Goal: Task Accomplishment & Management: Complete application form

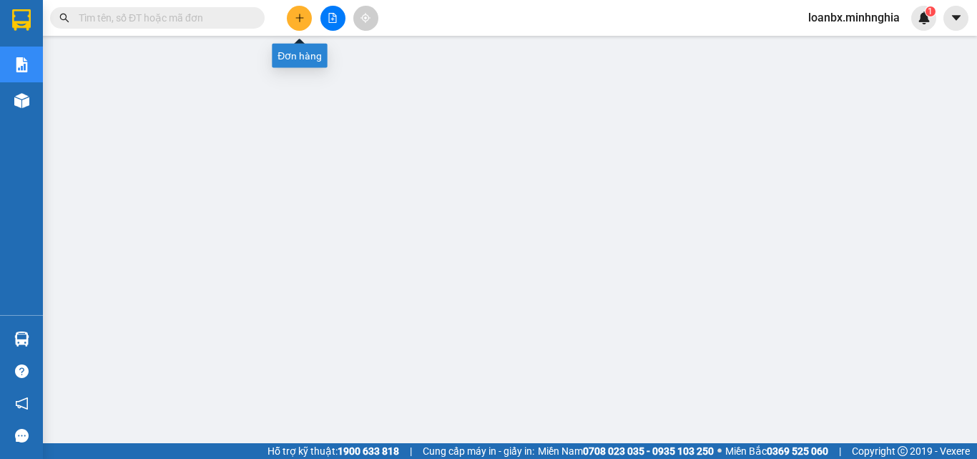
click at [299, 16] on icon "plus" at bounding box center [300, 18] width 10 height 10
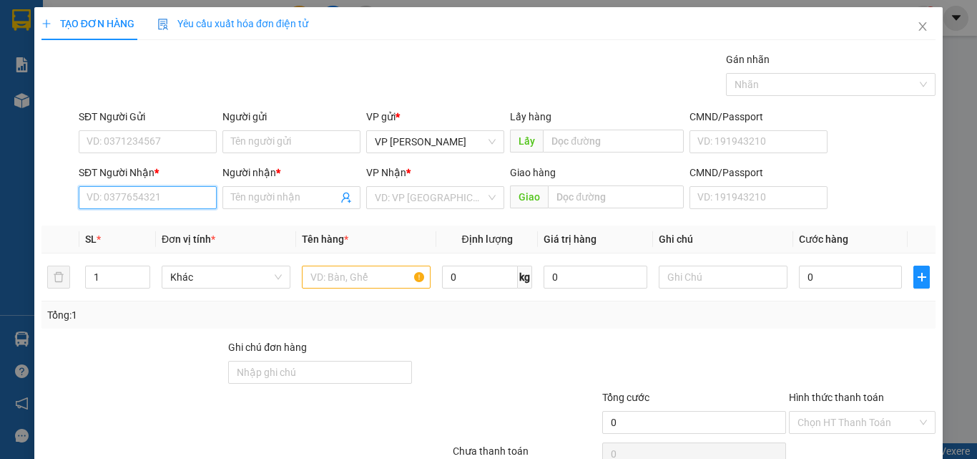
click at [177, 204] on input "SĐT Người Nhận *" at bounding box center [148, 197] width 138 height 23
type input "0775415626"
click at [177, 231] on div "0775415626 - TRÂN" at bounding box center [146, 226] width 119 height 16
type input "TRÂN"
type input "0775415626"
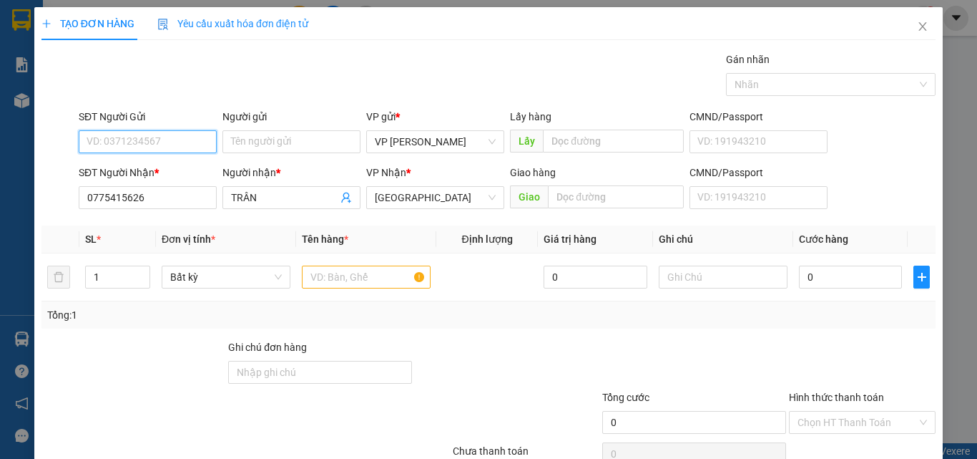
click at [151, 139] on input "SĐT Người Gửi" at bounding box center [148, 141] width 138 height 23
click at [134, 176] on div "0949430106" at bounding box center [146, 170] width 119 height 16
type input "0949430106"
click at [339, 265] on div at bounding box center [366, 277] width 129 height 29
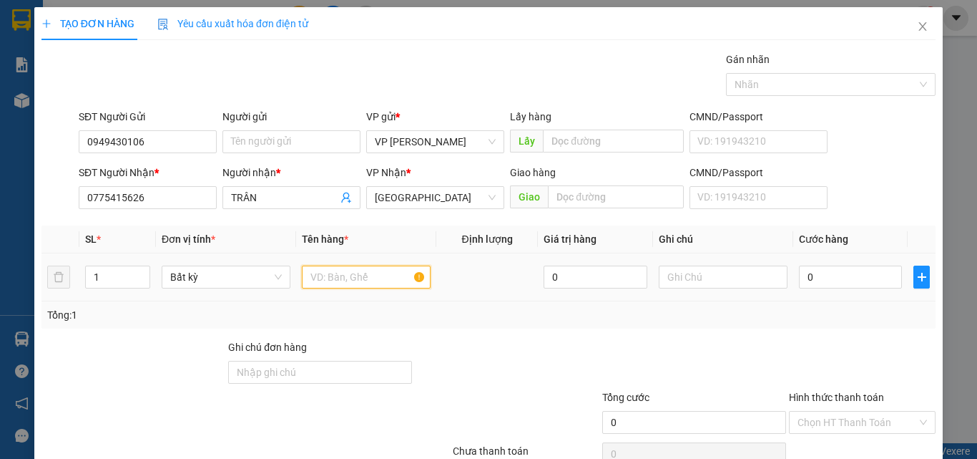
click at [339, 268] on input "text" at bounding box center [366, 276] width 129 height 23
type input "816"
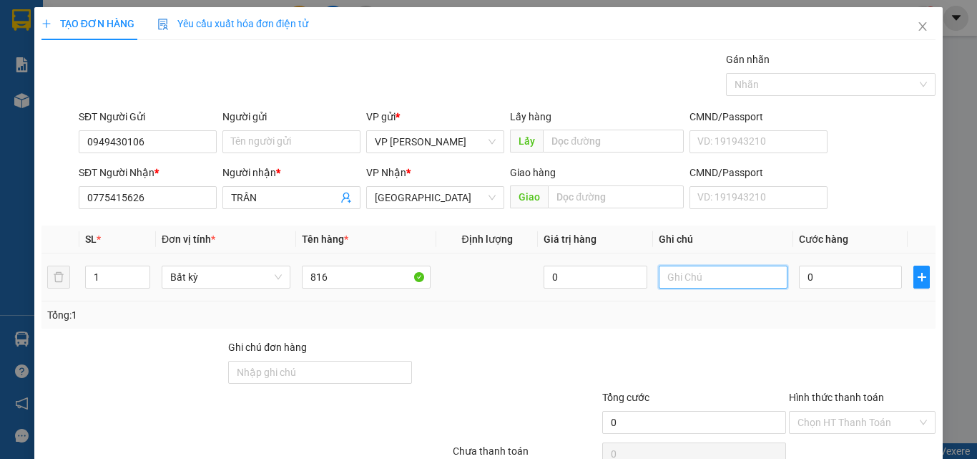
click at [718, 280] on input "text" at bounding box center [723, 276] width 129 height 23
type input "1 HỘP GIẤY - QÁO"
type input "3"
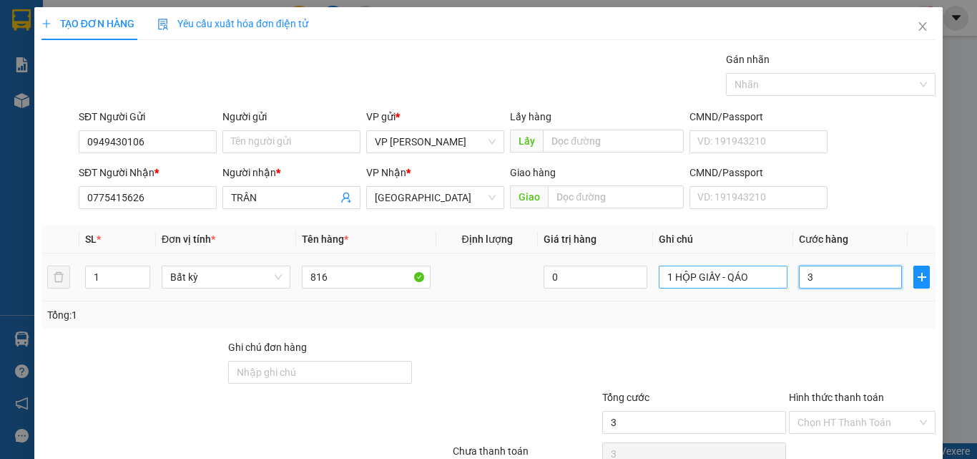
type input "30"
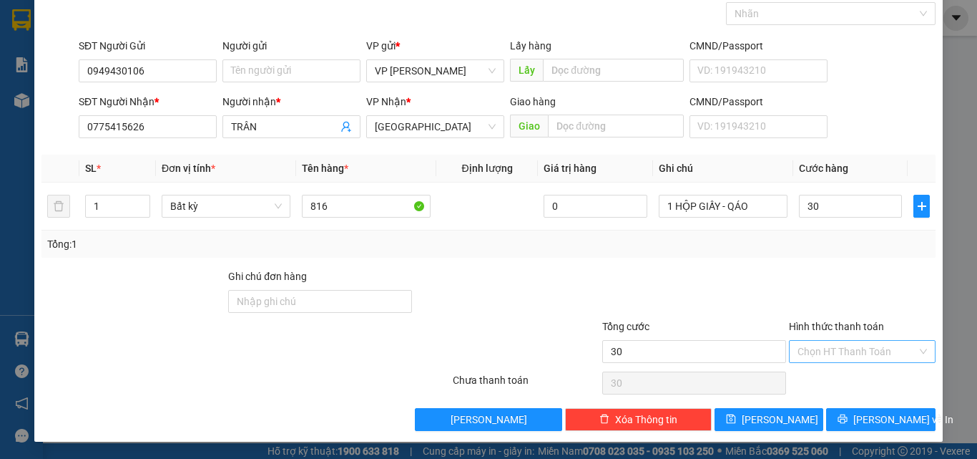
click at [866, 356] on input "Hình thức thanh toán" at bounding box center [857, 351] width 119 height 21
type input "30.000"
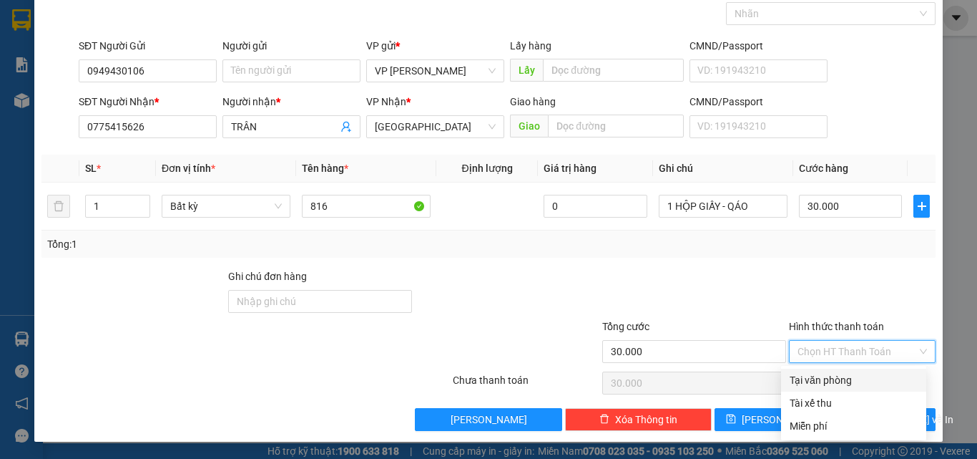
drag, startPoint x: 866, startPoint y: 361, endPoint x: 866, endPoint y: 399, distance: 38.6
click at [866, 378] on div "Tại văn phòng" at bounding box center [854, 380] width 128 height 16
type input "0"
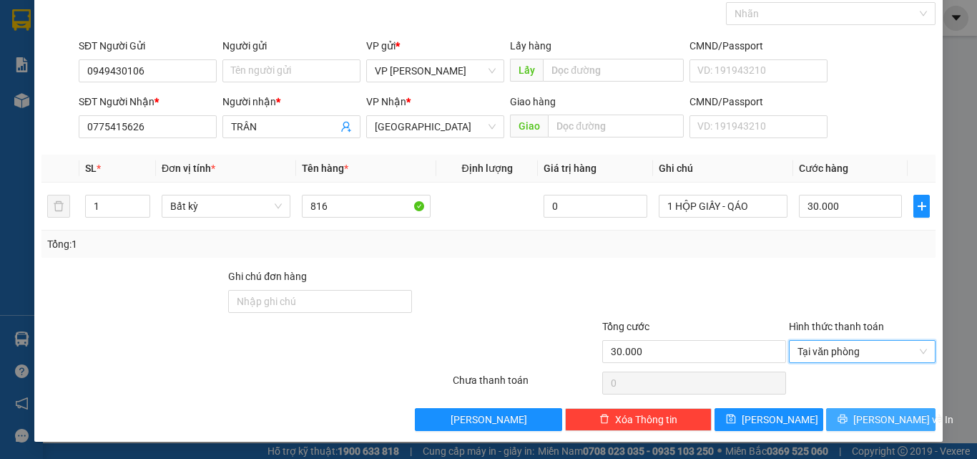
click at [864, 415] on span "[PERSON_NAME] và In" at bounding box center [903, 419] width 100 height 16
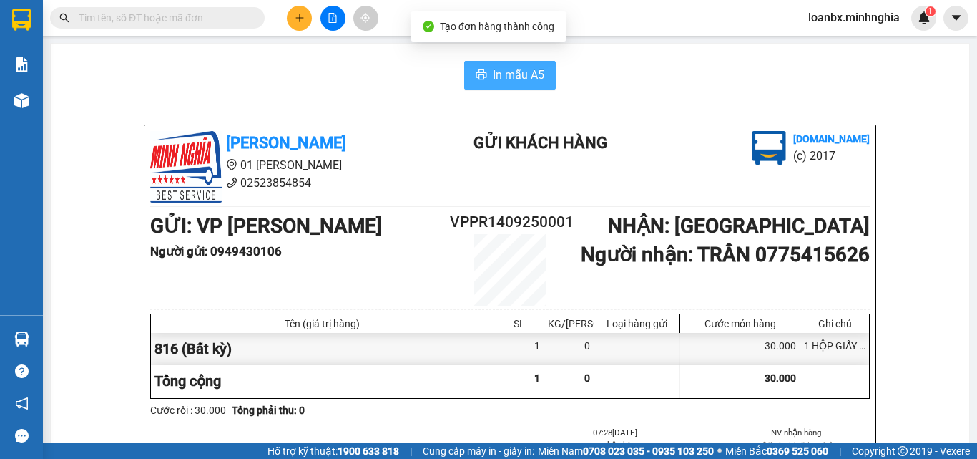
click at [495, 85] on button "In mẫu A5" at bounding box center [510, 75] width 92 height 29
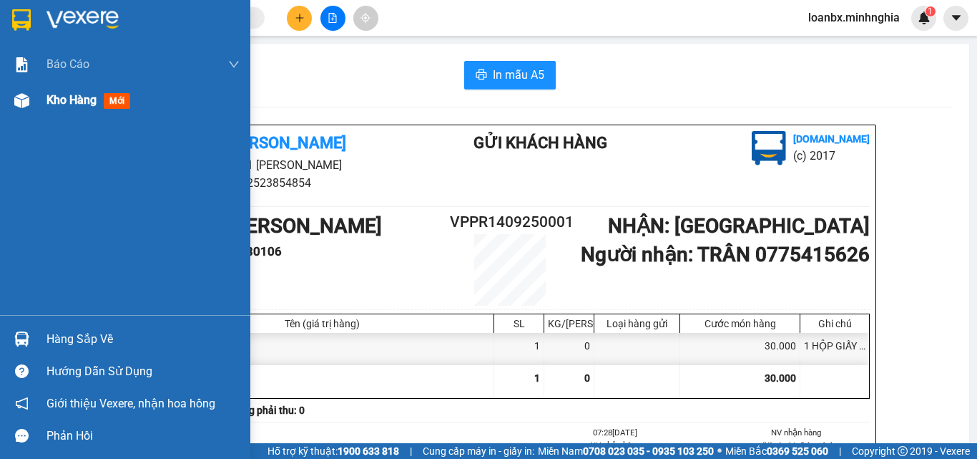
click at [21, 102] on img at bounding box center [21, 100] width 15 height 15
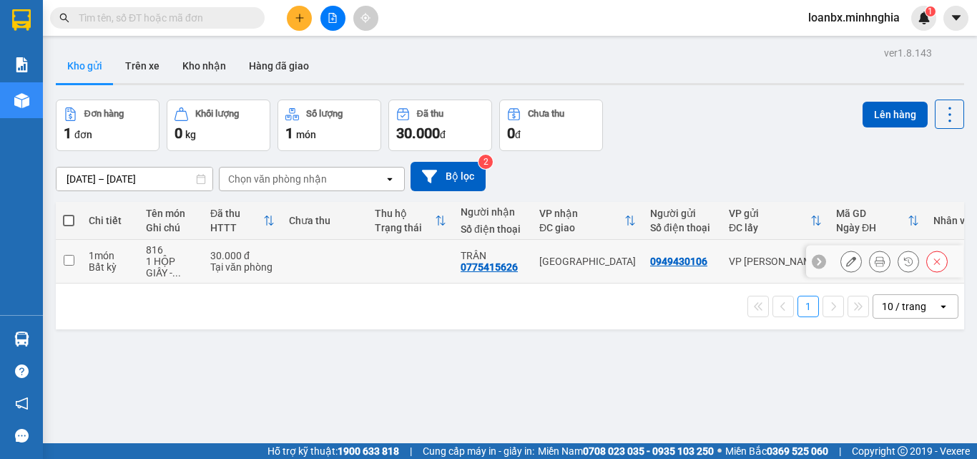
click at [619, 260] on div "[GEOGRAPHIC_DATA]" at bounding box center [587, 260] width 97 height 11
checkbox input "true"
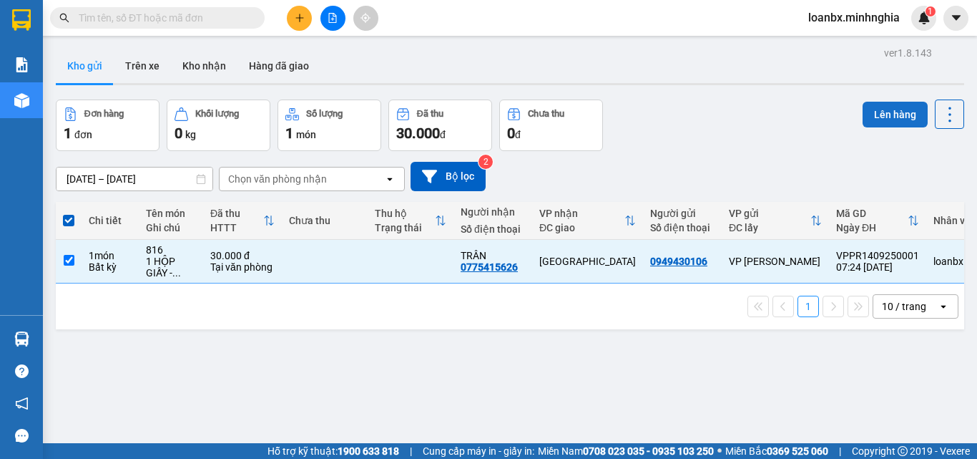
click at [869, 105] on button "Lên hàng" at bounding box center [895, 115] width 65 height 26
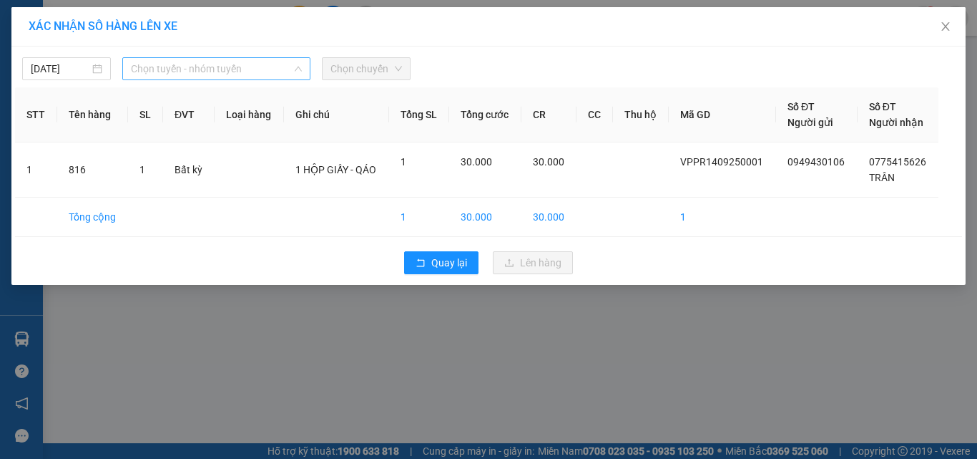
click at [203, 78] on span "Chọn tuyến - nhóm tuyến" at bounding box center [216, 68] width 171 height 21
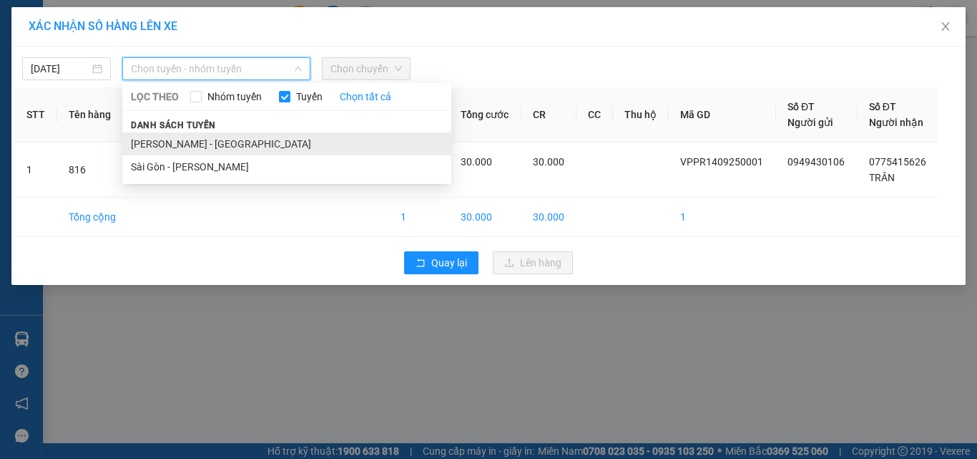
click at [205, 147] on li "[PERSON_NAME] - [GEOGRAPHIC_DATA]" at bounding box center [286, 143] width 329 height 23
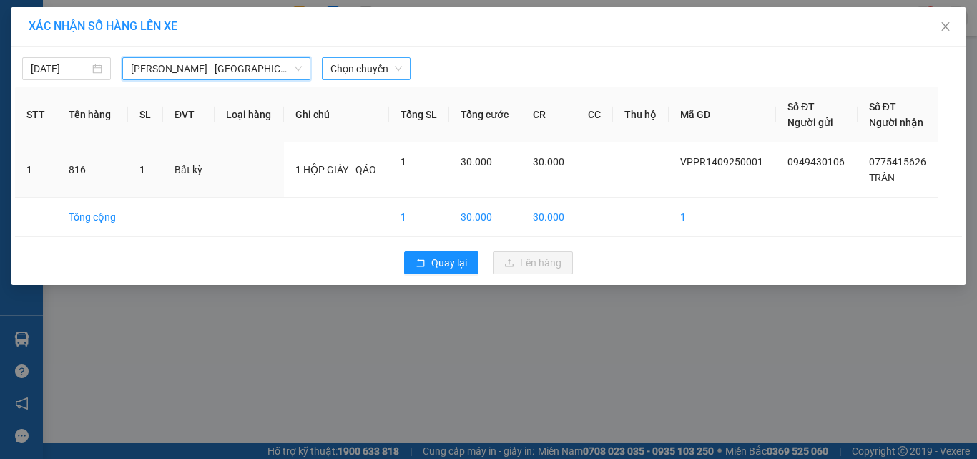
click at [370, 74] on span "Chọn chuyến" at bounding box center [366, 68] width 72 height 21
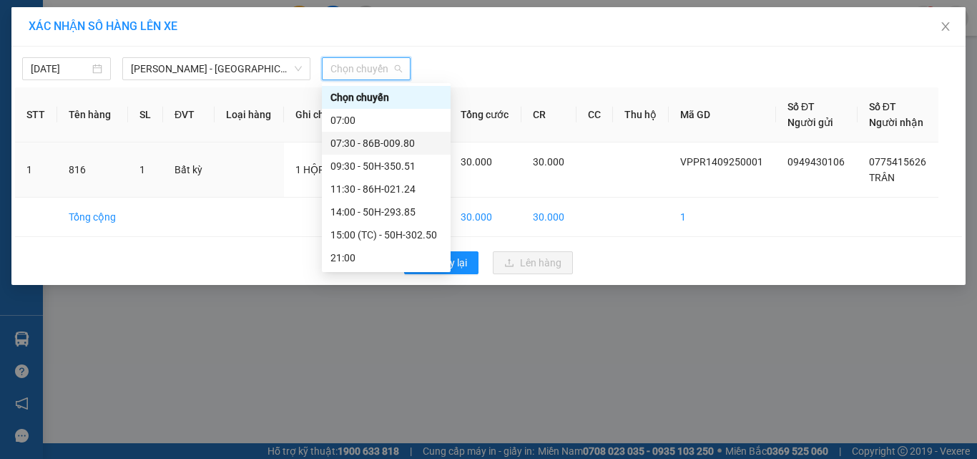
click at [386, 144] on div "07:30 - 86B-009.80" at bounding box center [386, 143] width 112 height 16
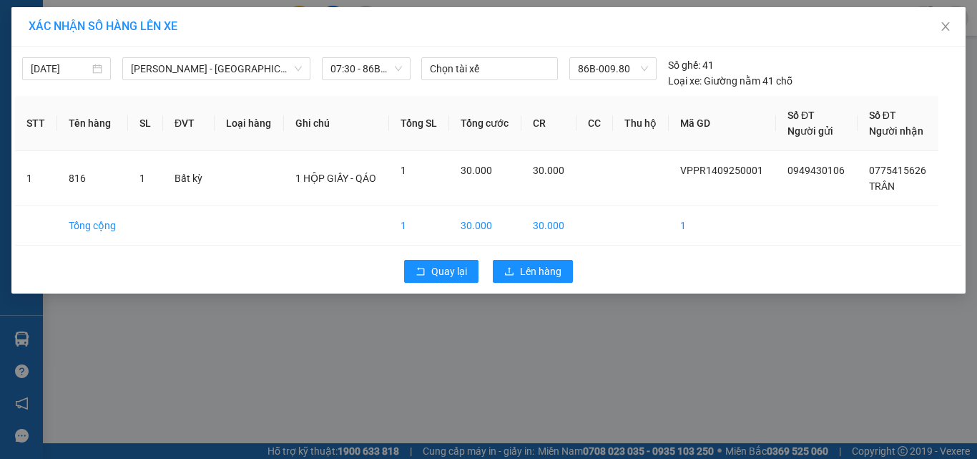
click at [530, 284] on div "Quay lại Lên hàng" at bounding box center [488, 271] width 947 height 37
click at [532, 278] on span "Lên hàng" at bounding box center [540, 271] width 41 height 16
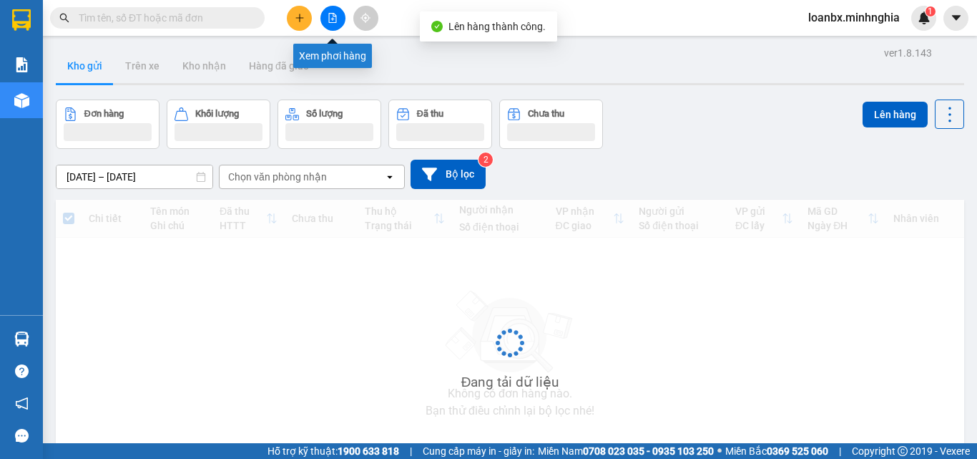
click at [339, 21] on button at bounding box center [332, 18] width 25 height 25
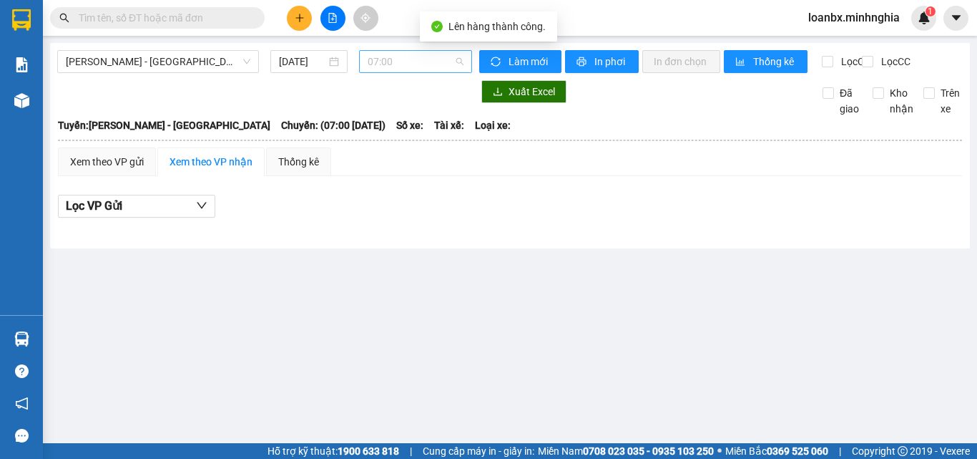
click at [410, 65] on span "07:00" at bounding box center [416, 61] width 96 height 21
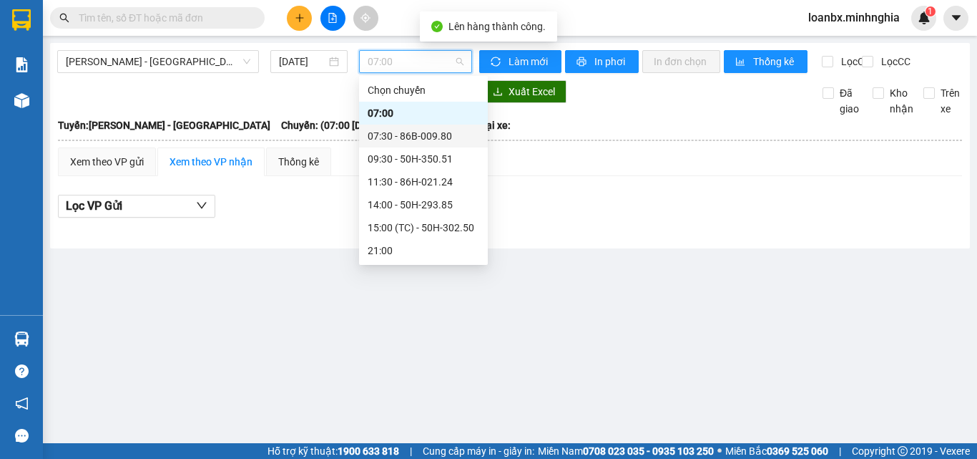
click at [413, 133] on div "07:30 - 86B-009.80" at bounding box center [424, 136] width 112 height 16
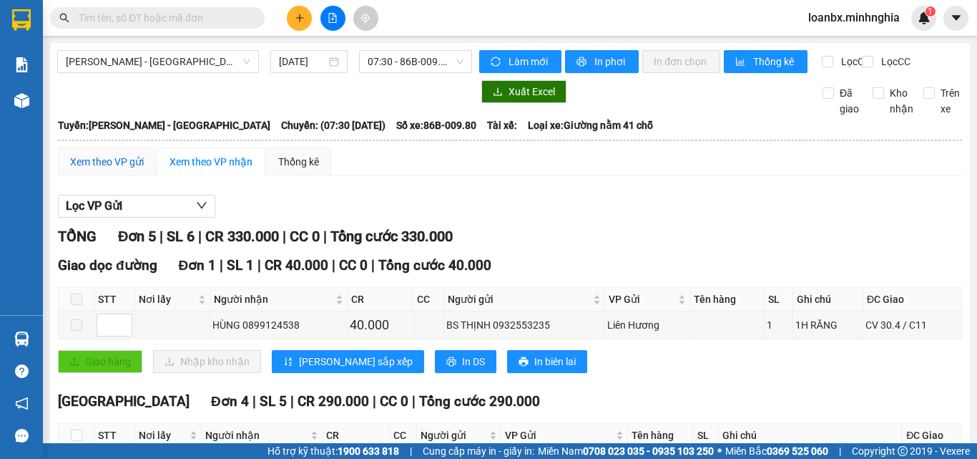
click at [128, 170] on div "Xem theo VP gửi" at bounding box center [107, 162] width 74 height 16
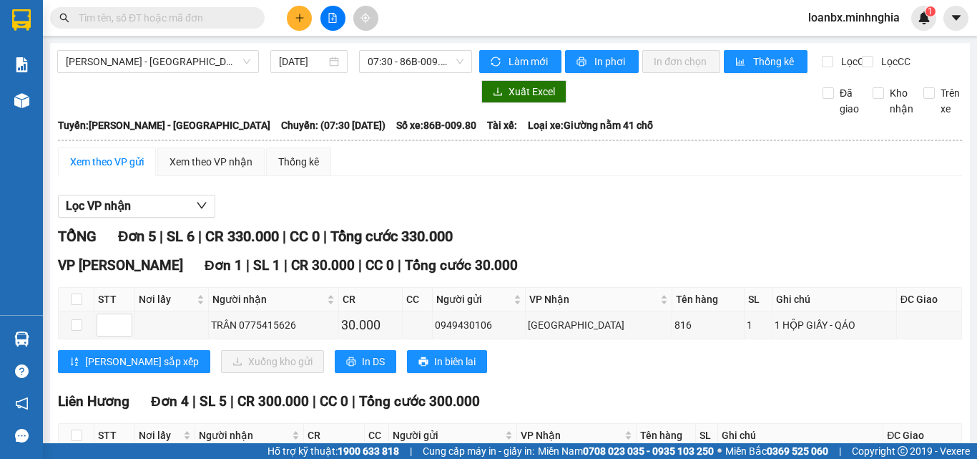
scroll to position [143, 0]
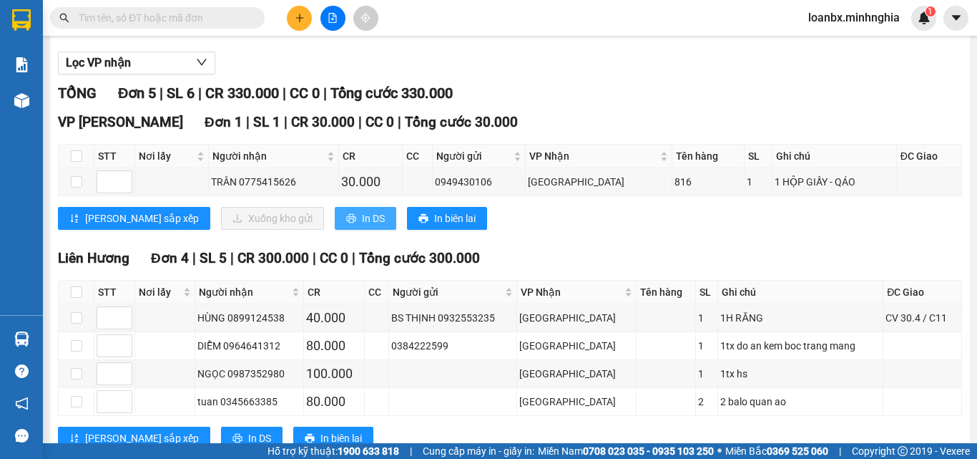
click at [362, 226] on span "In DS" at bounding box center [373, 218] width 23 height 16
click at [308, 21] on button at bounding box center [299, 18] width 25 height 25
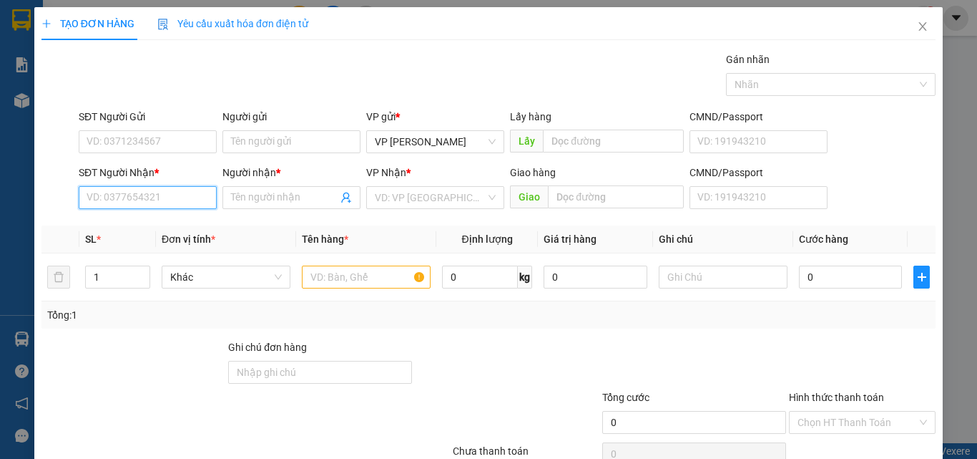
click at [180, 200] on input "SĐT Người Nhận *" at bounding box center [148, 197] width 138 height 23
click at [342, 277] on input "text" at bounding box center [366, 276] width 129 height 23
type input "816"
click at [121, 200] on input "SĐT Người Nhận *" at bounding box center [148, 197] width 138 height 23
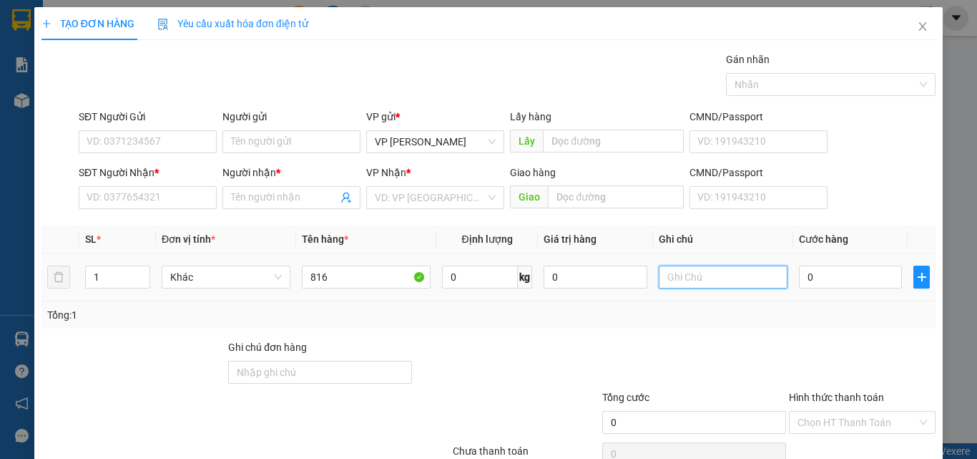
click at [679, 275] on input "text" at bounding box center [723, 276] width 129 height 23
type input "1 TH XỐP - ĐỒ ĂN"
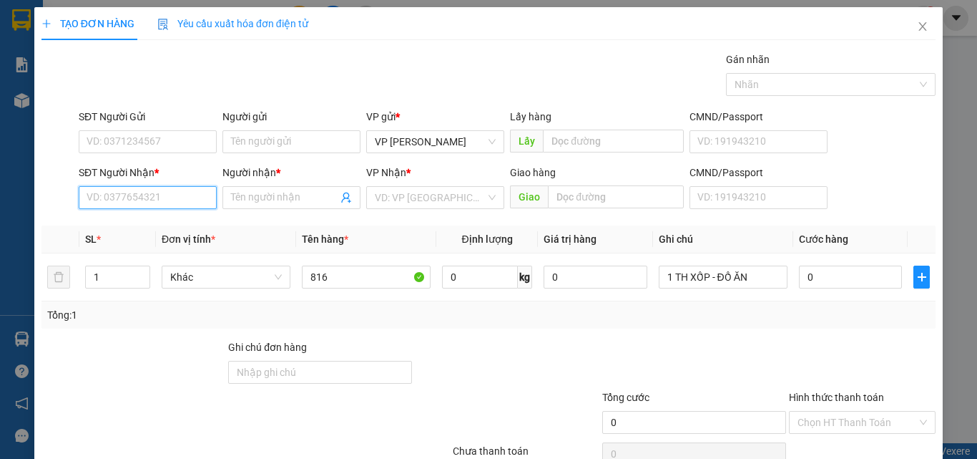
click at [182, 194] on input "SĐT Người Nhận *" at bounding box center [148, 197] width 138 height 23
click at [166, 235] on div "0829287145 - THIÊN" at bounding box center [146, 226] width 137 height 23
type input "0829287145"
type input "THIÊN"
type input "0829287145"
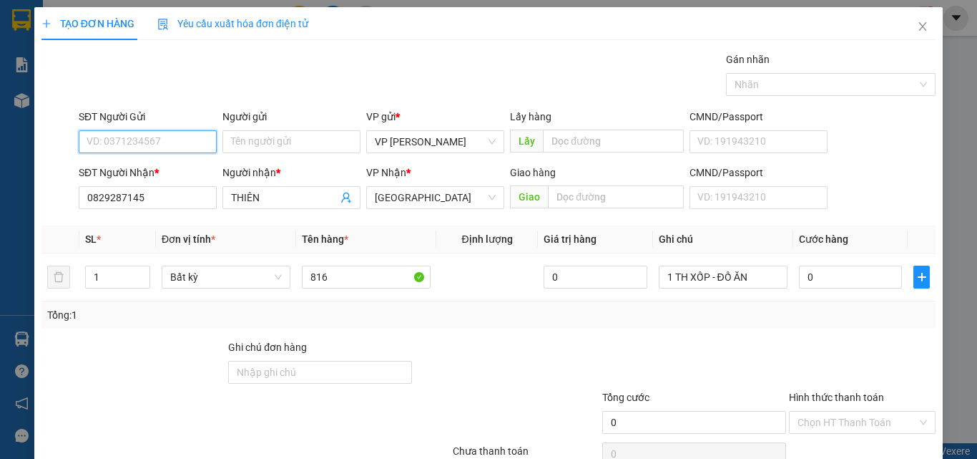
click at [185, 145] on input "SĐT Người Gửi" at bounding box center [148, 141] width 138 height 23
click at [175, 170] on div "0919959374 - THUẬN" at bounding box center [146, 170] width 119 height 16
type input "0919959374"
type input "THUẬN"
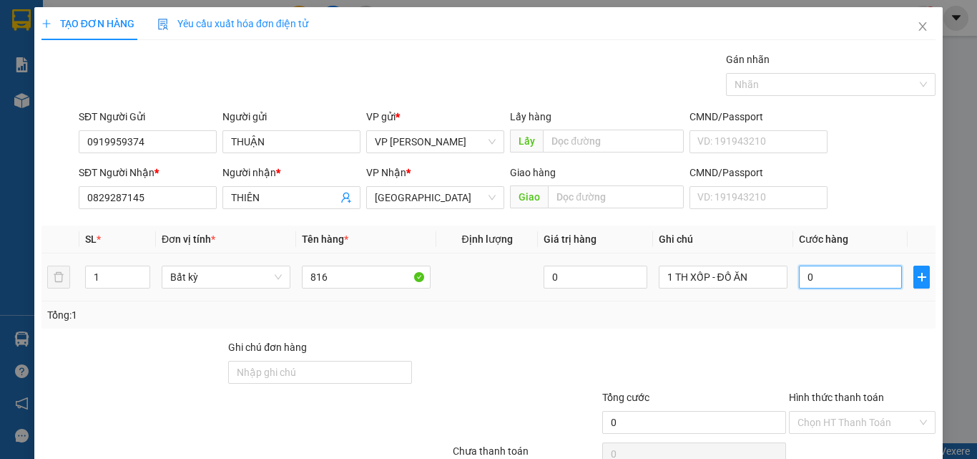
click at [807, 287] on input "0" at bounding box center [850, 276] width 103 height 23
type input "4"
type input "40"
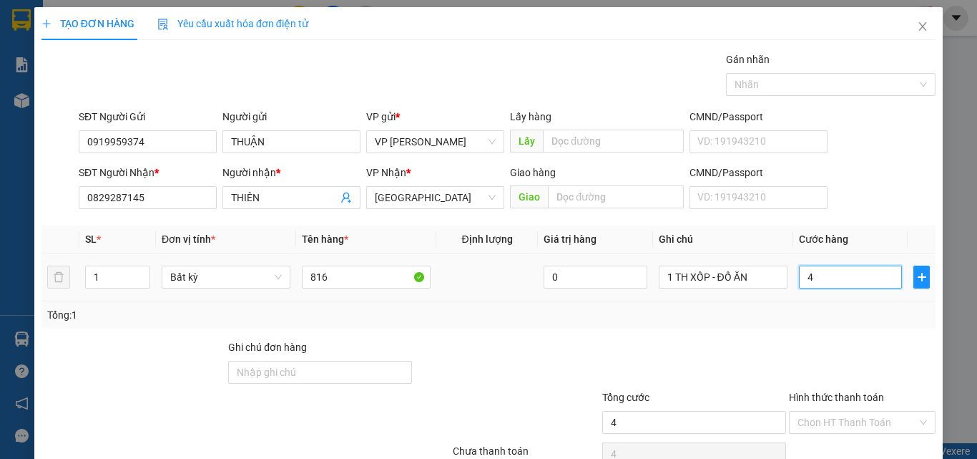
type input "40"
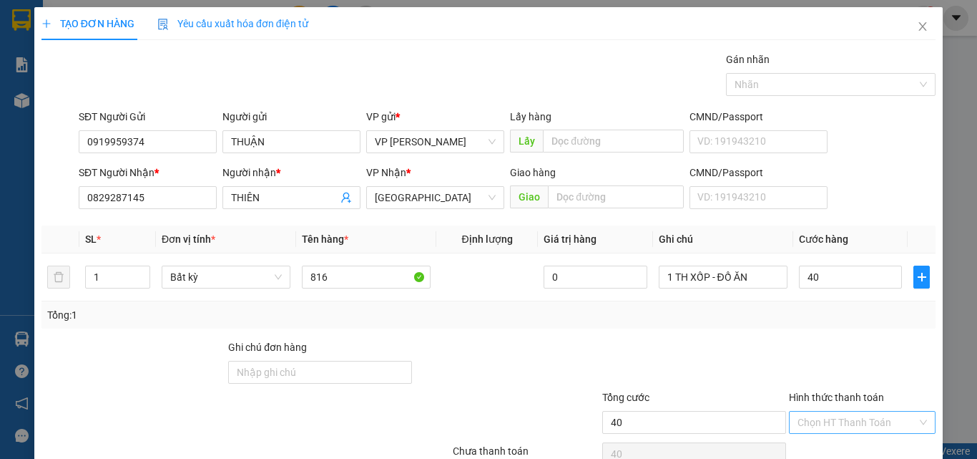
type input "40.000"
click at [868, 411] on input "Hình thức thanh toán" at bounding box center [857, 421] width 119 height 21
click at [848, 439] on div "Tại văn phòng" at bounding box center [853, 450] width 145 height 23
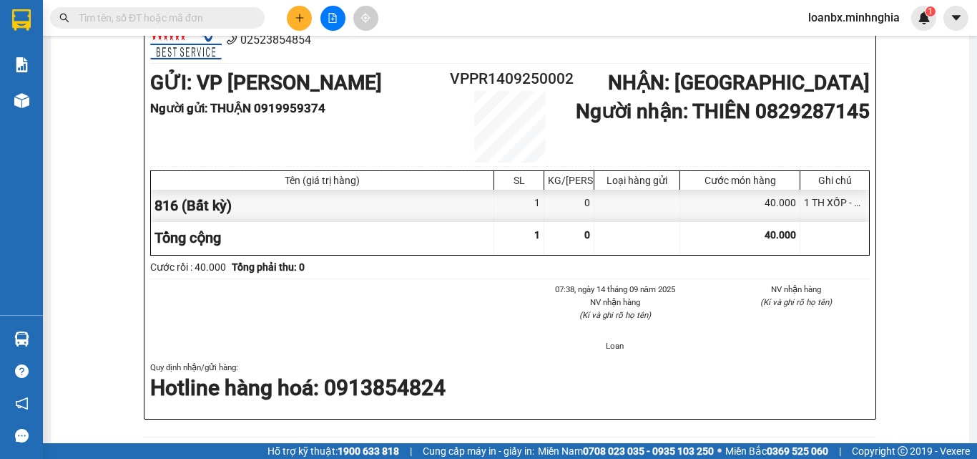
click at [298, 19] on icon "plus" at bounding box center [300, 18] width 10 height 10
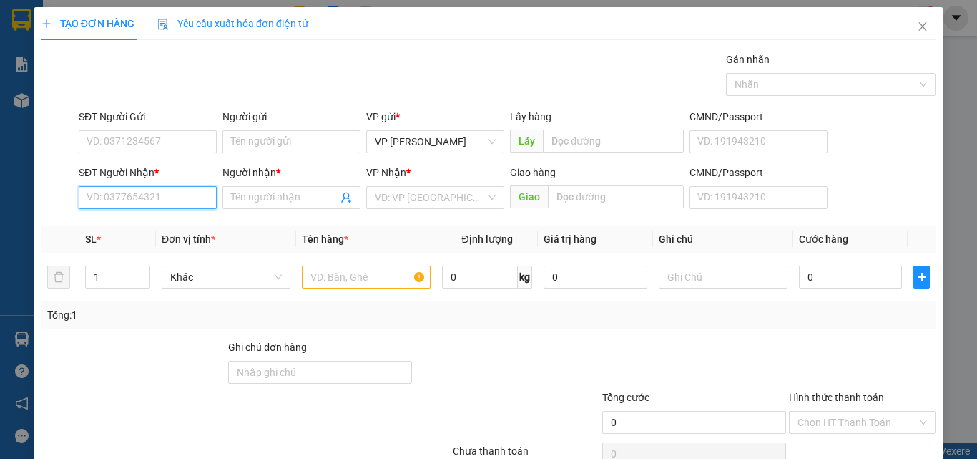
click at [104, 200] on input "SĐT Người Nhận *" at bounding box center [148, 197] width 138 height 23
click at [94, 195] on input "SĐT Người Nhận *" at bounding box center [148, 197] width 138 height 23
type input "0799702541"
click at [124, 216] on div "0799702541 - CHỊ ĐOÀN" at bounding box center [146, 226] width 137 height 23
type input "CHỊ ĐOÀN"
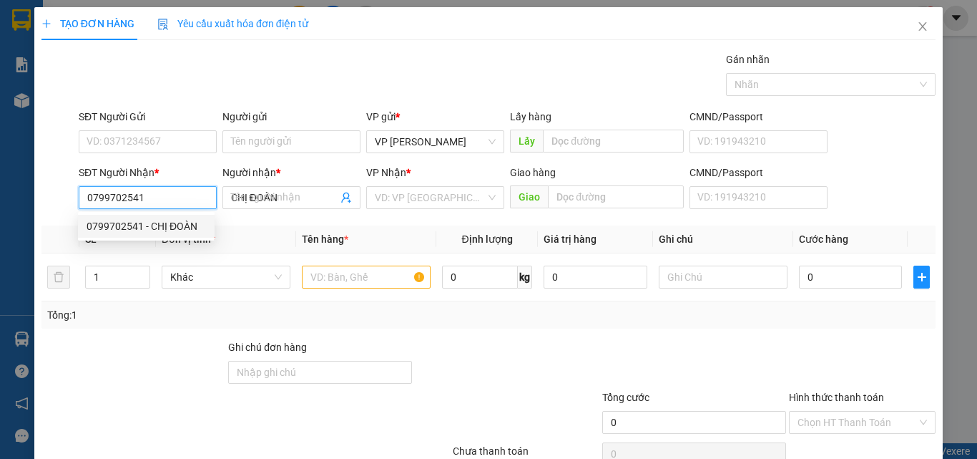
type input "BV NHI - CỔNG 11"
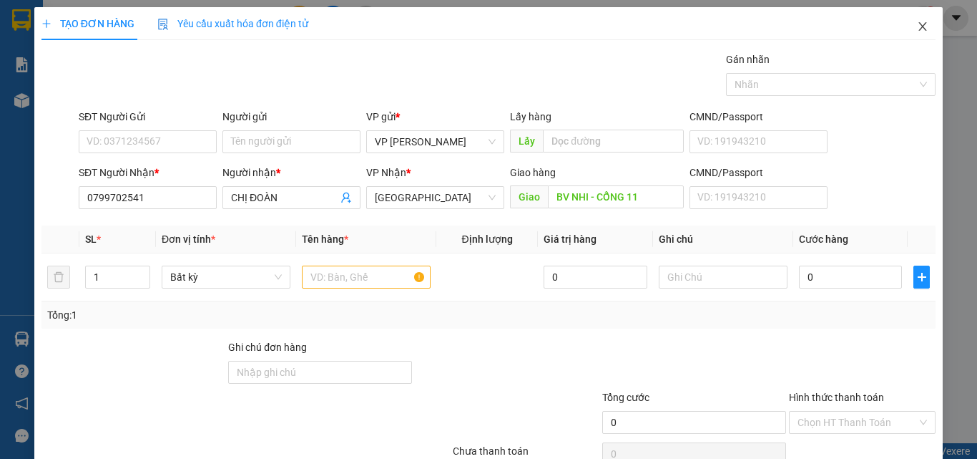
click at [917, 25] on icon "close" at bounding box center [922, 26] width 11 height 11
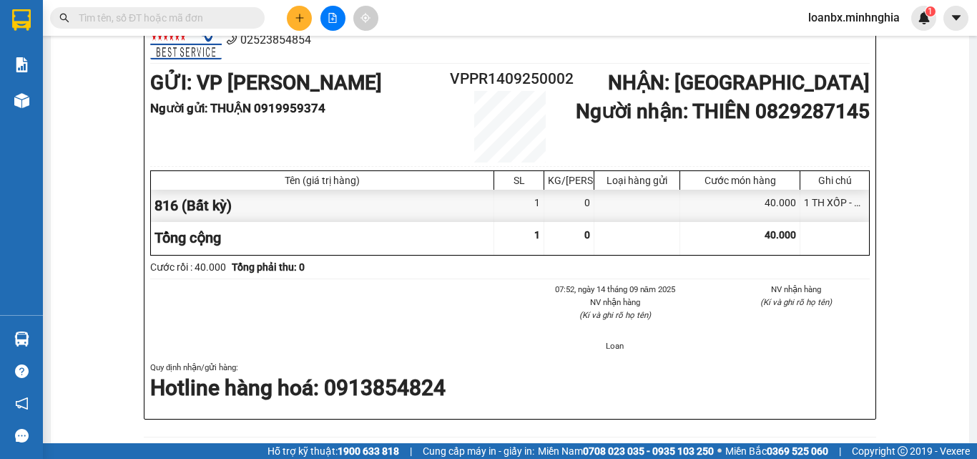
click at [303, 14] on icon "plus" at bounding box center [300, 18] width 10 height 10
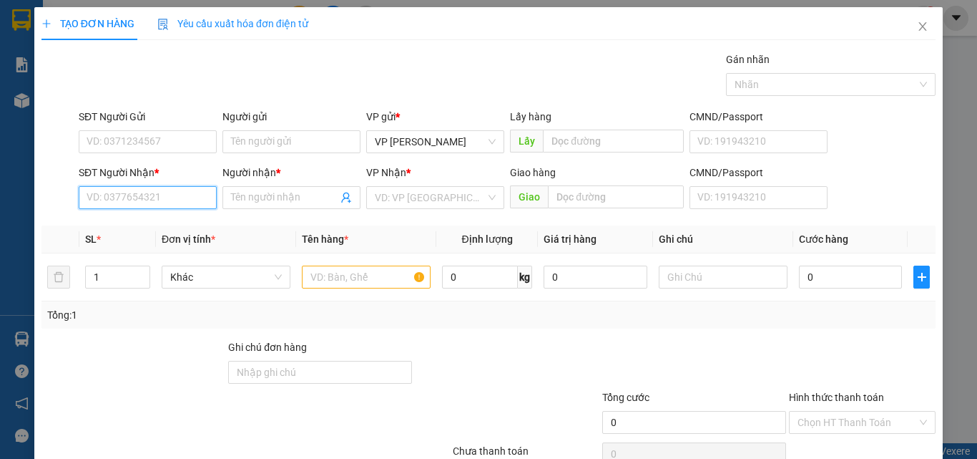
click at [162, 191] on input "SĐT Người Nhận *" at bounding box center [148, 197] width 138 height 23
type input "0973342334"
click at [263, 189] on span at bounding box center [291, 197] width 138 height 23
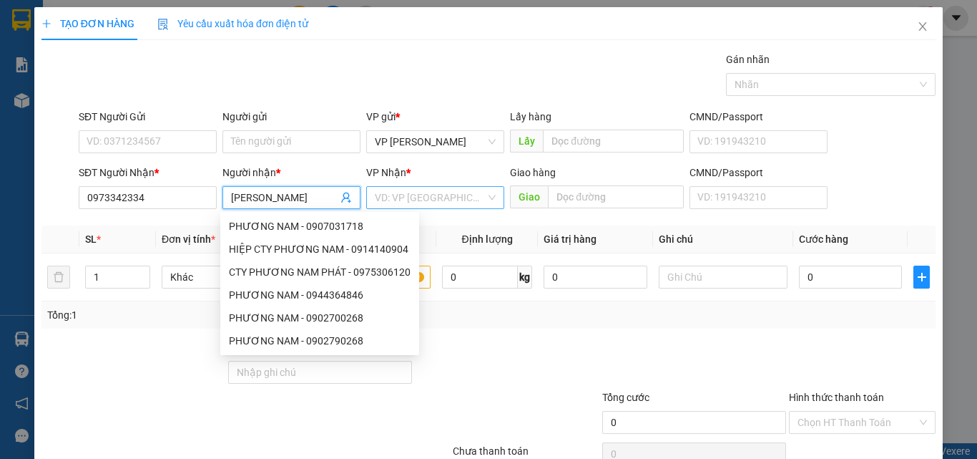
type input "PHƯƠNG NAM"
click at [403, 205] on input "search" at bounding box center [430, 197] width 111 height 21
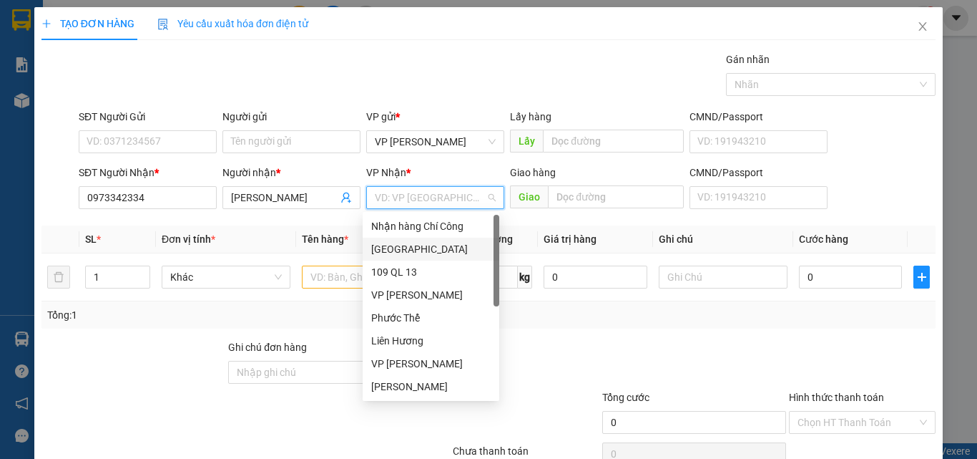
click at [395, 256] on div "[GEOGRAPHIC_DATA]" at bounding box center [430, 249] width 119 height 16
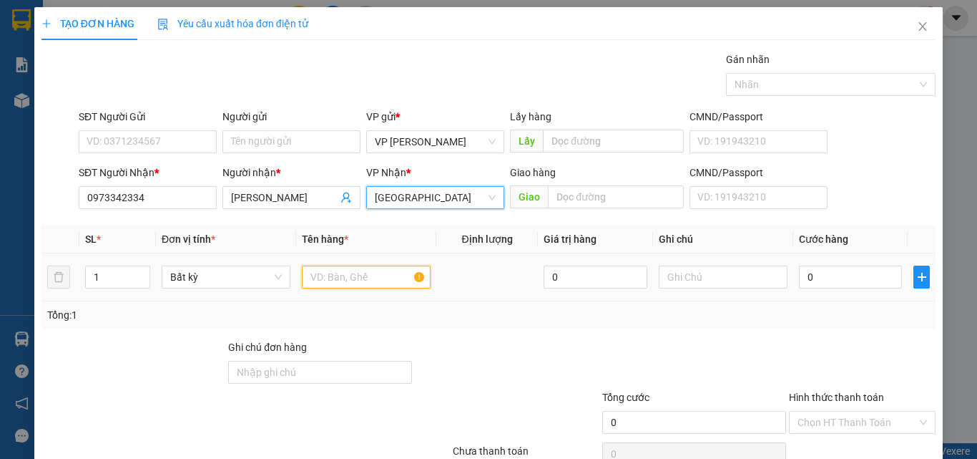
click at [371, 270] on input "text" at bounding box center [366, 276] width 129 height 23
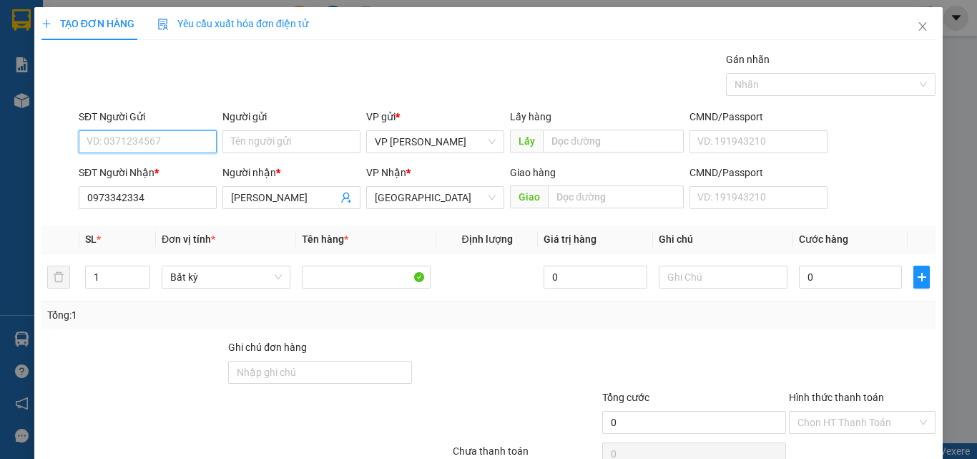
click at [171, 140] on input "SĐT Người Gửi" at bounding box center [148, 141] width 138 height 23
click at [187, 170] on div "0914086014 - PHƯƠNG" at bounding box center [146, 170] width 119 height 16
type input "0914086014"
type input "PHƯƠNG"
type input "0914086014"
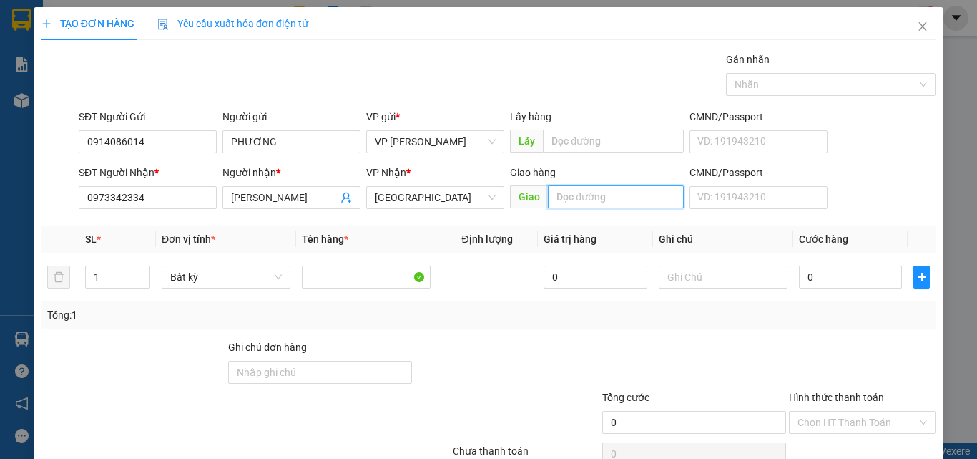
click at [563, 202] on input "text" at bounding box center [616, 196] width 136 height 23
type input "SÂN GOLD TRẢNG BOM ĐỒNG NAI"
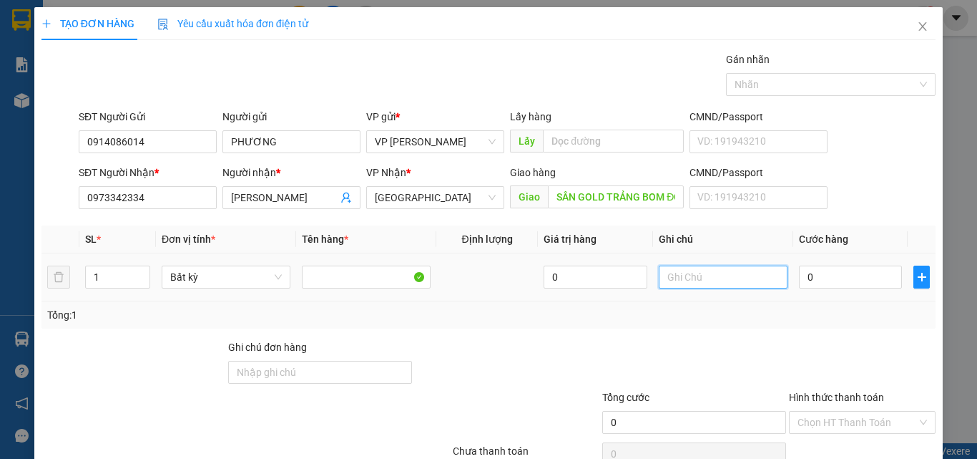
click at [733, 273] on input "text" at bounding box center [723, 276] width 129 height 23
type input "1 TH XỐP - HS"
click at [818, 280] on input "0" at bounding box center [850, 276] width 103 height 23
type input "7"
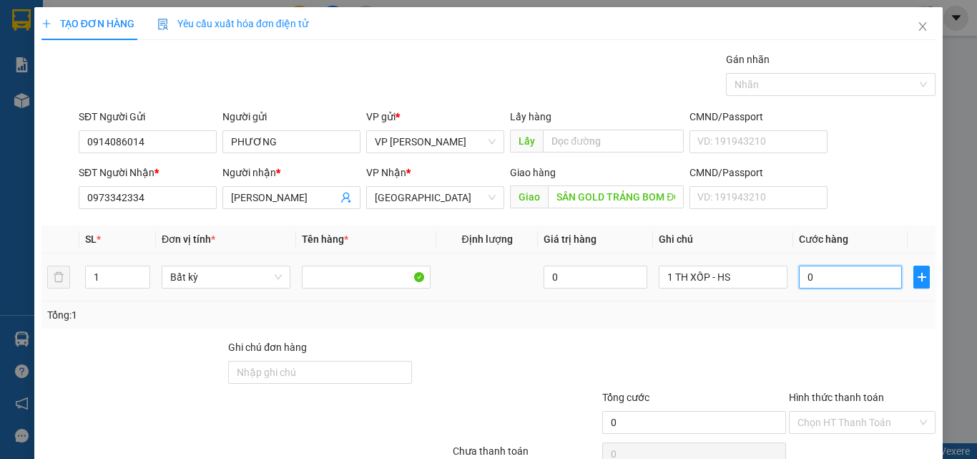
type input "7"
type input "70"
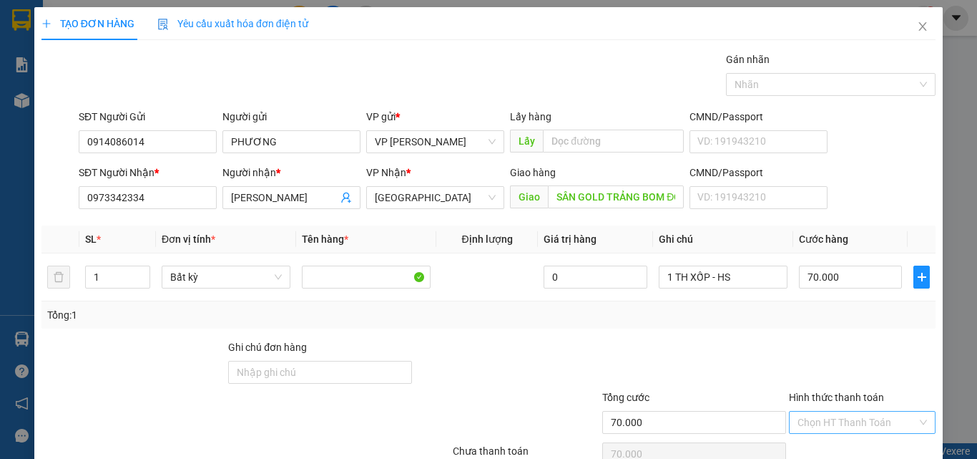
click at [848, 411] on input "Hình thức thanh toán" at bounding box center [857, 421] width 119 height 21
click at [843, 443] on div "Tại văn phòng" at bounding box center [854, 451] width 128 height 16
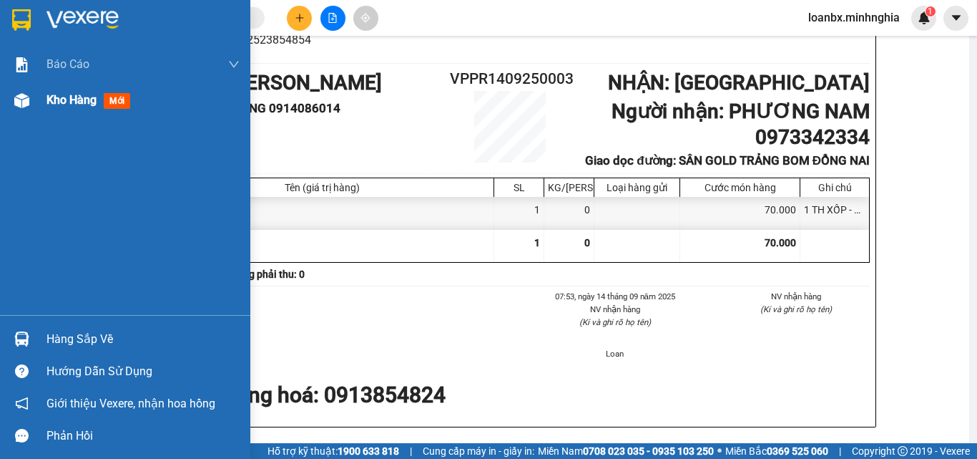
click at [72, 104] on span "Kho hàng" at bounding box center [71, 100] width 50 height 14
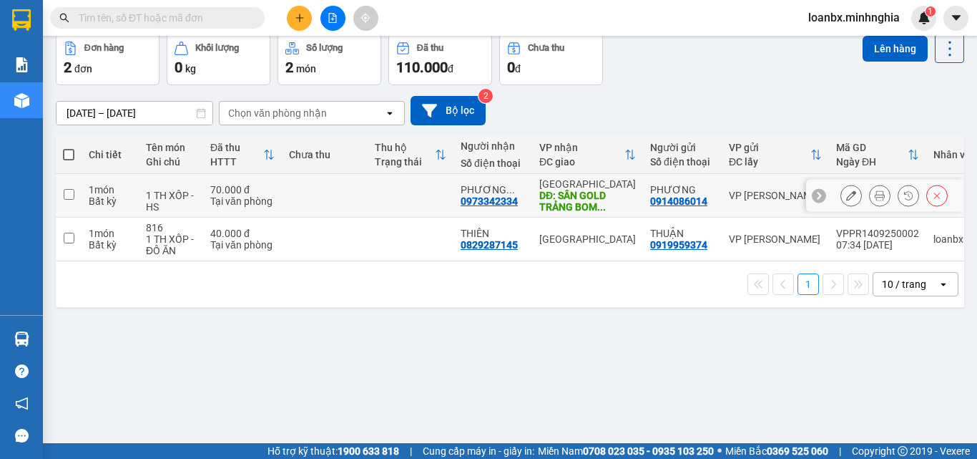
click at [319, 217] on td at bounding box center [325, 196] width 86 height 44
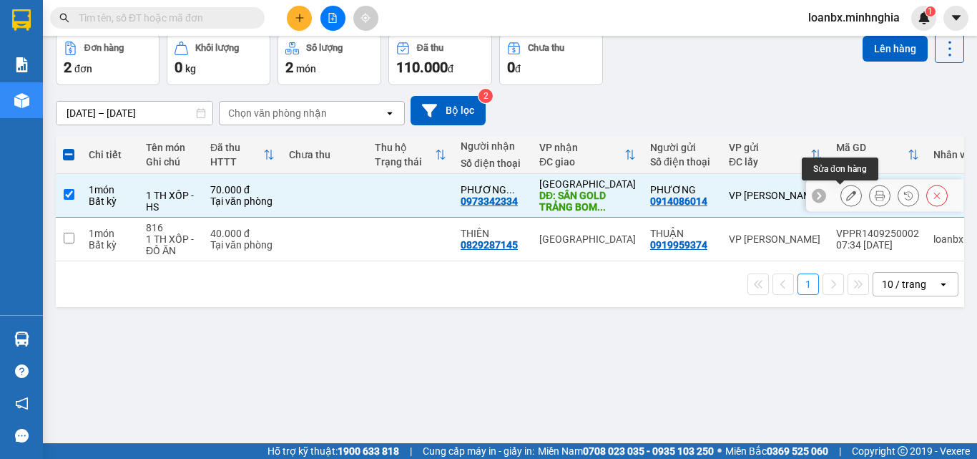
click at [846, 200] on icon at bounding box center [851, 195] width 10 height 10
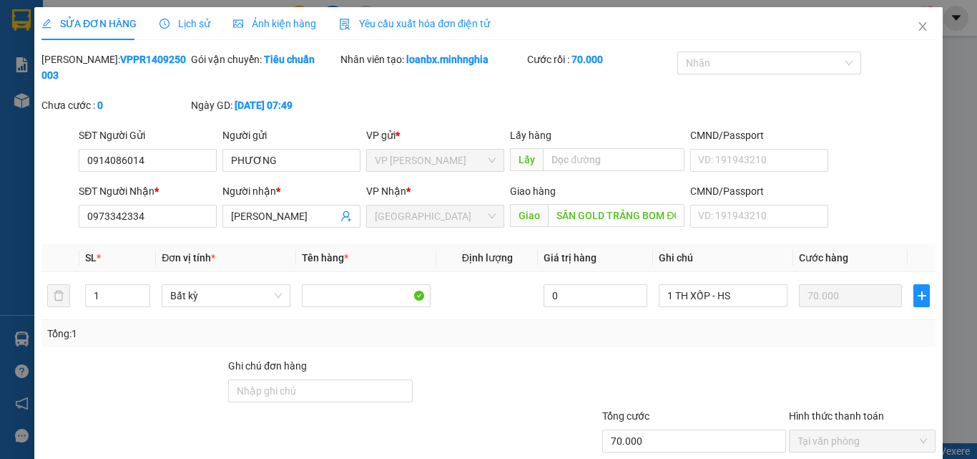
type input "0914086014"
type input "0973342334"
type input "SÂN GOLD TRẢNG BOM ĐỒNG NAI"
type input "70.000"
click at [164, 205] on input "0973342334" at bounding box center [148, 216] width 138 height 23
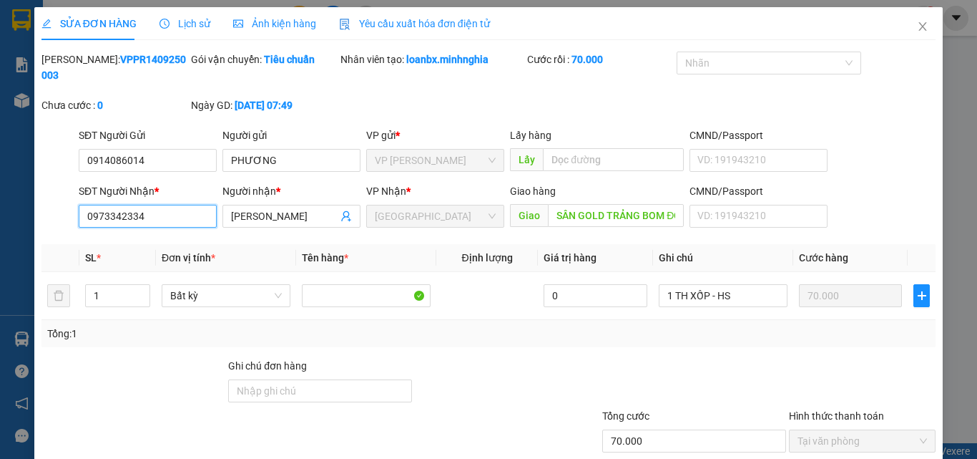
click at [164, 205] on input "0973342334" at bounding box center [148, 216] width 138 height 23
click at [919, 30] on icon "close" at bounding box center [923, 26] width 8 height 9
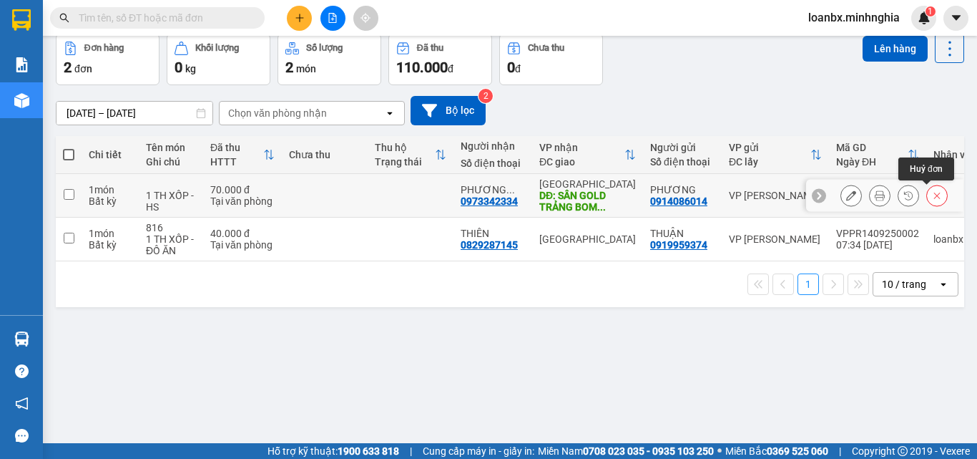
click at [932, 200] on icon at bounding box center [937, 195] width 10 height 10
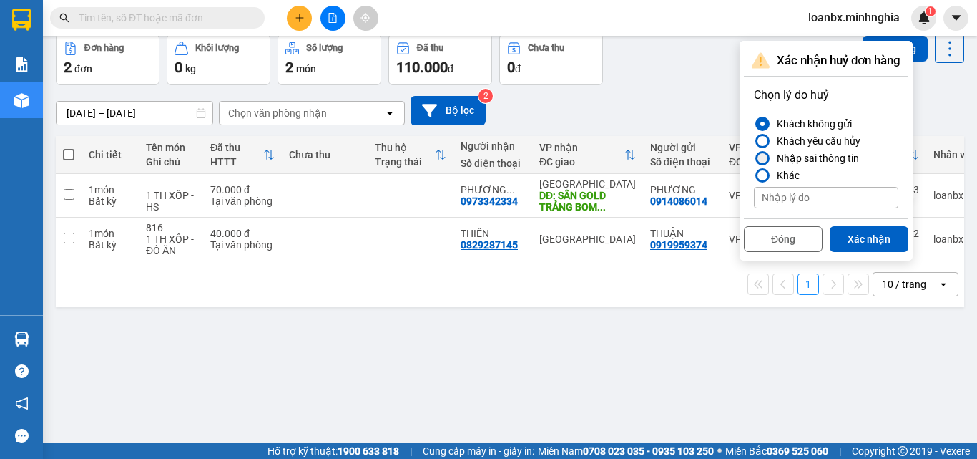
click at [818, 167] on div "Nhập sai thông tin" at bounding box center [815, 158] width 88 height 17
click at [754, 158] on input "Nhập sai thông tin" at bounding box center [754, 158] width 0 height 0
click at [866, 252] on button "Xác nhận" at bounding box center [869, 239] width 79 height 26
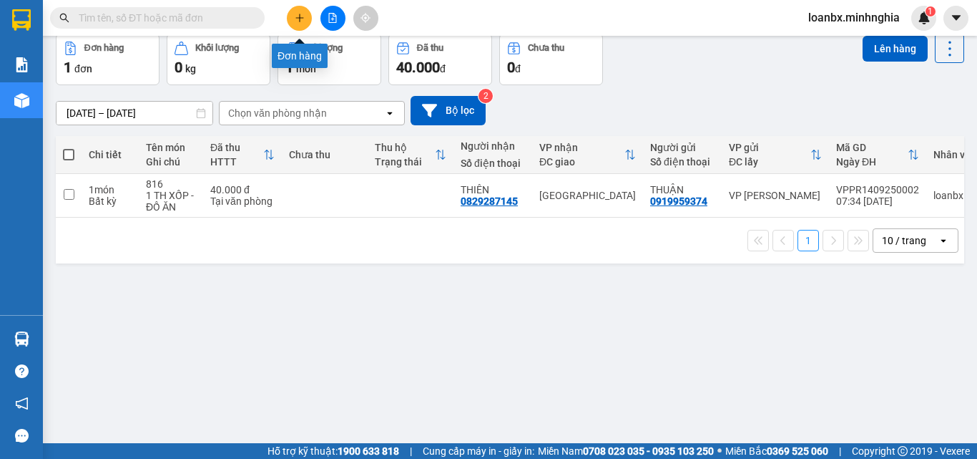
click at [295, 13] on icon "plus" at bounding box center [300, 18] width 10 height 10
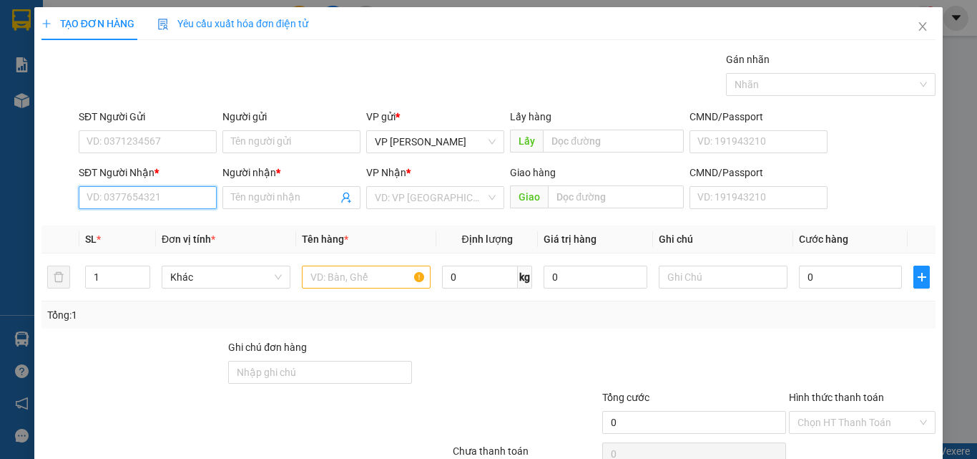
click at [152, 196] on input "SĐT Người Nhận *" at bounding box center [148, 197] width 138 height 23
paste input "0973342334"
type input "0973342334"
click at [309, 200] on input "Người nhận *" at bounding box center [284, 198] width 107 height 16
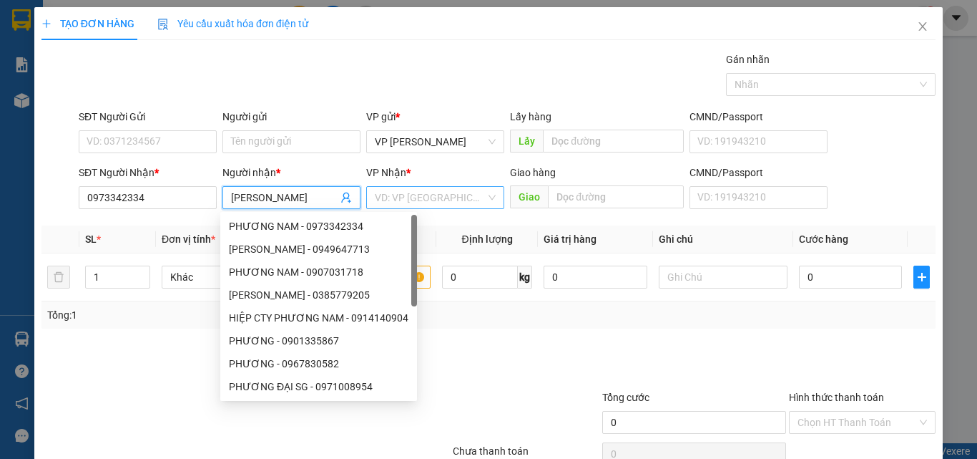
type input "PHƯƠNG NAM"
click at [446, 197] on input "search" at bounding box center [430, 197] width 111 height 21
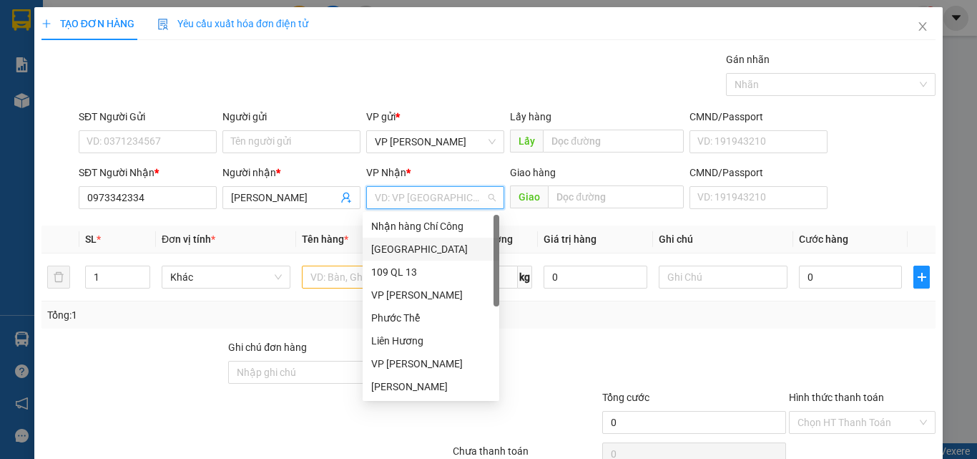
click at [436, 245] on div "[GEOGRAPHIC_DATA]" at bounding box center [430, 249] width 119 height 16
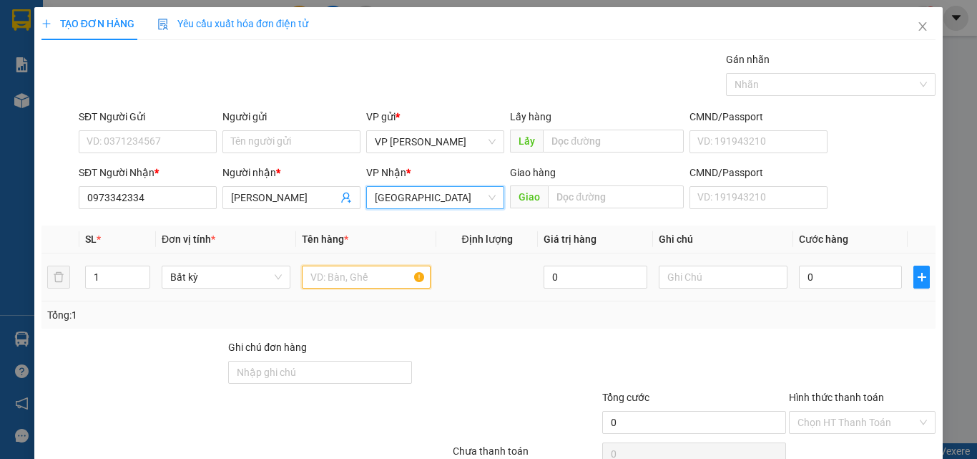
click at [374, 275] on input "text" at bounding box center [366, 276] width 129 height 23
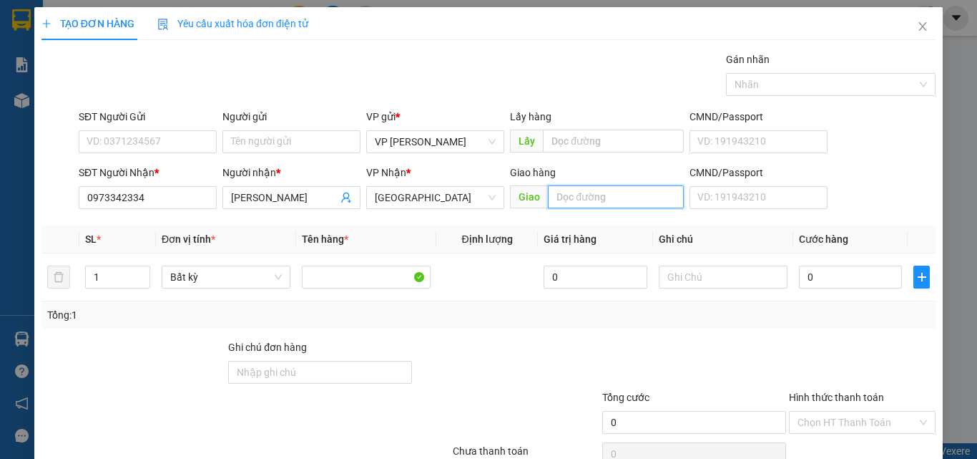
click at [600, 202] on input "text" at bounding box center [616, 196] width 136 height 23
type input "TRẢNG BOM ĐỒNG NAI"
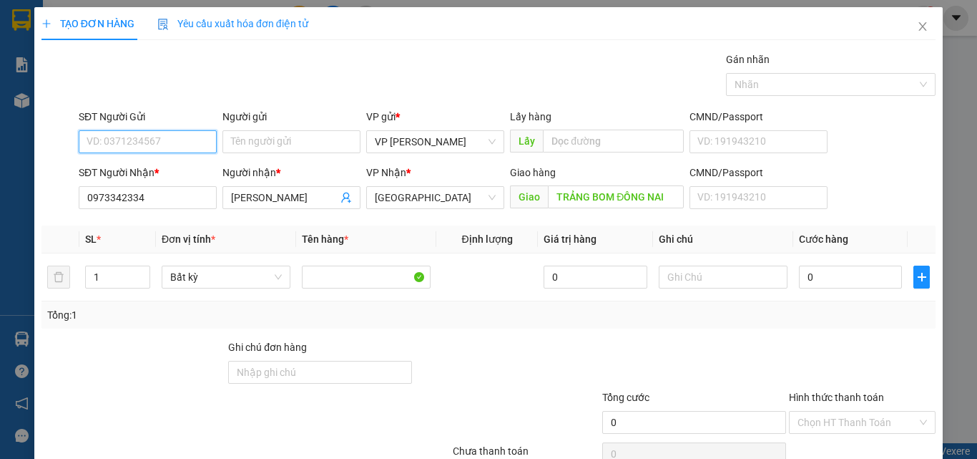
click at [205, 147] on input "SĐT Người Gửi" at bounding box center [148, 141] width 138 height 23
type input "0916"
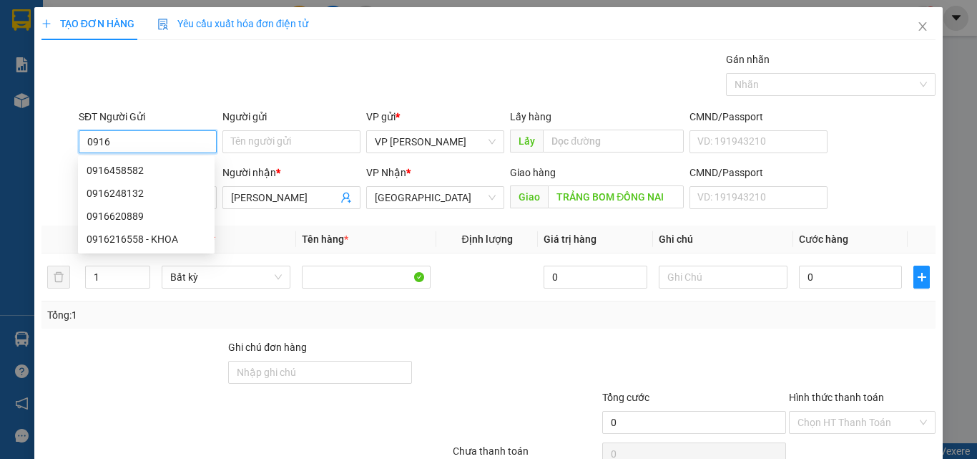
drag, startPoint x: 138, startPoint y: 134, endPoint x: 55, endPoint y: 135, distance: 83.0
click at [60, 135] on div "SĐT Người Gửi 0916 Người gửi Tên người gửi VP gửi * VP Phan Rí Lấy hàng Lấy CMN…" at bounding box center [488, 134] width 897 height 50
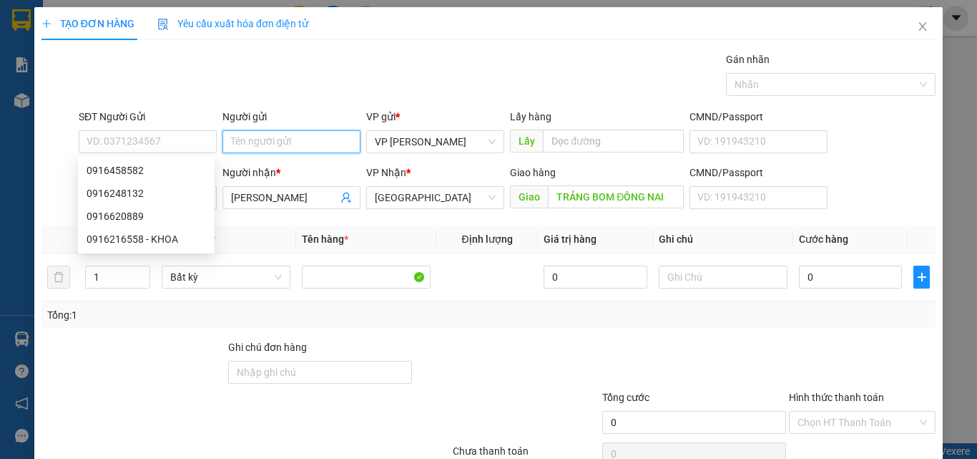
click at [313, 145] on input "Người gửi" at bounding box center [291, 141] width 138 height 23
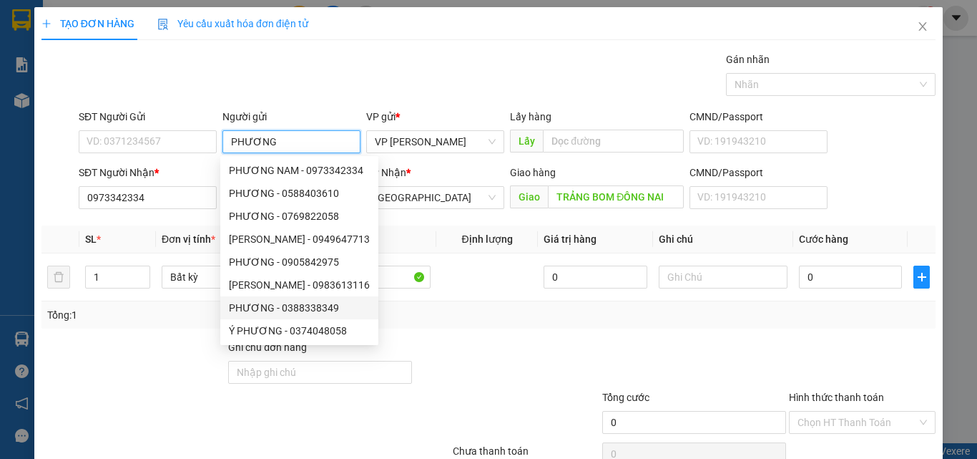
type input "PHƯƠNG"
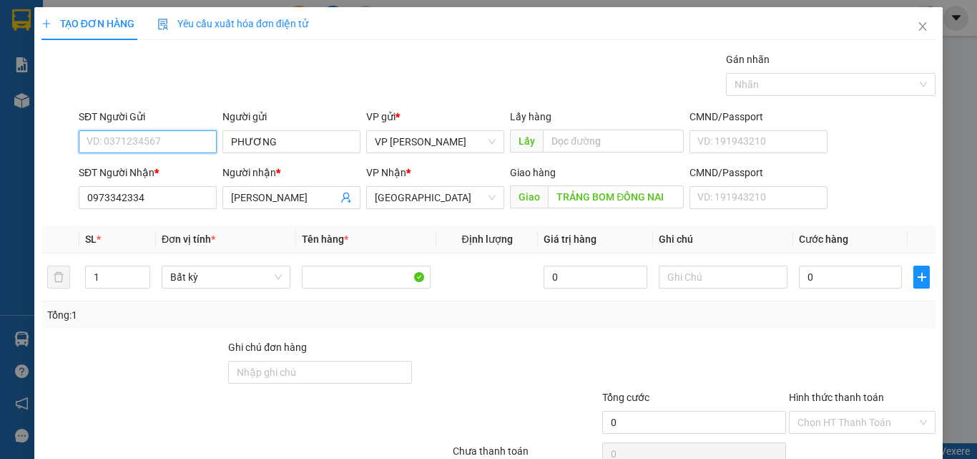
click at [158, 150] on input "SĐT Người Gửi" at bounding box center [148, 141] width 138 height 23
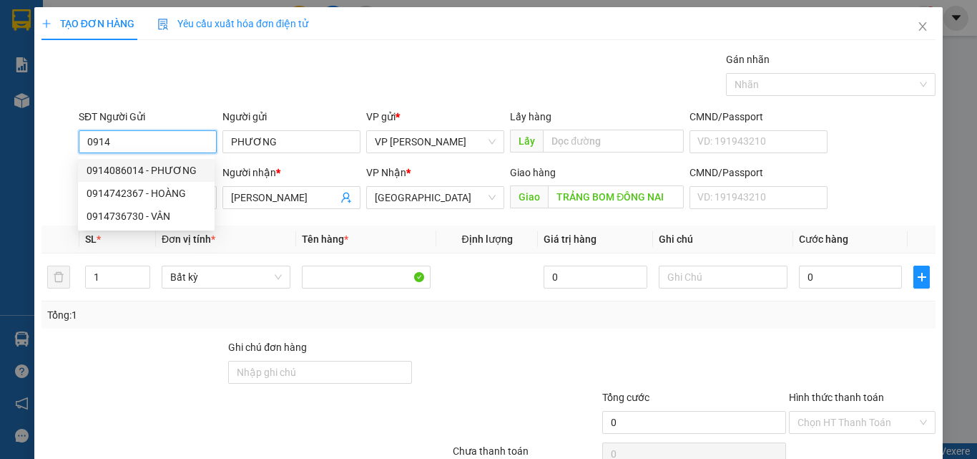
click at [158, 166] on div "0914086014 - PHƯƠNG" at bounding box center [146, 170] width 119 height 16
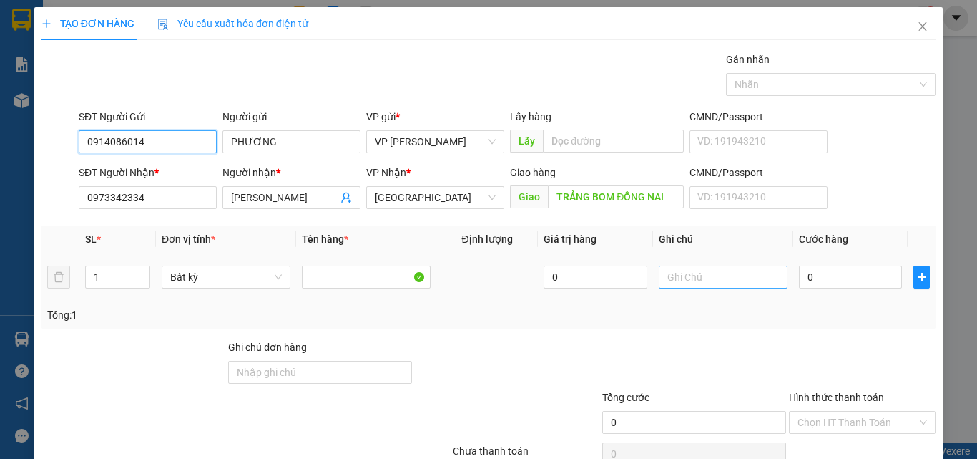
type input "0914086014"
click at [685, 278] on input "text" at bounding box center [723, 276] width 129 height 23
type input "1 TH XỐP - CÁ"
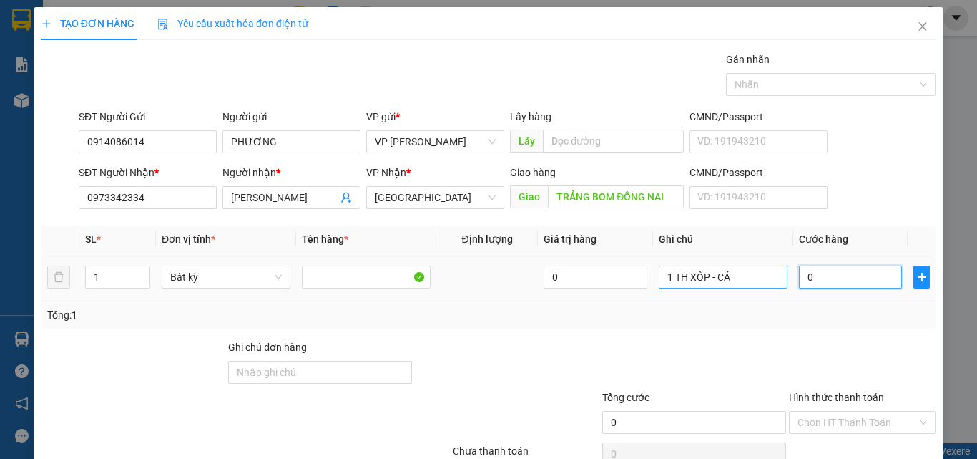
type input "6"
type input "60"
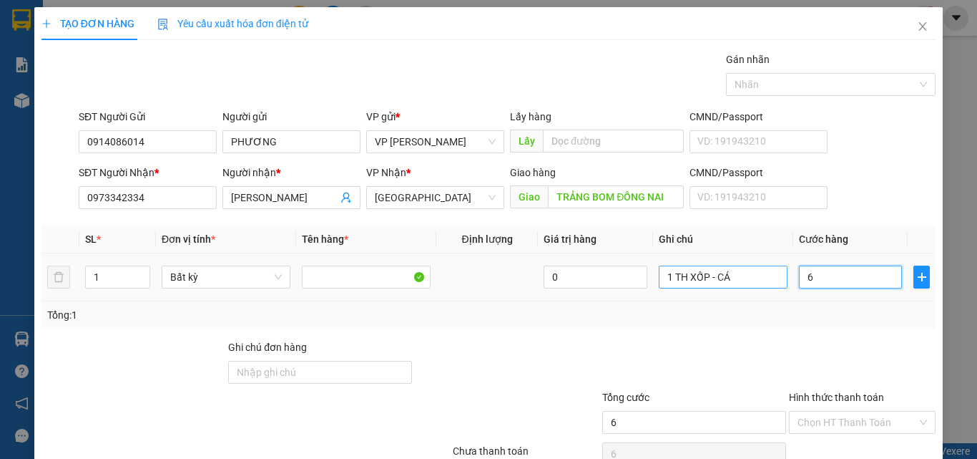
type input "60"
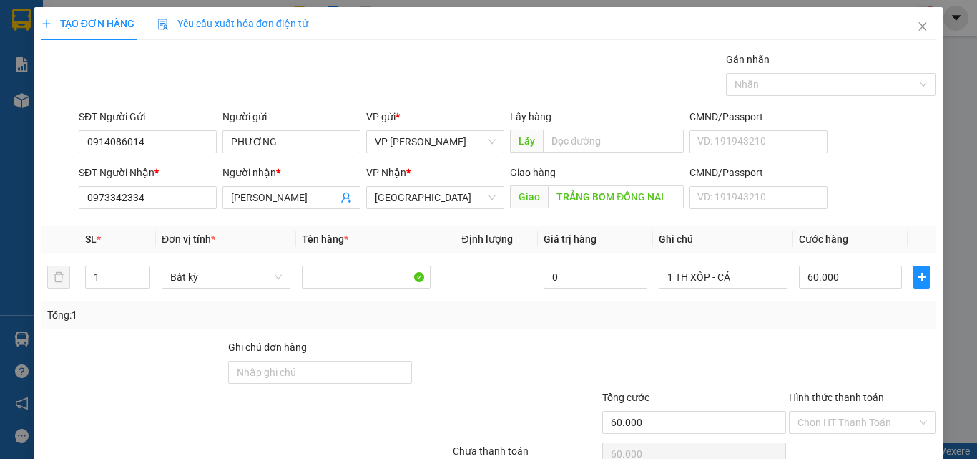
drag, startPoint x: 855, startPoint y: 351, endPoint x: 855, endPoint y: 365, distance: 14.3
click at [856, 411] on input "Hình thức thanh toán" at bounding box center [857, 421] width 119 height 21
click at [841, 443] on div "Tại văn phòng" at bounding box center [854, 451] width 128 height 16
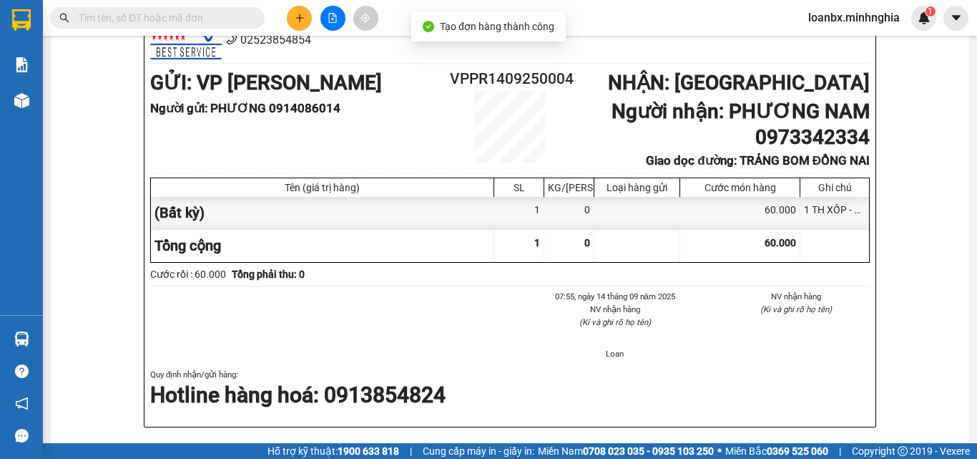
click at [293, 20] on button at bounding box center [299, 18] width 25 height 25
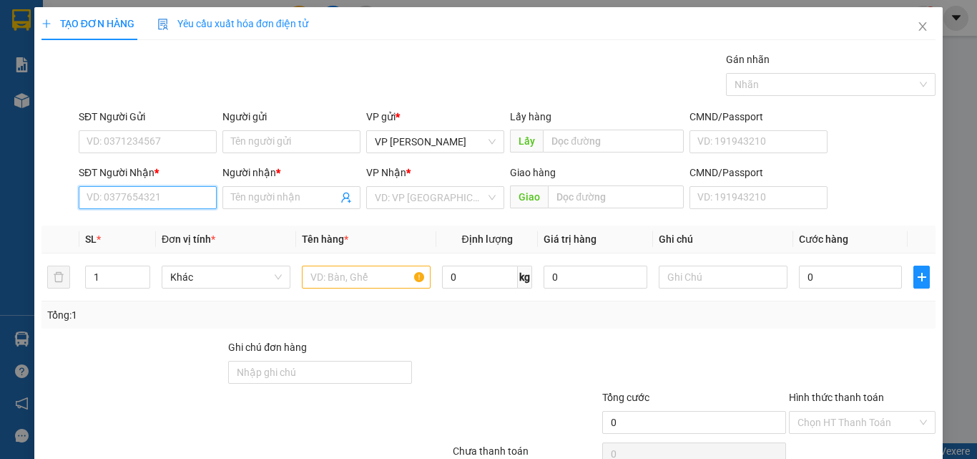
click at [168, 199] on input "SĐT Người Nhận *" at bounding box center [148, 197] width 138 height 23
click at [150, 216] on div "0799702541 - CHỊ ĐOÀN" at bounding box center [146, 226] width 137 height 23
type input "0799702541"
type input "CHỊ ĐOÀN"
type input "BV NHI - CỔNG 11"
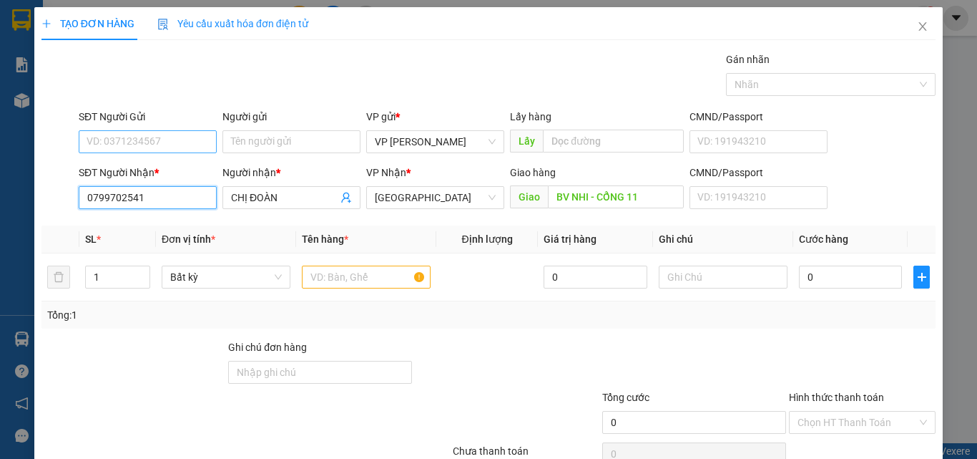
type input "0799702541"
click at [144, 145] on input "SĐT Người Gửi" at bounding box center [148, 141] width 138 height 23
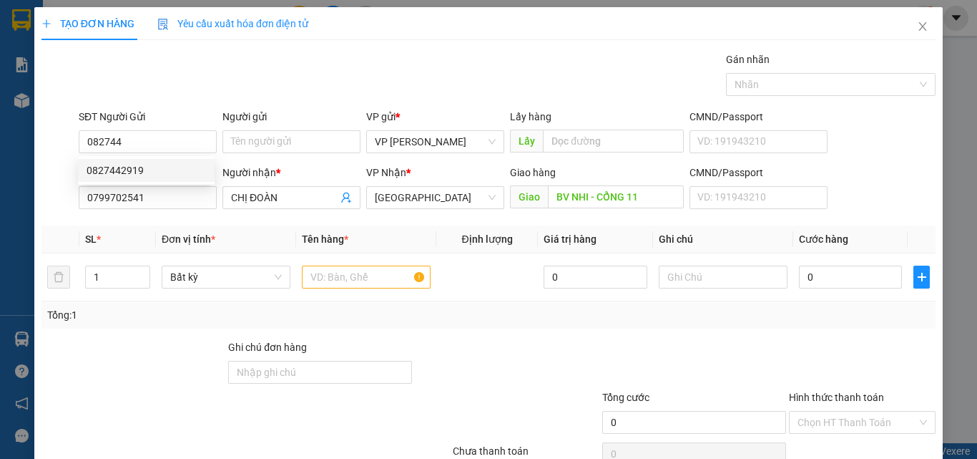
click at [153, 182] on div "0827442919 0827442919" at bounding box center [146, 170] width 137 height 29
click at [155, 132] on input "082744" at bounding box center [148, 141] width 138 height 23
click at [144, 178] on div "0827442919" at bounding box center [146, 170] width 137 height 23
type input "0827442919"
click at [347, 264] on div at bounding box center [366, 277] width 129 height 29
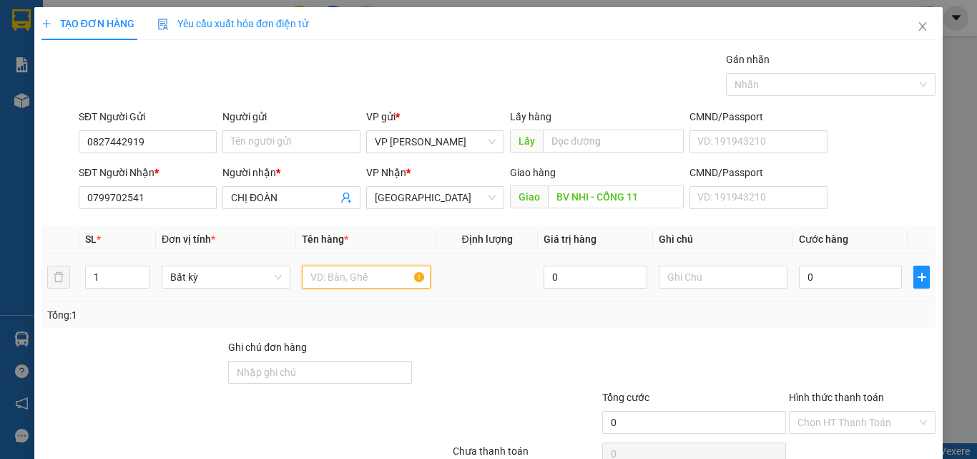
click at [347, 267] on input "text" at bounding box center [366, 276] width 129 height 23
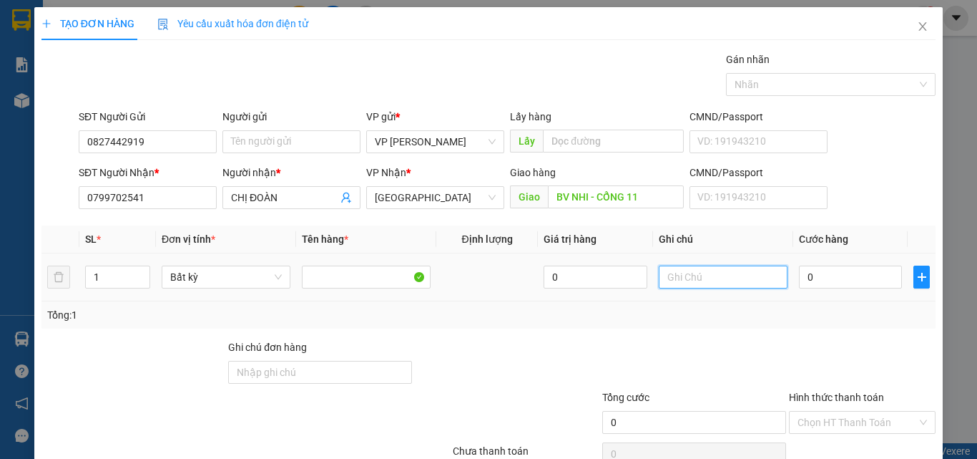
click at [754, 280] on input "text" at bounding box center [723, 276] width 129 height 23
type input "1 TH XỐP - CÁ"
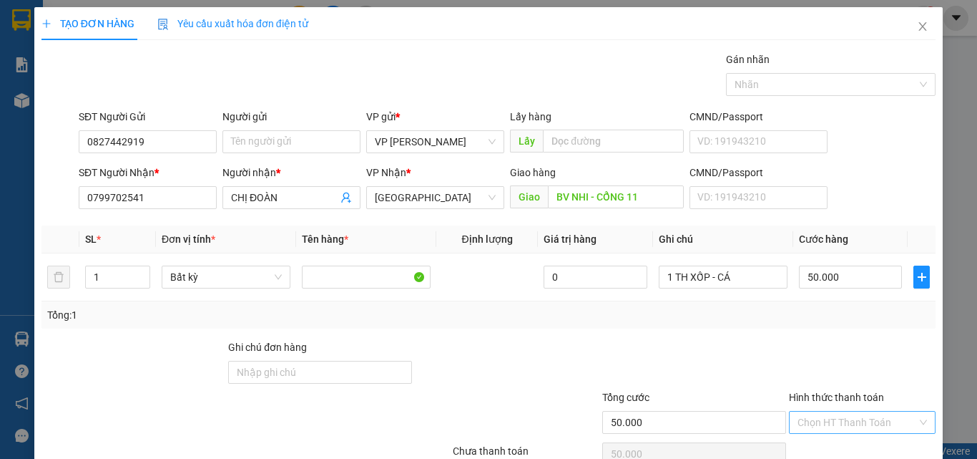
click at [808, 411] on input "Hình thức thanh toán" at bounding box center [857, 421] width 119 height 21
click at [812, 443] on div "Tại văn phòng" at bounding box center [854, 451] width 128 height 16
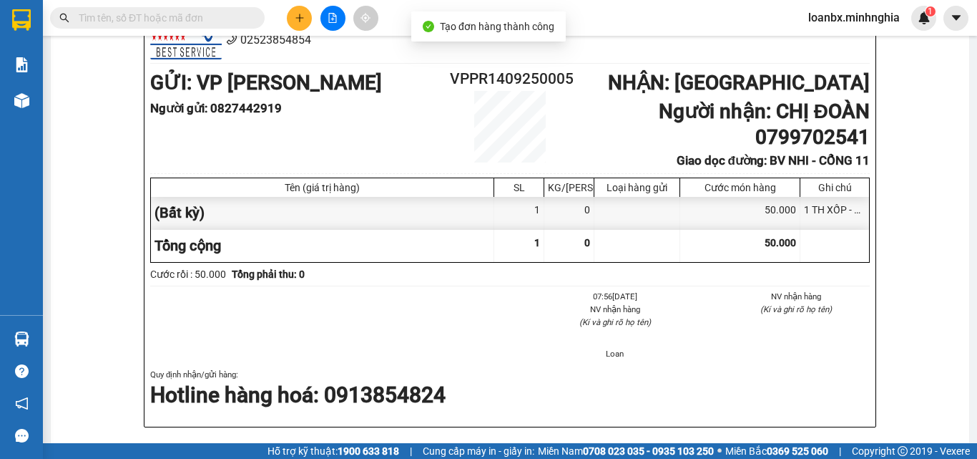
click at [296, 19] on icon "plus" at bounding box center [300, 18] width 10 height 10
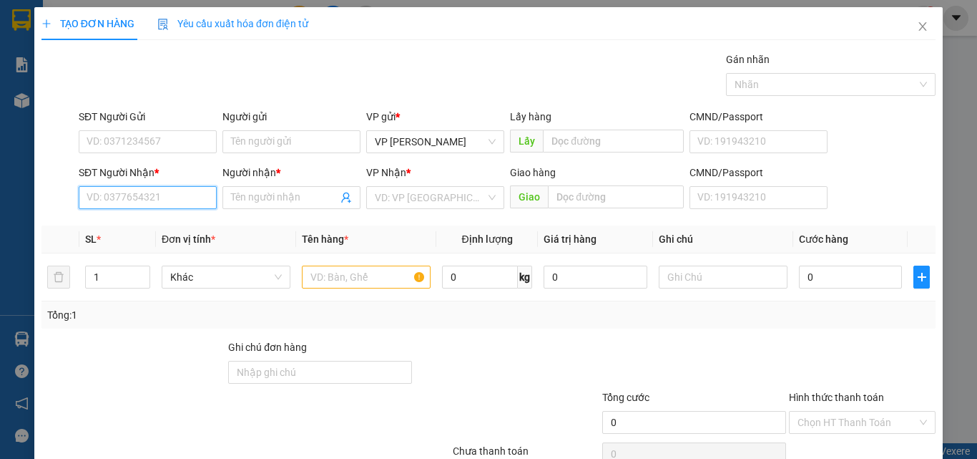
click at [163, 191] on input "SĐT Người Nhận *" at bounding box center [148, 197] width 138 height 23
type input "0859396009"
click at [158, 229] on div "0859396009 - NHI" at bounding box center [146, 226] width 119 height 16
type input "NHI"
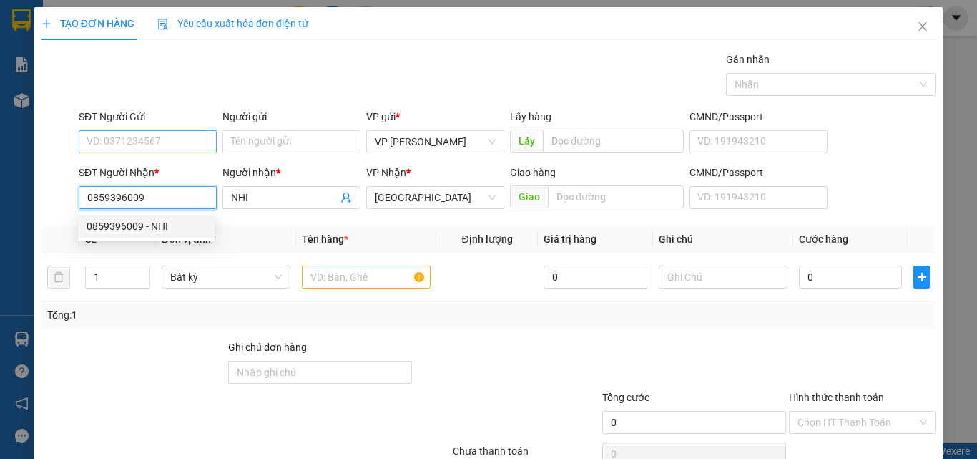
type input "0859396009"
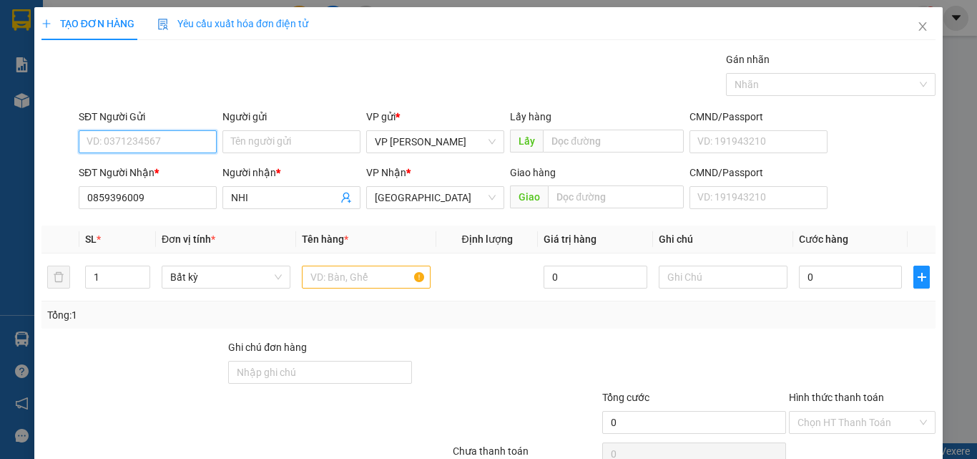
click at [150, 137] on input "SĐT Người Gửi" at bounding box center [148, 141] width 138 height 23
type input "0849373272"
click at [330, 263] on div at bounding box center [366, 277] width 129 height 29
click at [334, 276] on input "text" at bounding box center [366, 276] width 129 height 23
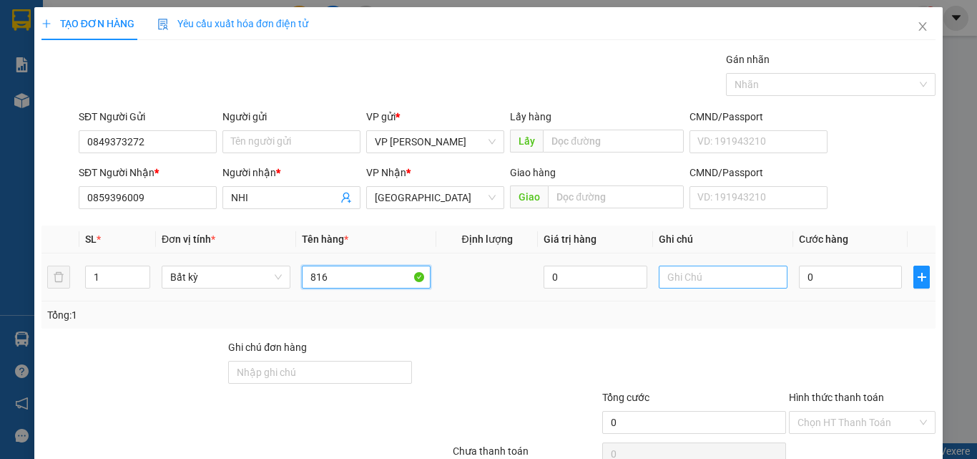
type input "816"
click at [677, 283] on input "text" at bounding box center [723, 276] width 129 height 23
type input "1 TH XỐP - ĐỒ A"
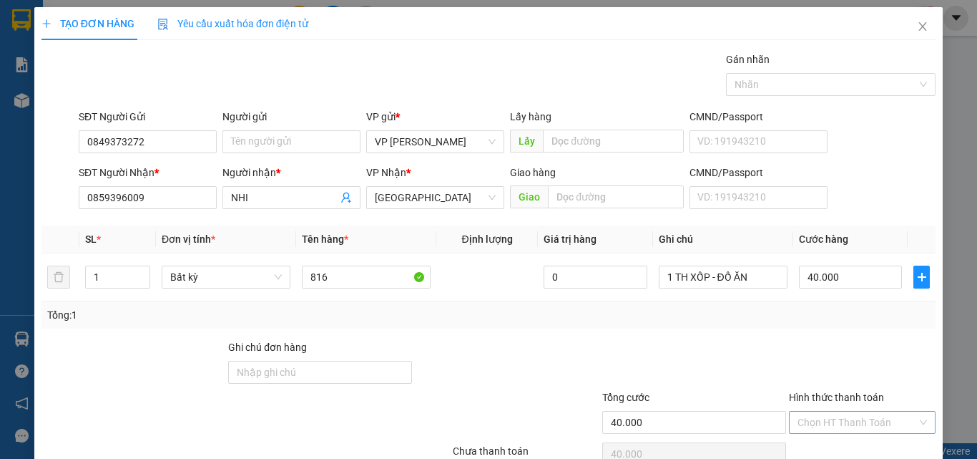
click at [871, 411] on input "Hình thức thanh toán" at bounding box center [857, 421] width 119 height 21
drag, startPoint x: 867, startPoint y: 363, endPoint x: 867, endPoint y: 386, distance: 22.9
click at [858, 443] on div "Tại văn phòng" at bounding box center [854, 451] width 128 height 16
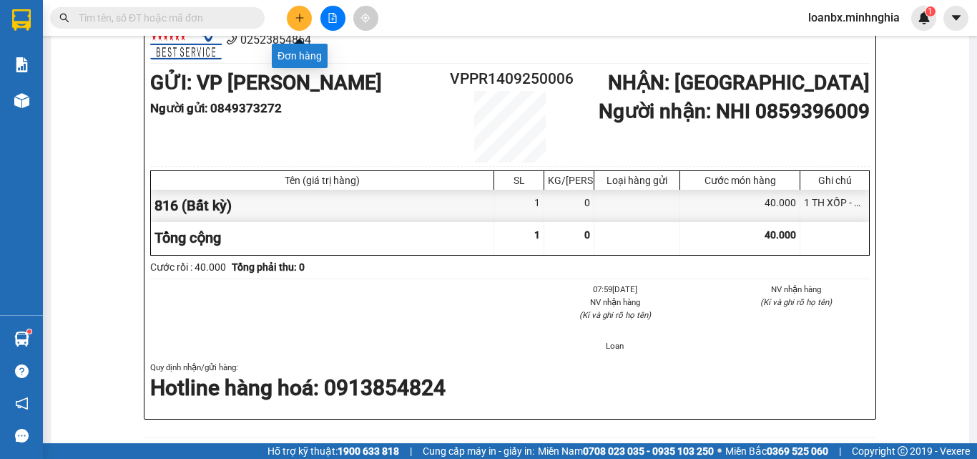
click at [308, 15] on button at bounding box center [299, 18] width 25 height 25
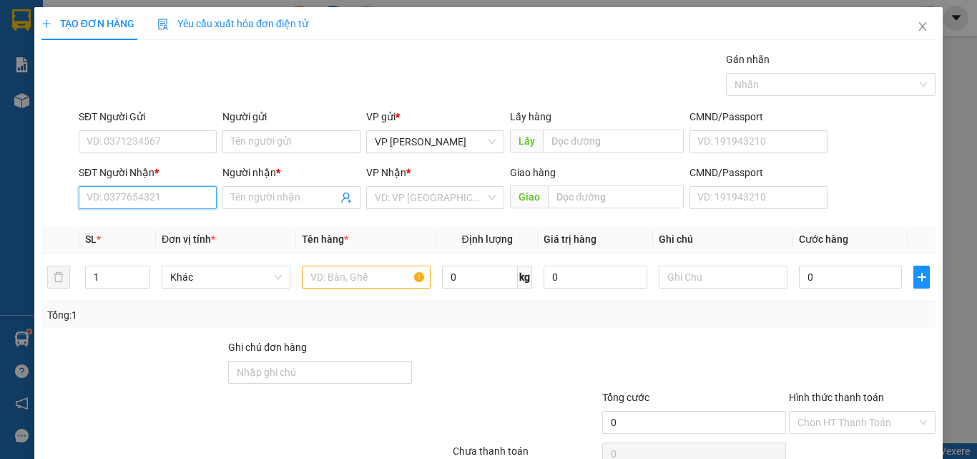
click at [150, 194] on input "SĐT Người Nhận *" at bounding box center [148, 197] width 138 height 23
click at [167, 225] on div "0326629316 - TIẾN" at bounding box center [146, 226] width 119 height 16
type input "0326629316"
type input "TIẾN"
type input "CX HIỆP PHÚ THÀNH"
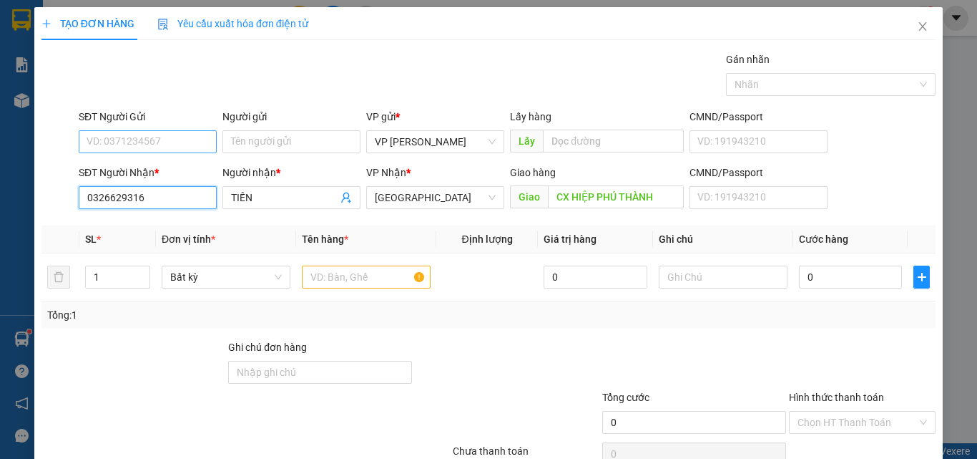
type input "0326629316"
click at [182, 144] on input "SĐT Người Gửi" at bounding box center [148, 141] width 138 height 23
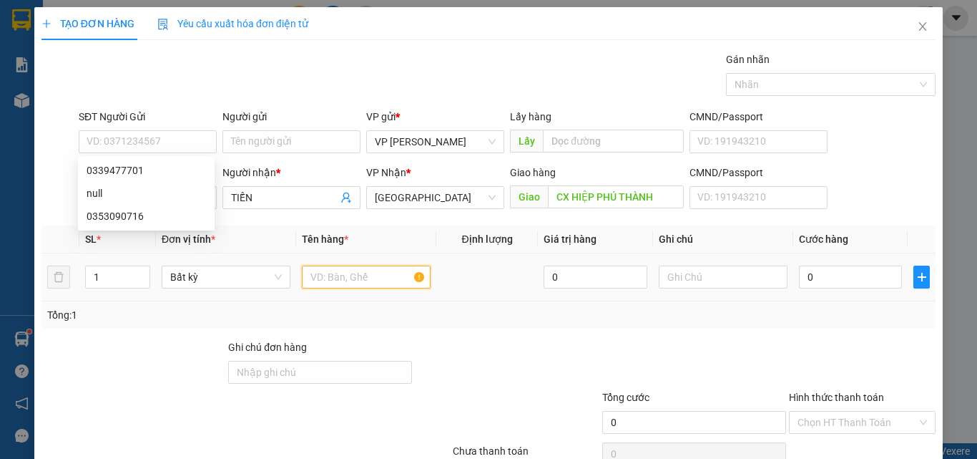
click at [399, 269] on input "text" at bounding box center [366, 276] width 129 height 23
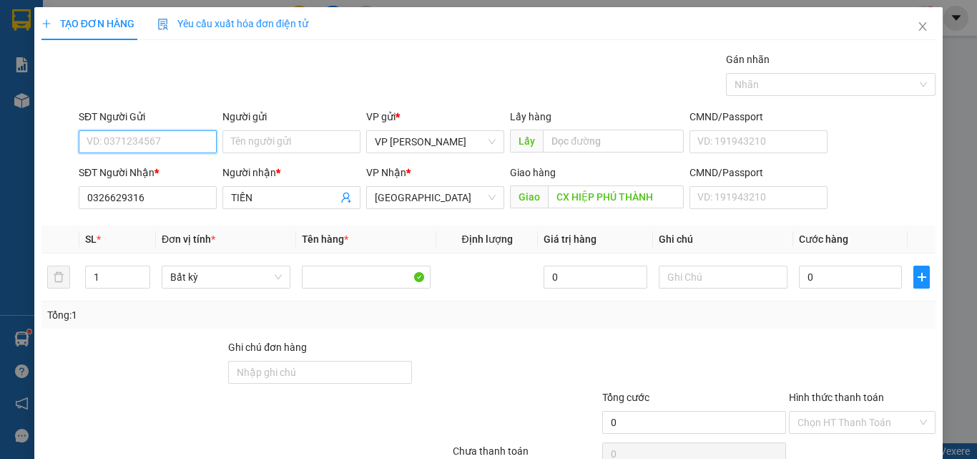
click at [108, 141] on input "SĐT Người Gửi" at bounding box center [148, 141] width 138 height 23
click at [124, 171] on div "0339477701" at bounding box center [146, 170] width 119 height 16
type input "0339477701"
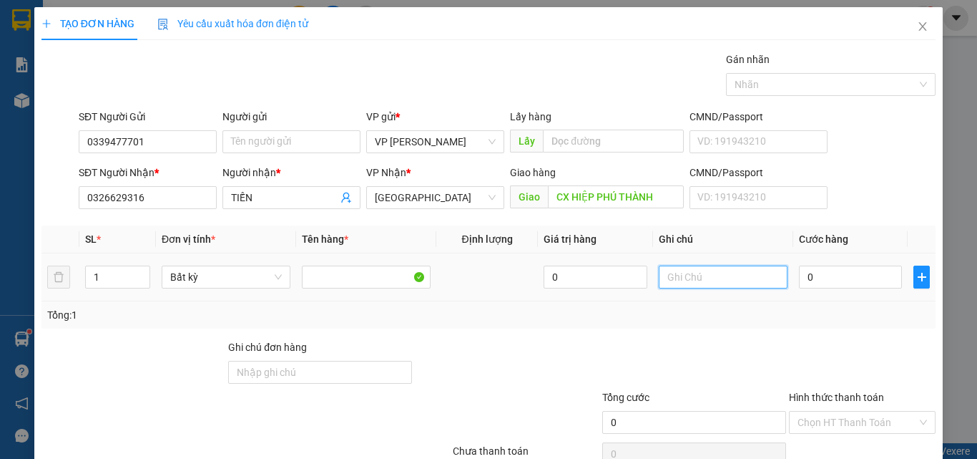
click at [715, 273] on input "text" at bounding box center [723, 276] width 129 height 23
type input "1 TH XỐP - ĐỒ ĂN"
type input "9"
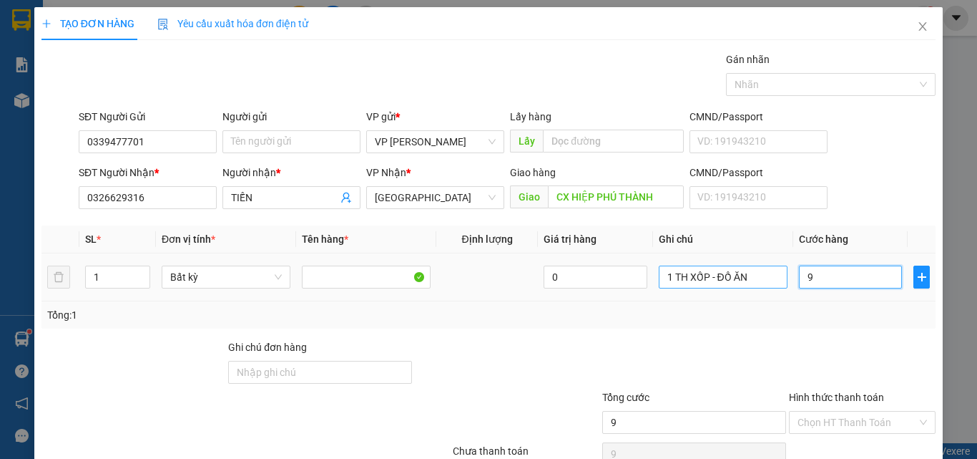
type input "90"
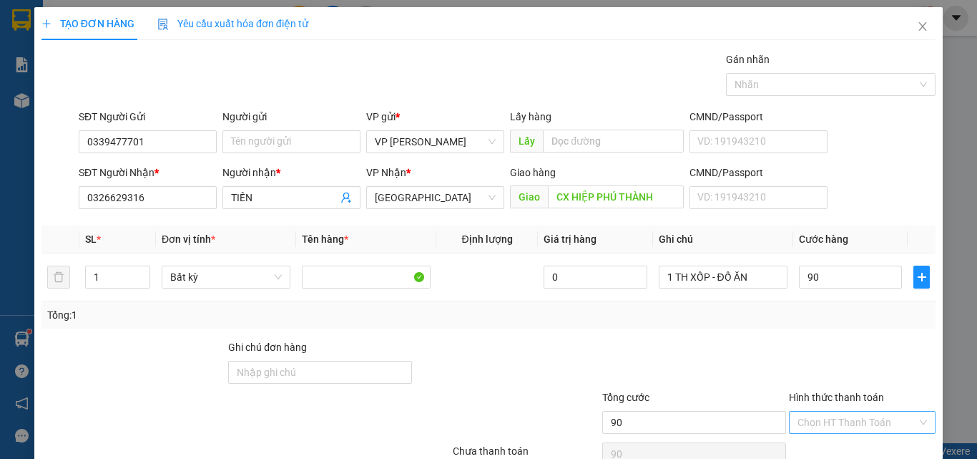
type input "90.000"
click at [844, 411] on input "Hình thức thanh toán" at bounding box center [857, 421] width 119 height 21
click at [838, 443] on div "Tại văn phòng" at bounding box center [854, 451] width 128 height 16
type input "0"
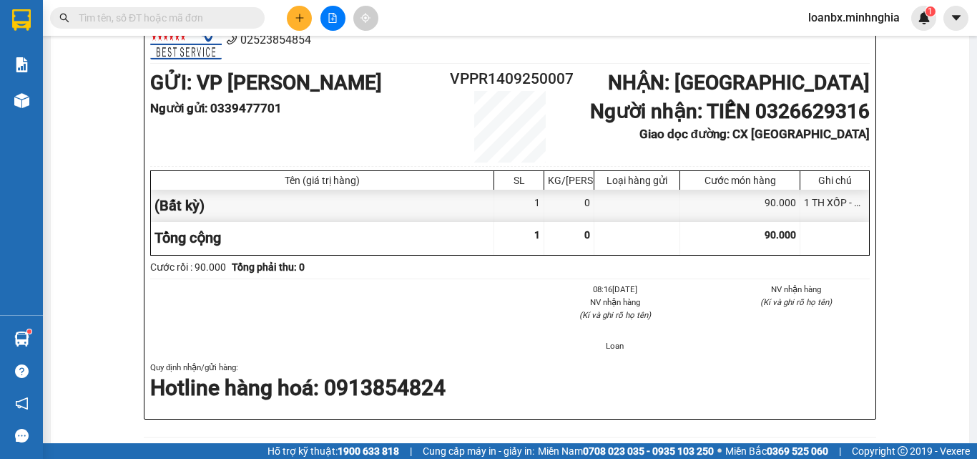
click at [208, 26] on span at bounding box center [157, 17] width 215 height 21
click at [208, 21] on input "text" at bounding box center [163, 18] width 169 height 16
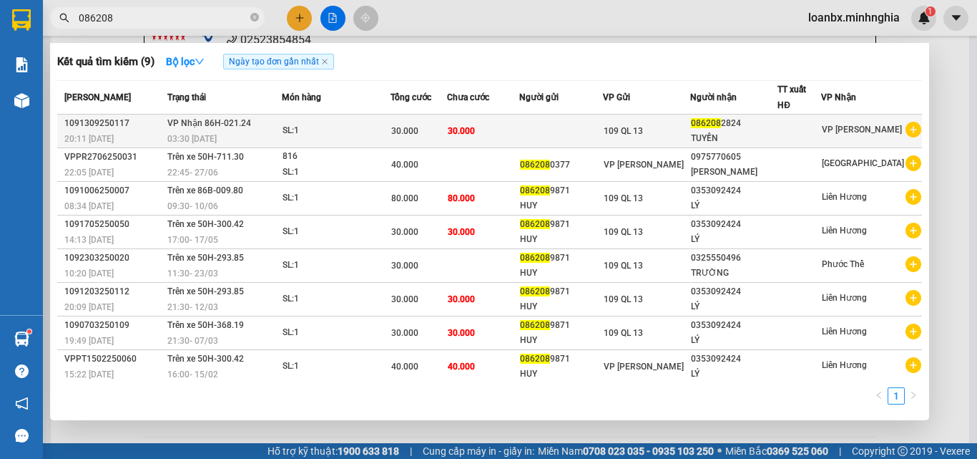
type input "086208"
click at [390, 134] on div "SL: 1" at bounding box center [336, 131] width 107 height 16
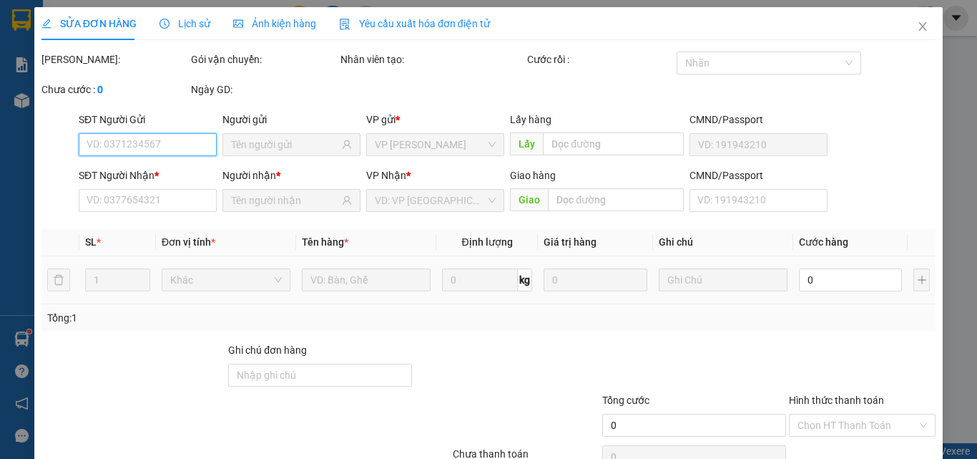
type input "0862082824"
type input "TUYỀN"
type input "30.000"
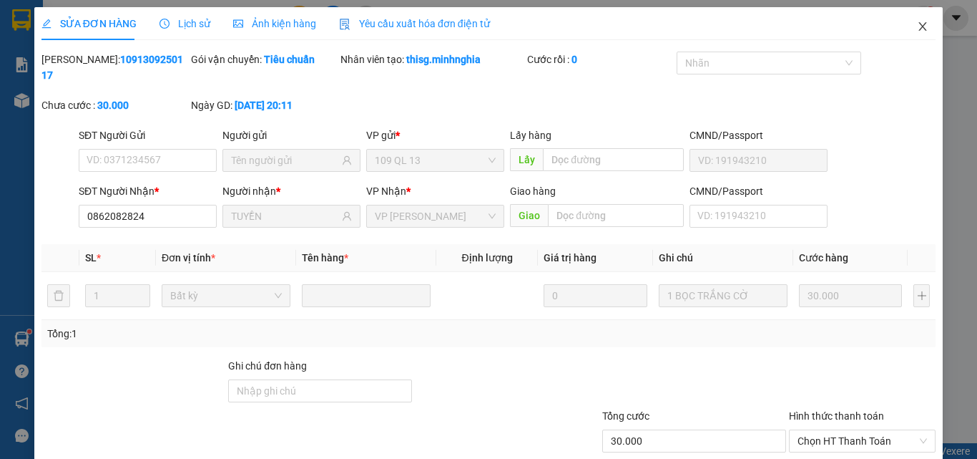
click at [920, 34] on span "Close" at bounding box center [923, 27] width 40 height 40
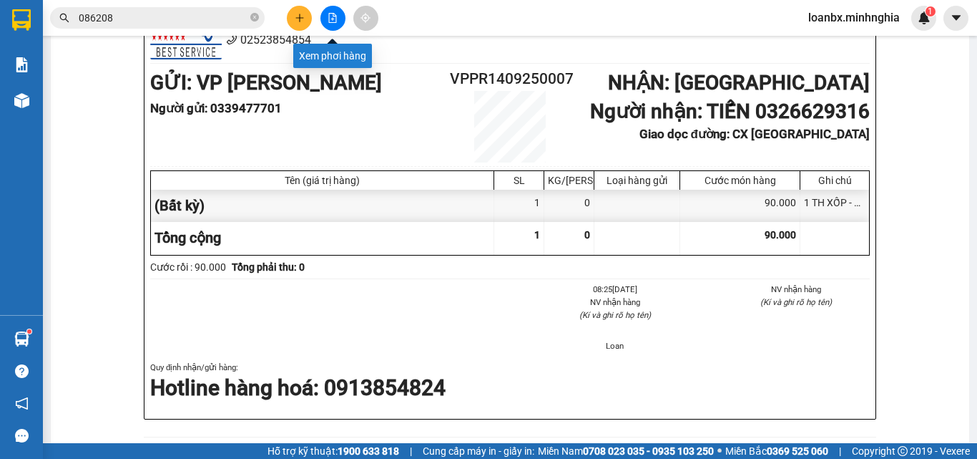
click at [301, 19] on icon "plus" at bounding box center [300, 18] width 10 height 10
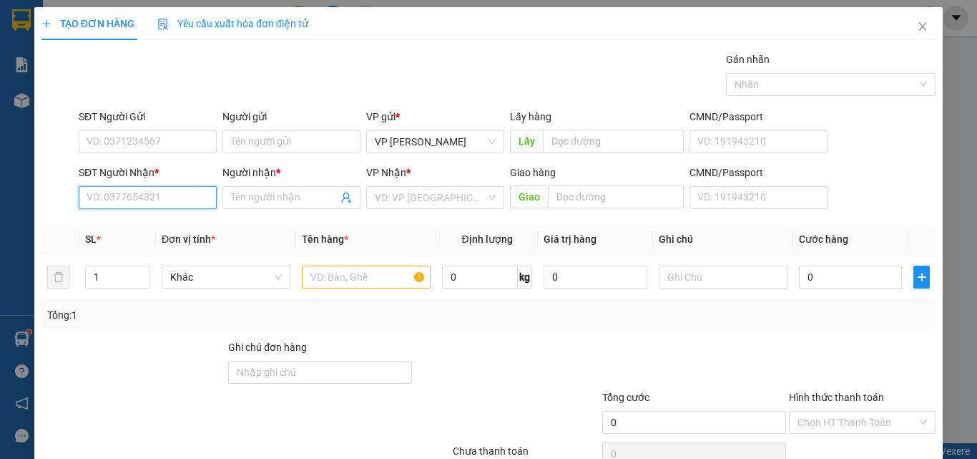
click at [185, 205] on input "SĐT Người Nhận *" at bounding box center [148, 197] width 138 height 23
click at [176, 225] on div "0337010959 - TRUNG" at bounding box center [146, 226] width 119 height 16
type input "0337010959"
type input "TRUNG"
type input "0337010959"
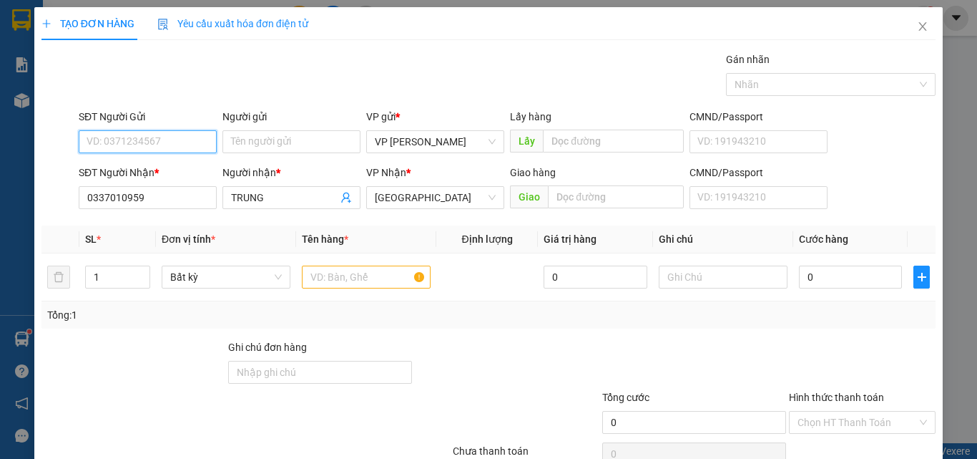
click at [169, 142] on input "SĐT Người Gửi" at bounding box center [148, 141] width 138 height 23
click at [146, 172] on div "0346814800" at bounding box center [146, 170] width 119 height 16
type input "0346814800"
click at [386, 275] on input "text" at bounding box center [366, 276] width 129 height 23
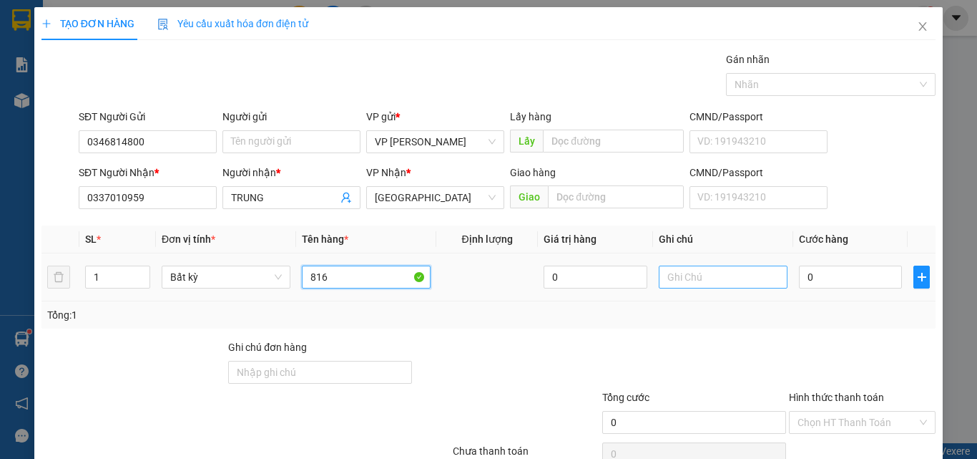
type input "816"
click at [753, 281] on input "text" at bounding box center [723, 276] width 129 height 23
click at [753, 281] on input "1 TH XỐP - CÁ" at bounding box center [723, 276] width 129 height 23
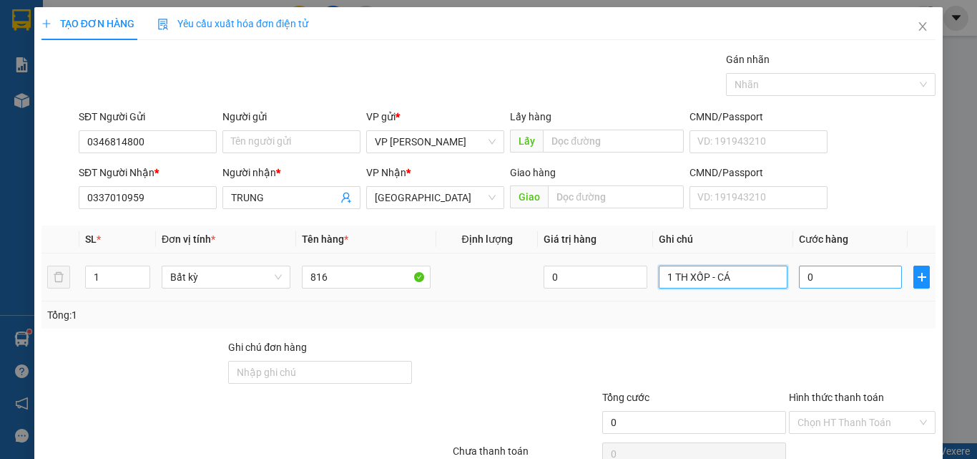
type input "1 TH XỐP - CÁ"
click at [849, 279] on input "0" at bounding box center [850, 276] width 103 height 23
type input "4"
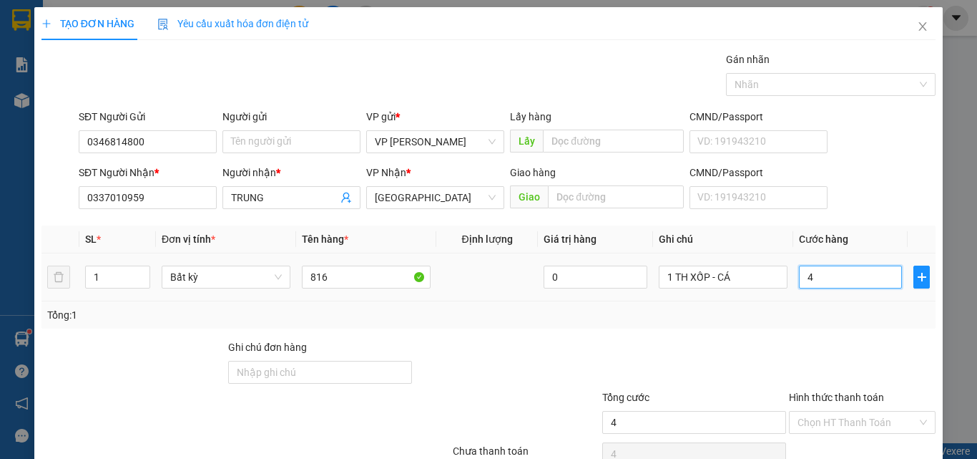
type input "40"
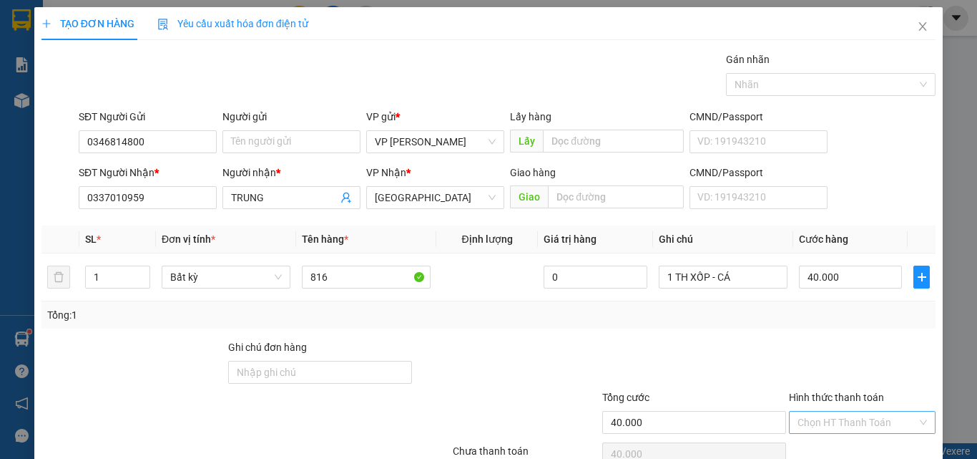
click at [822, 411] on input "Hình thức thanh toán" at bounding box center [857, 421] width 119 height 21
click at [822, 443] on div "Tại văn phòng" at bounding box center [854, 451] width 128 height 16
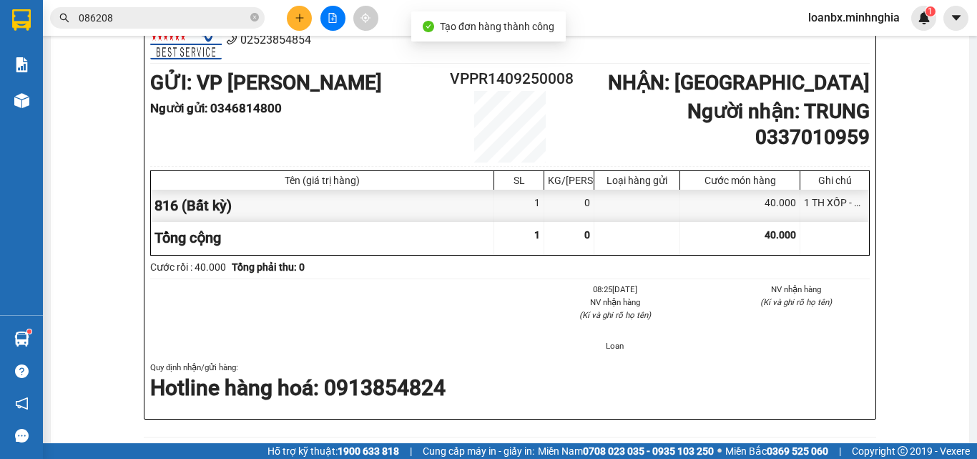
click at [299, 21] on icon "plus" at bounding box center [300, 18] width 10 height 10
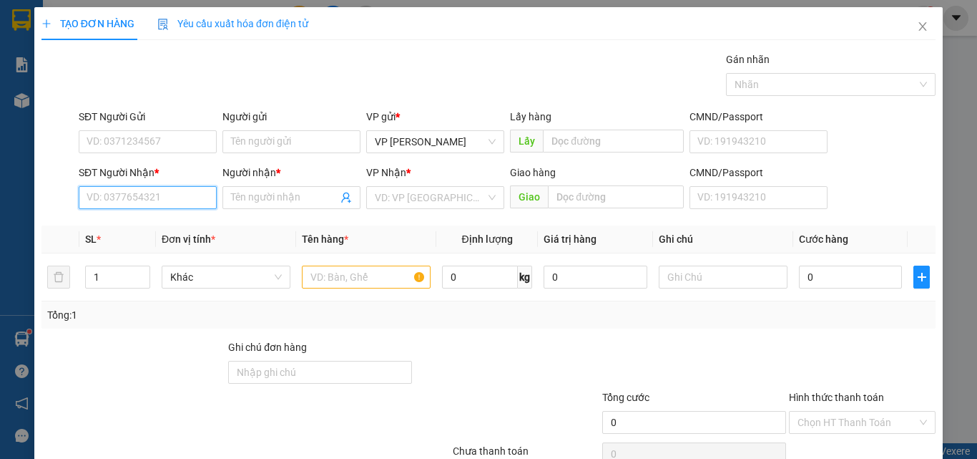
click at [172, 197] on input "SĐT Người Nhận *" at bounding box center [148, 197] width 138 height 23
type input "0362528425"
click at [162, 235] on div "0362528425 - SANG" at bounding box center [146, 226] width 137 height 23
type input "SANG"
type input "0362528425"
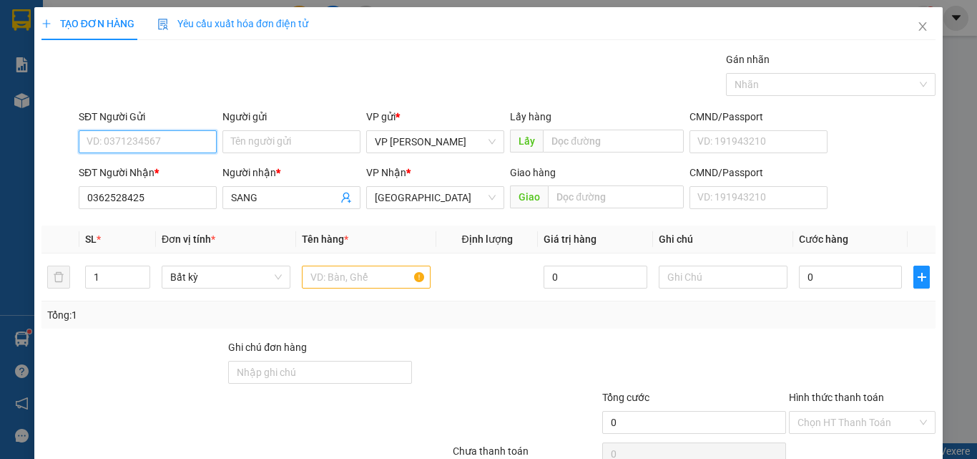
click at [148, 137] on input "SĐT Người Gửi" at bounding box center [148, 141] width 138 height 23
click at [155, 168] on div "0374013754" at bounding box center [146, 170] width 119 height 16
type input "0374013754"
click at [388, 271] on input "text" at bounding box center [366, 276] width 129 height 23
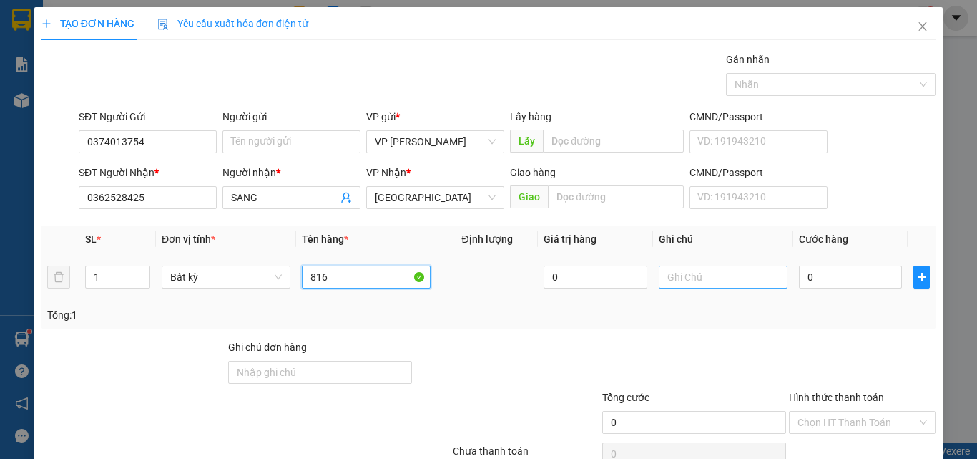
type input "816"
click at [692, 275] on input "text" at bounding box center [723, 276] width 129 height 23
type input "1 TH XỐP -"
click at [800, 273] on input "0" at bounding box center [850, 276] width 103 height 23
type input "5"
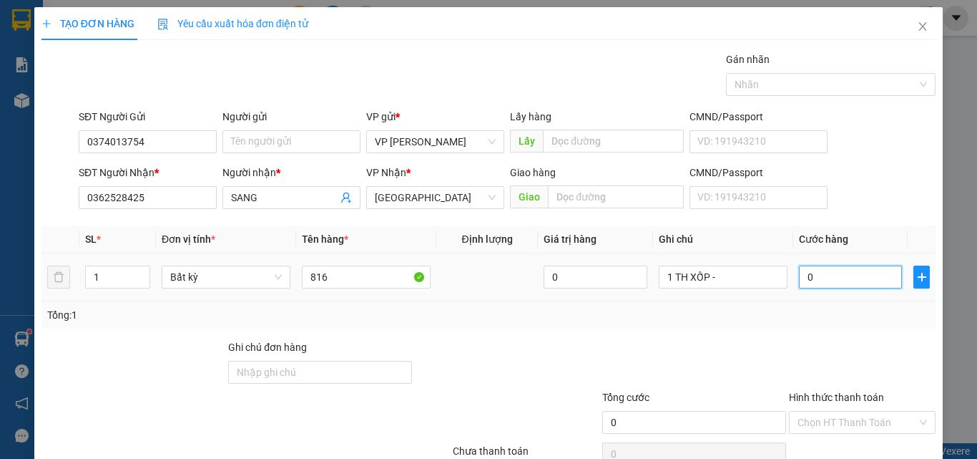
type input "5"
type input "50"
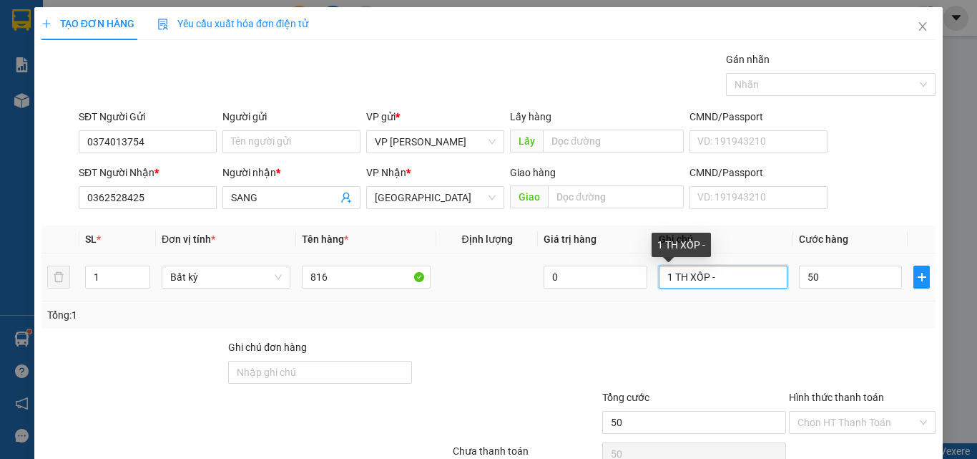
type input "50.000"
click at [758, 283] on input "1 TH XỐP -" at bounding box center [723, 276] width 129 height 23
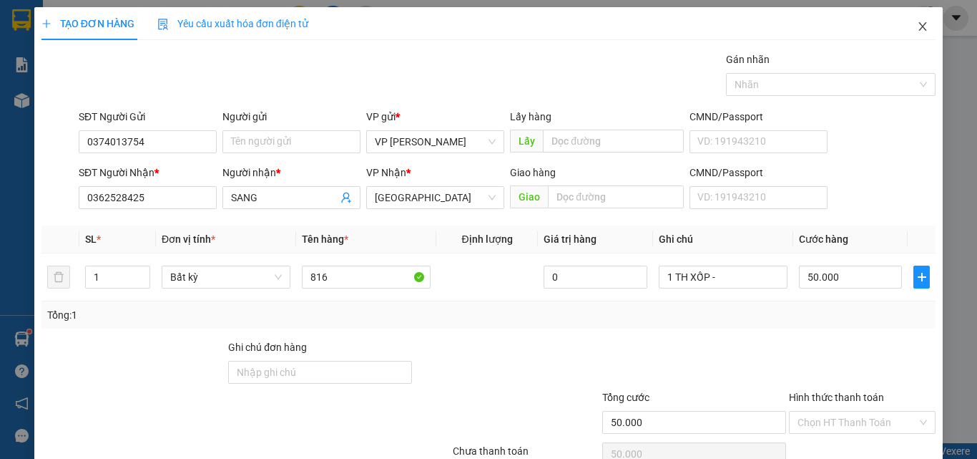
click at [917, 28] on icon "close" at bounding box center [922, 26] width 11 height 11
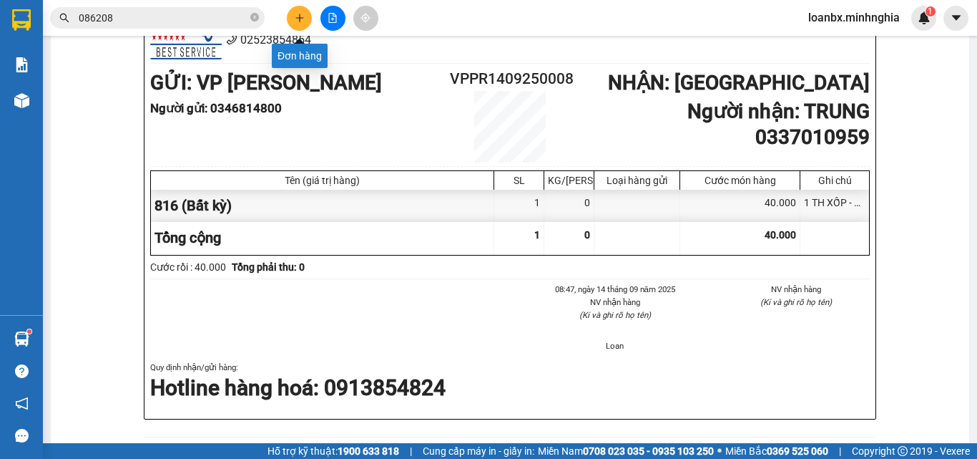
click at [303, 21] on icon "plus" at bounding box center [300, 18] width 10 height 10
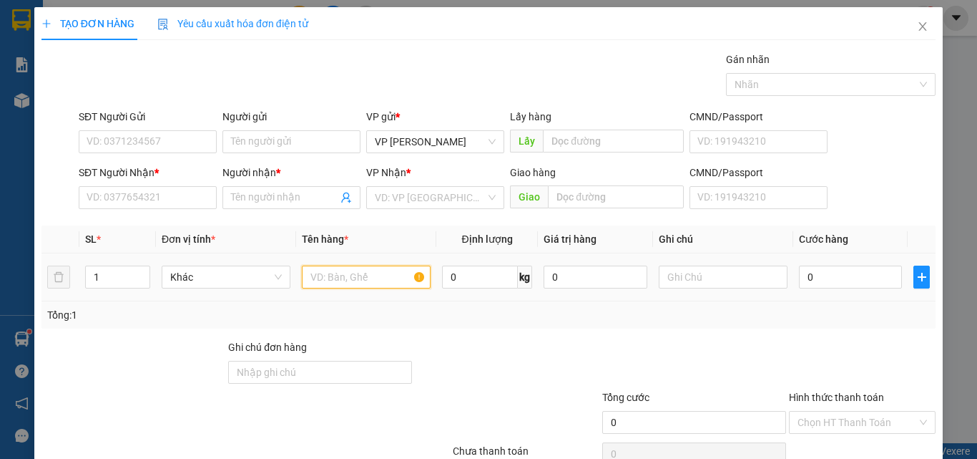
click at [351, 279] on input "text" at bounding box center [366, 276] width 129 height 23
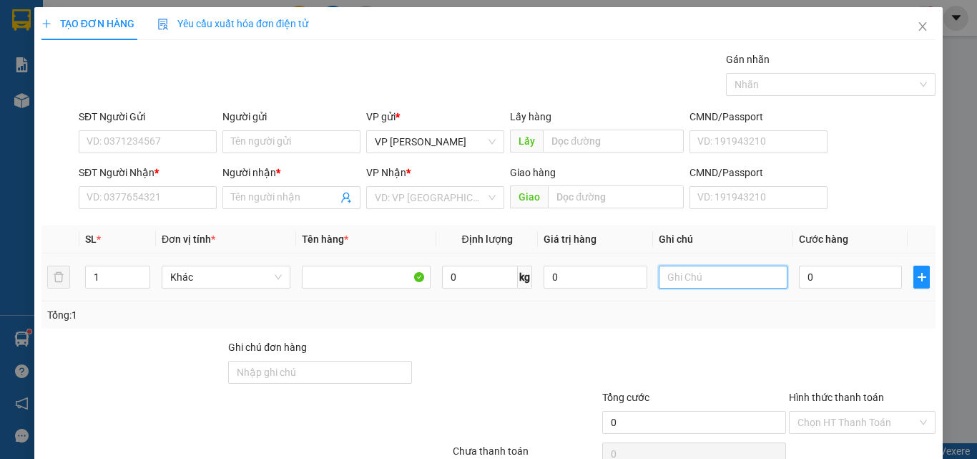
click at [739, 277] on input "text" at bounding box center [723, 276] width 129 height 23
drag, startPoint x: 713, startPoint y: 280, endPoint x: 674, endPoint y: 278, distance: 39.4
click at [674, 278] on input "1 NI" at bounding box center [723, 276] width 129 height 23
drag, startPoint x: 693, startPoint y: 278, endPoint x: 667, endPoint y: 278, distance: 26.5
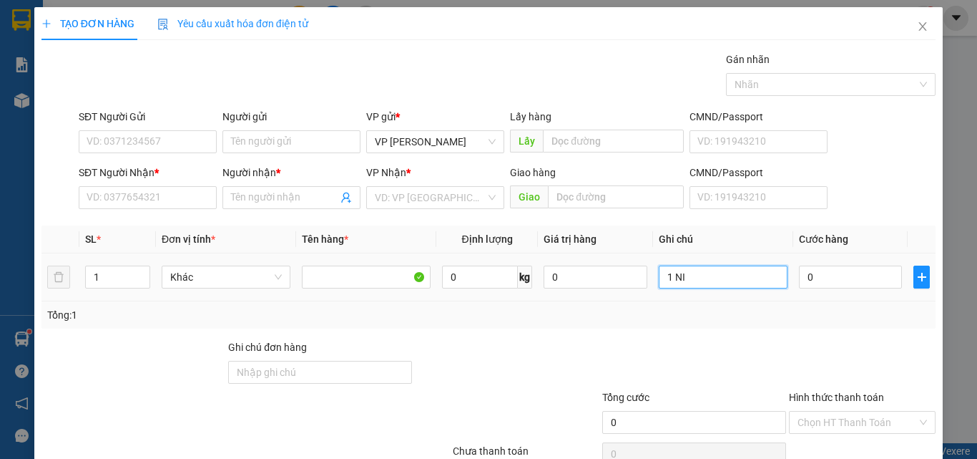
click at [667, 278] on input "1 NI" at bounding box center [723, 276] width 129 height 23
type input "1 BỊ ĐEN"
click at [137, 210] on div "SĐT Người Nhận * VD: 0377654321" at bounding box center [148, 190] width 138 height 50
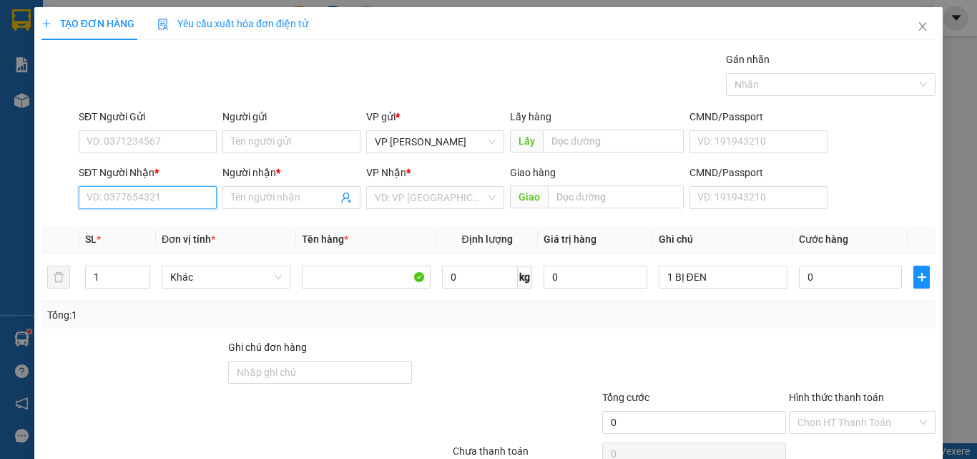
click at [136, 200] on input "SĐT Người Nhận *" at bounding box center [148, 197] width 138 height 23
click at [136, 223] on div "0913003479 - CƯỜNG" at bounding box center [146, 226] width 119 height 16
type input "0913003479"
type input "CƯỜNG"
type input "NGÃ 3 TÂN VẠN"
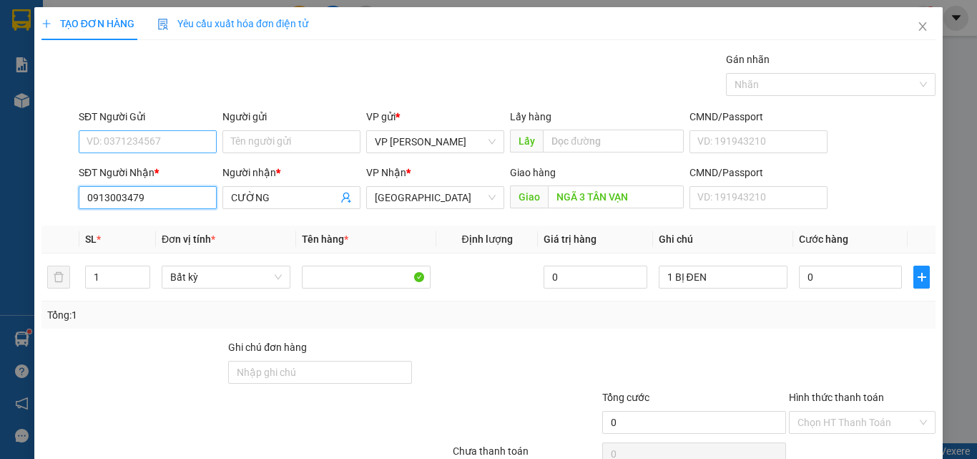
type input "0913003479"
click at [142, 142] on input "SĐT Người Gửi" at bounding box center [148, 141] width 138 height 23
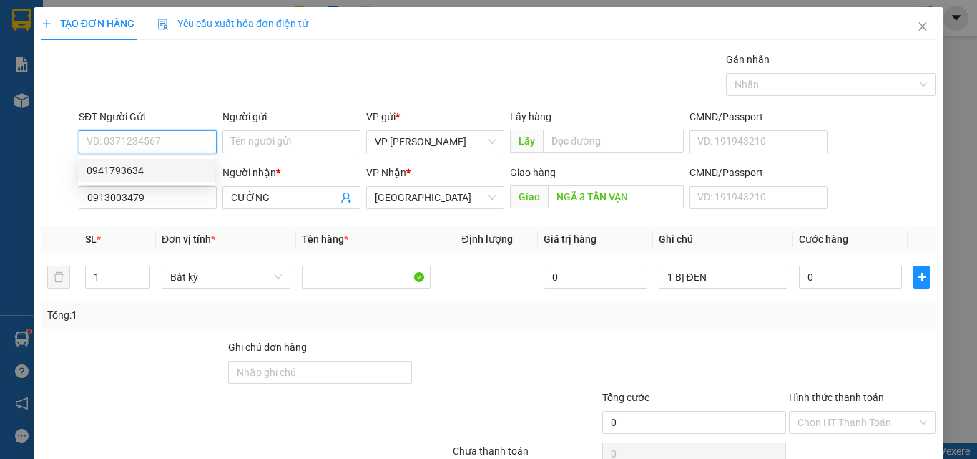
click at [142, 170] on div "0941793634" at bounding box center [146, 170] width 119 height 16
type input "0941793634"
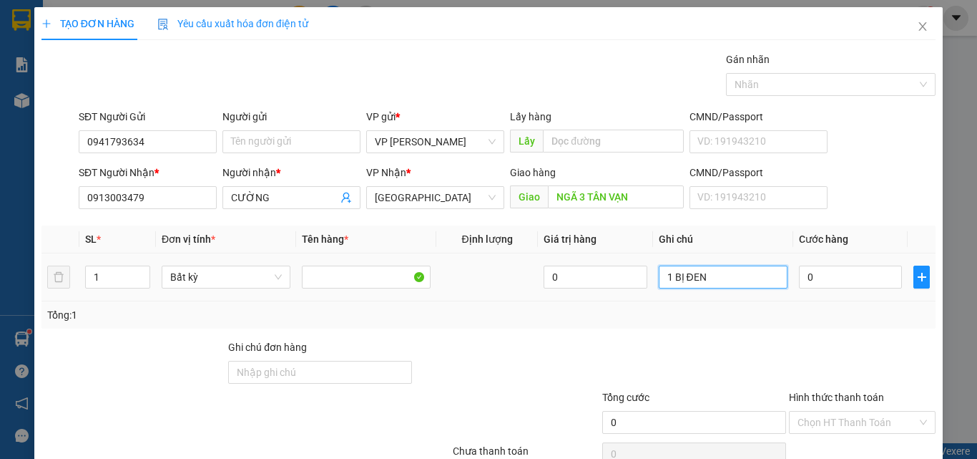
click at [732, 286] on input "1 BỊ ĐEN" at bounding box center [723, 276] width 129 height 23
type input "1 BỊ ĐEN - ĐỒ ĂN"
type input "4"
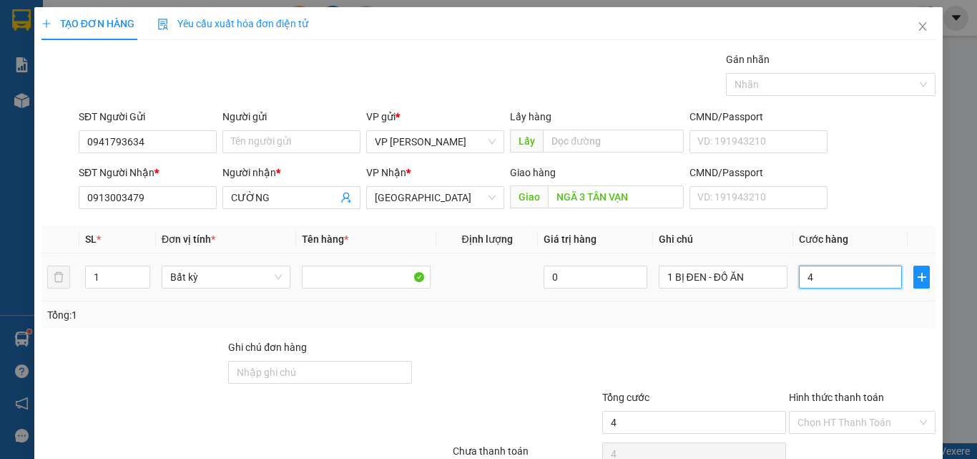
type input "40"
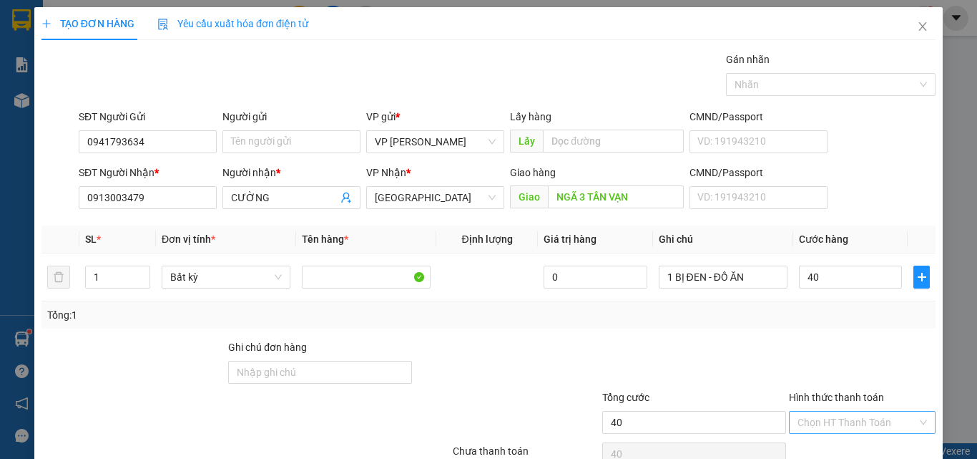
type input "40.000"
drag, startPoint x: 831, startPoint y: 347, endPoint x: 830, endPoint y: 360, distance: 12.9
click at [831, 411] on input "Hình thức thanh toán" at bounding box center [857, 421] width 119 height 21
drag, startPoint x: 827, startPoint y: 377, endPoint x: 847, endPoint y: 398, distance: 28.8
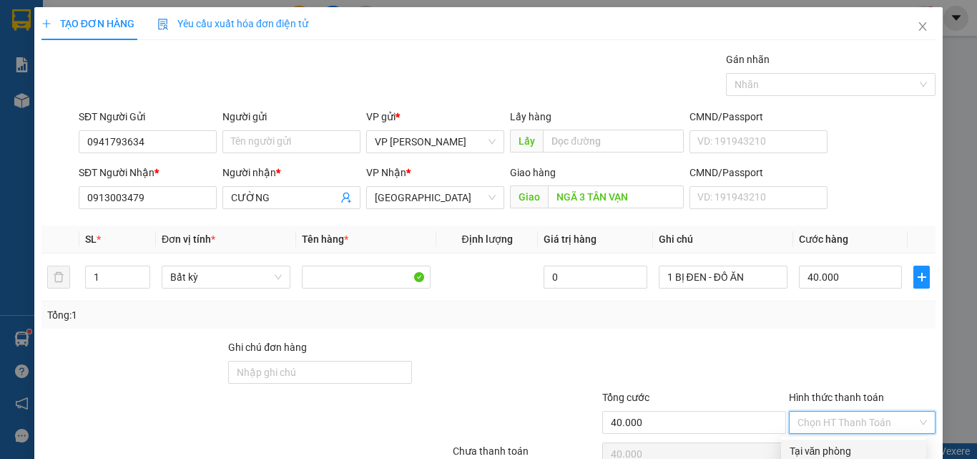
click at [827, 443] on div "Tại văn phòng" at bounding box center [854, 451] width 128 height 16
type input "0"
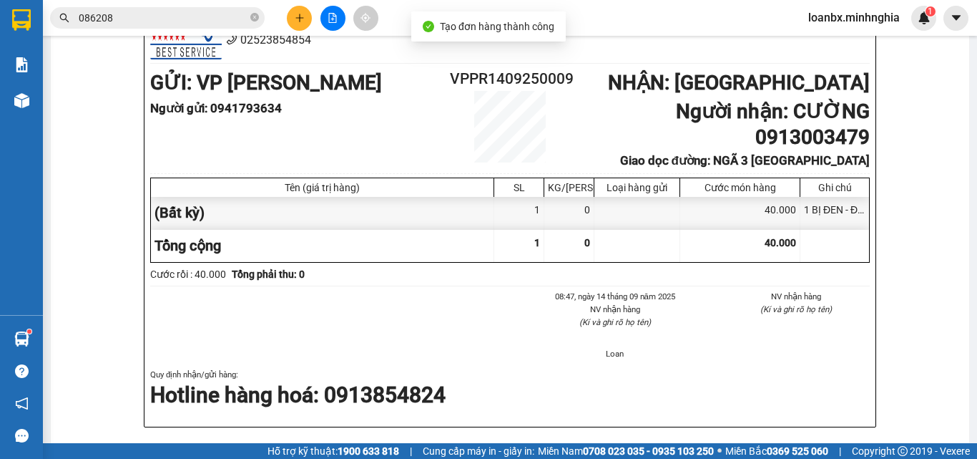
click at [531, 93] on div "In mẫu A5 Minh Nghĩa 01 Đinh Tiên Hoàng 02523854854 Gửi khách hàng Vexere.com (…" at bounding box center [510, 455] width 919 height 1108
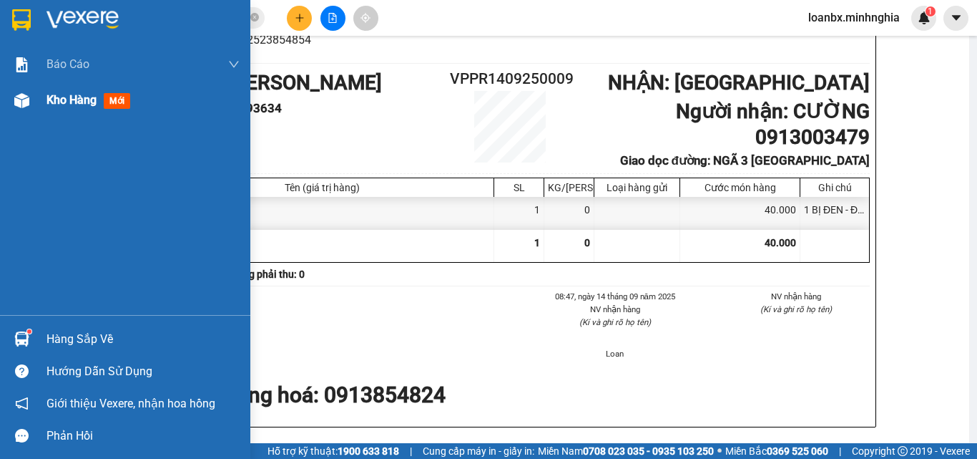
click at [40, 104] on div "Kho hàng mới" at bounding box center [125, 100] width 250 height 36
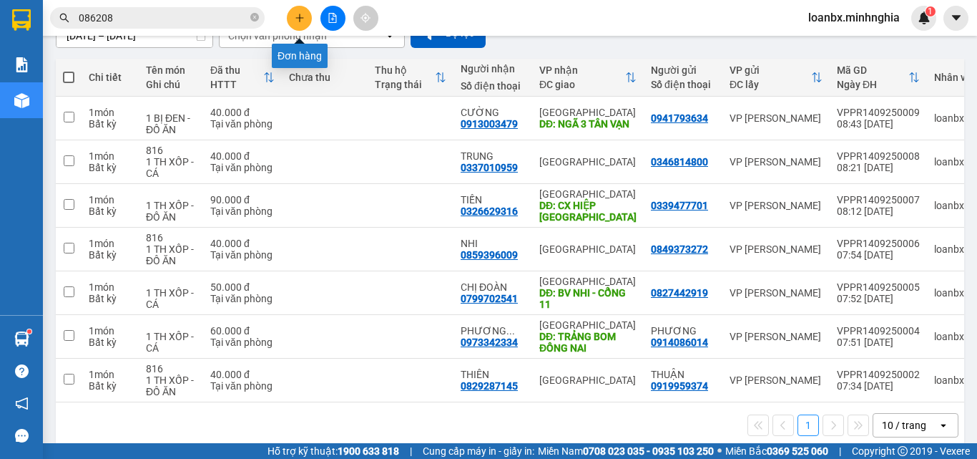
click at [289, 19] on button at bounding box center [299, 18] width 25 height 25
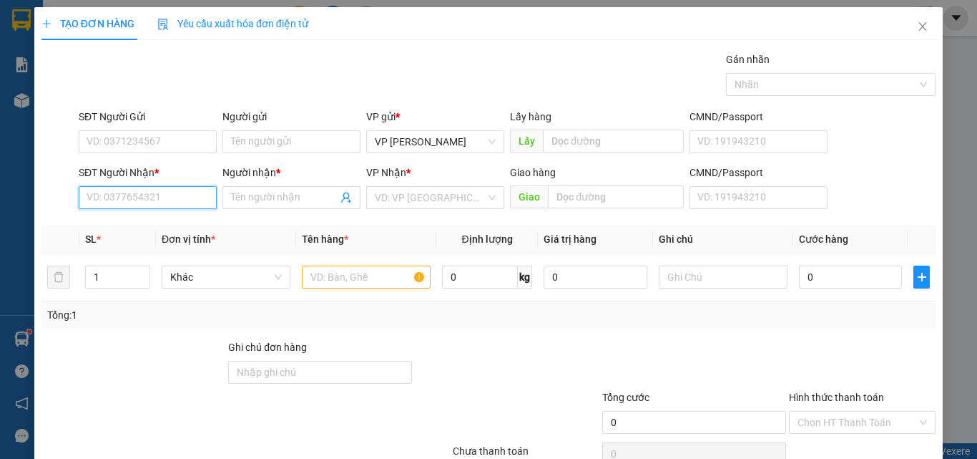
click at [122, 202] on input "SĐT Người Nhận *" at bounding box center [148, 197] width 138 height 23
type input "0366686938"
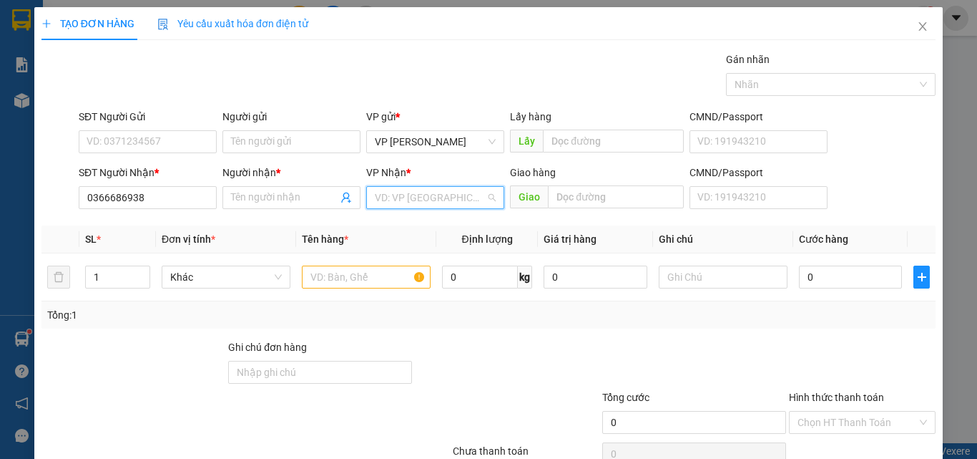
click at [393, 193] on input "search" at bounding box center [430, 197] width 111 height 21
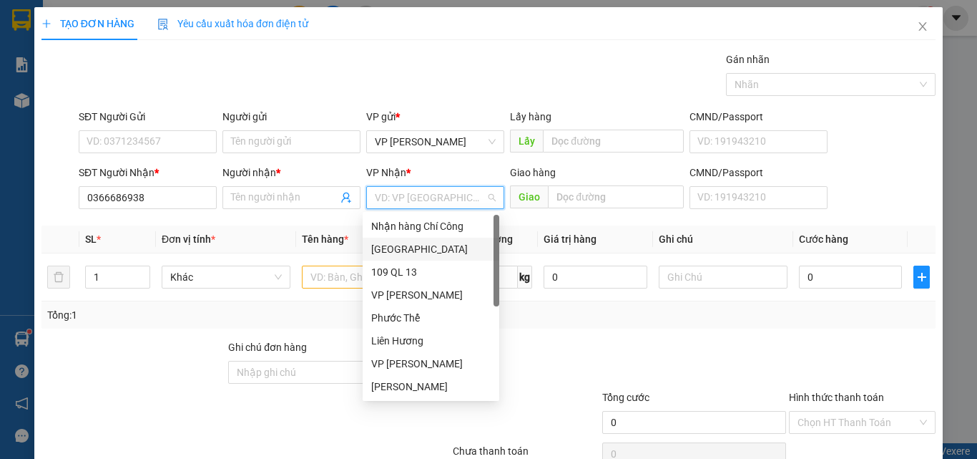
click at [409, 252] on div "[GEOGRAPHIC_DATA]" at bounding box center [430, 249] width 119 height 16
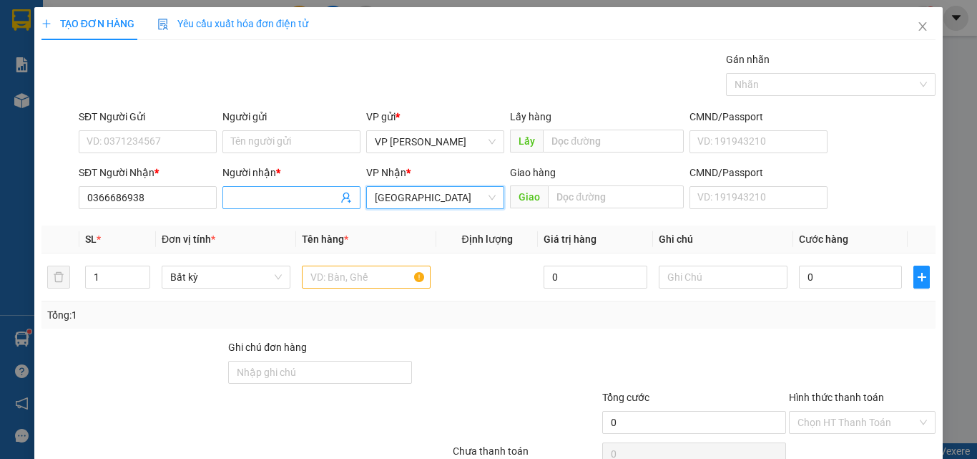
click at [247, 193] on input "Người nhận *" at bounding box center [284, 198] width 107 height 16
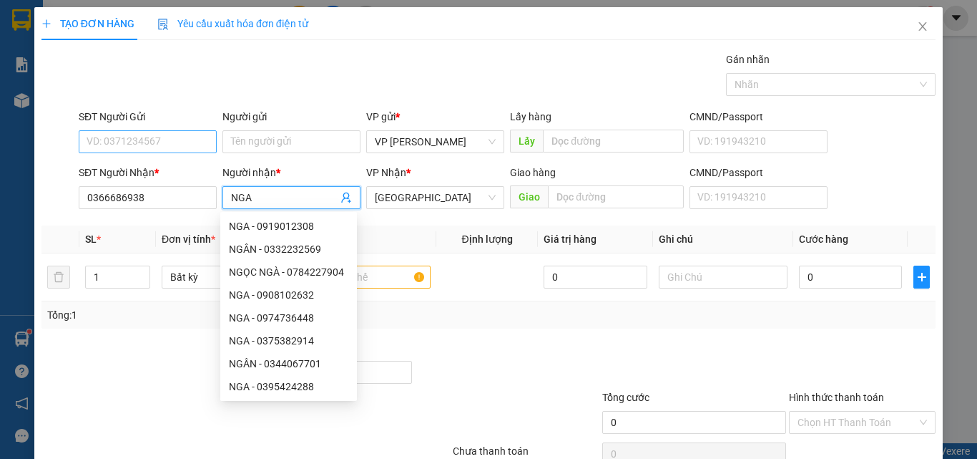
type input "NGA"
click at [128, 145] on input "SĐT Người Gửi" at bounding box center [148, 141] width 138 height 23
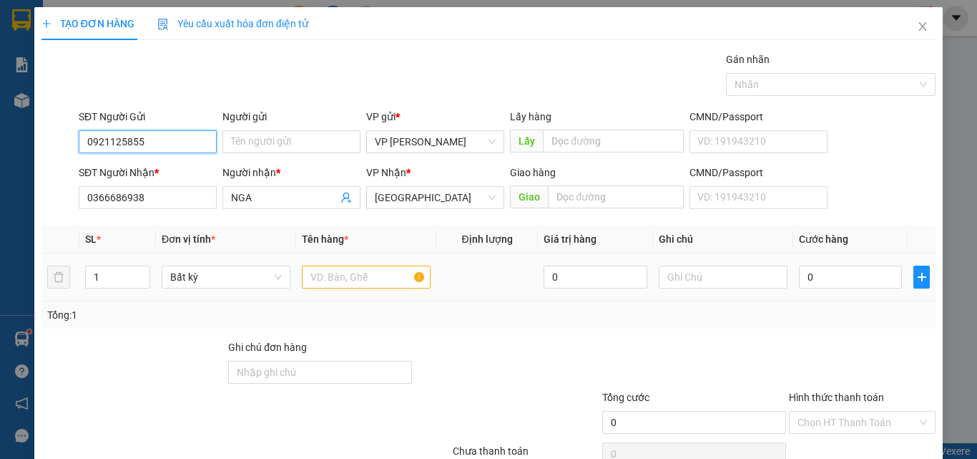
type input "0921125855"
click at [365, 283] on input "text" at bounding box center [366, 276] width 129 height 23
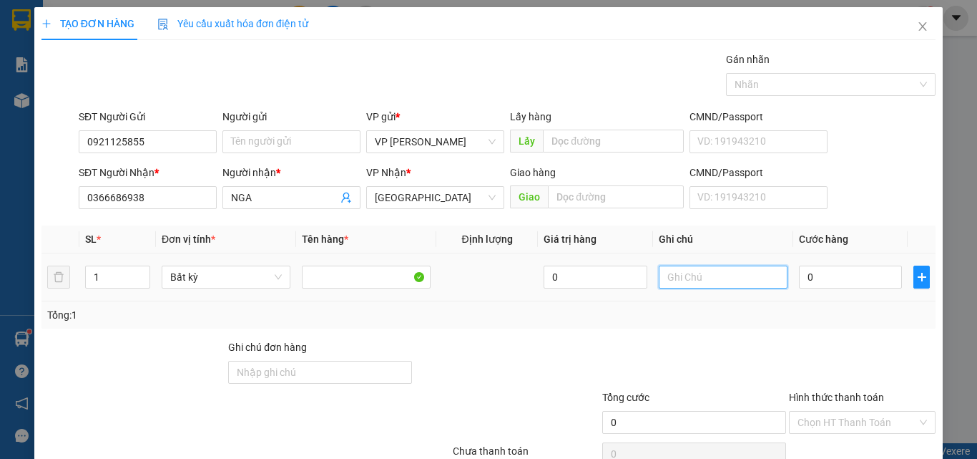
click at [675, 280] on input "text" at bounding box center [723, 276] width 129 height 23
paste input "1 TH XỐP - CÁ"
type input "1 TH XỐP - CÁ"
click at [822, 286] on input "0" at bounding box center [850, 276] width 103 height 23
type input "7"
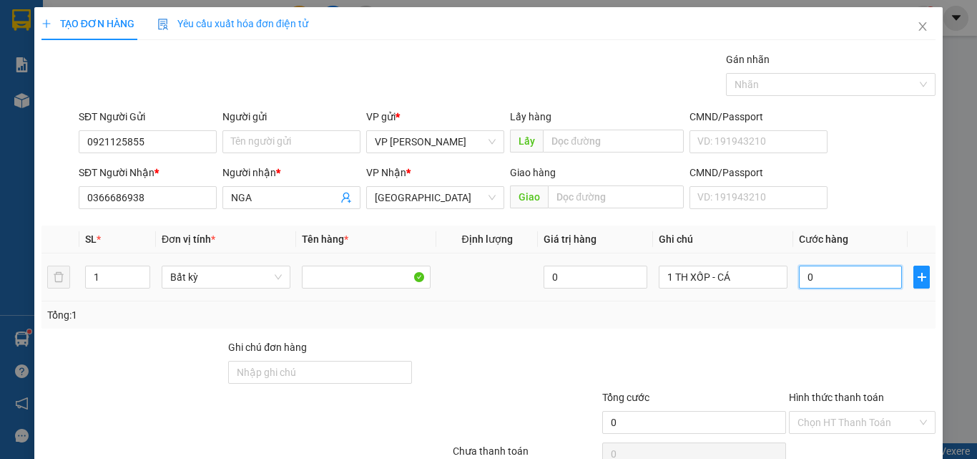
type input "7"
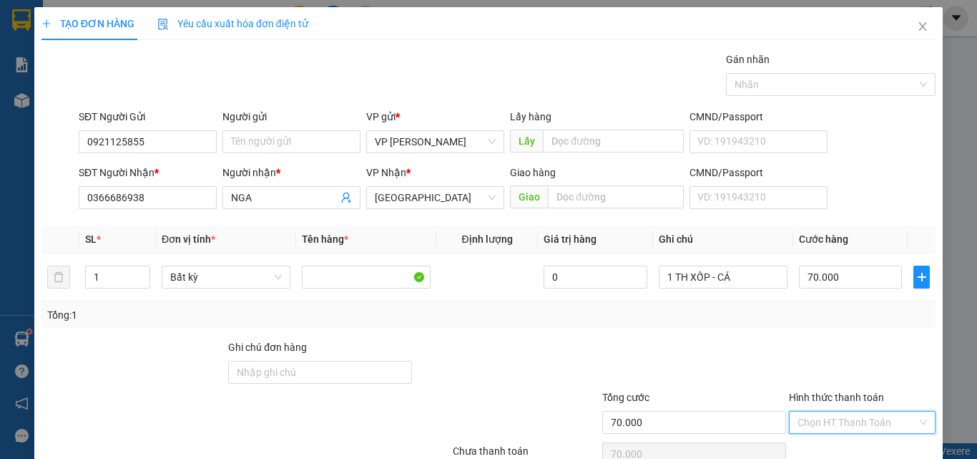
drag, startPoint x: 834, startPoint y: 346, endPoint x: 833, endPoint y: 366, distance: 19.3
click at [834, 411] on input "Hình thức thanh toán" at bounding box center [857, 421] width 119 height 21
drag, startPoint x: 833, startPoint y: 373, endPoint x: 834, endPoint y: 381, distance: 8.0
click at [833, 443] on div "Tại văn phòng" at bounding box center [854, 451] width 128 height 16
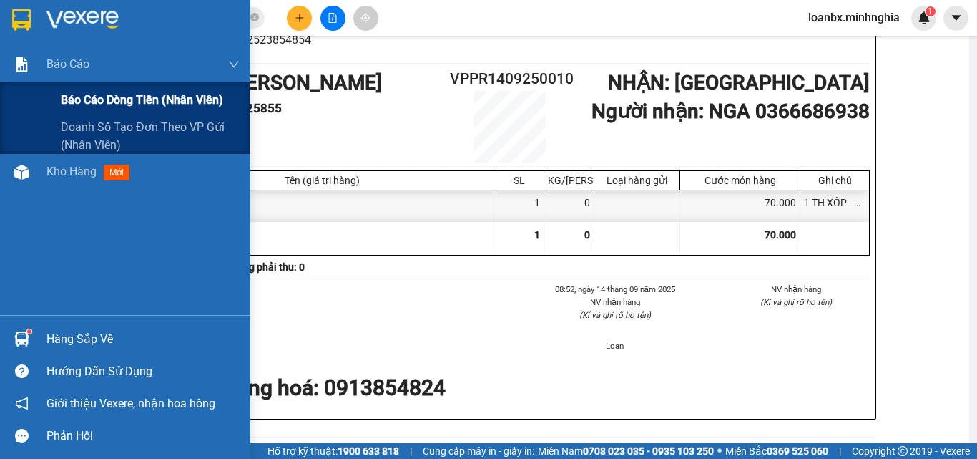
click at [70, 108] on span "Báo cáo dòng tiền (nhân viên)" at bounding box center [142, 100] width 162 height 18
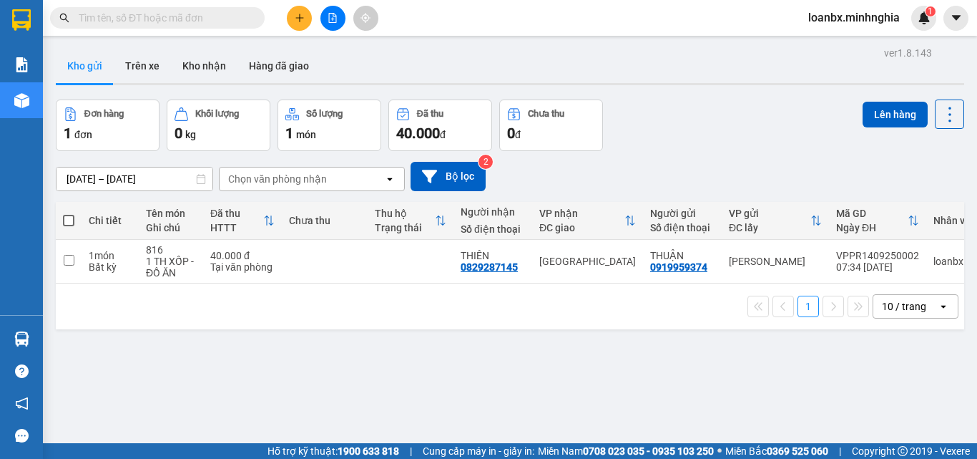
click at [194, 15] on input "text" at bounding box center [163, 18] width 169 height 16
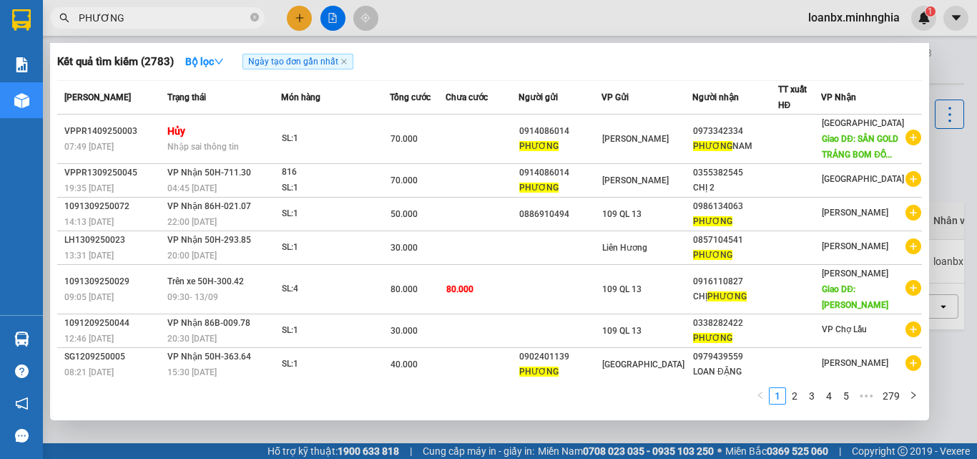
type input "PHƯƠNG"
click at [470, 35] on div at bounding box center [488, 229] width 977 height 459
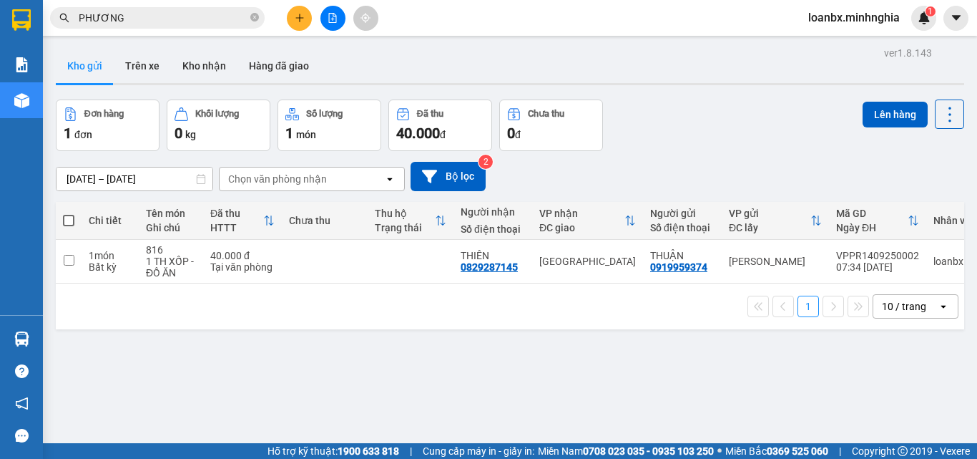
click at [328, 9] on button at bounding box center [332, 18] width 25 height 25
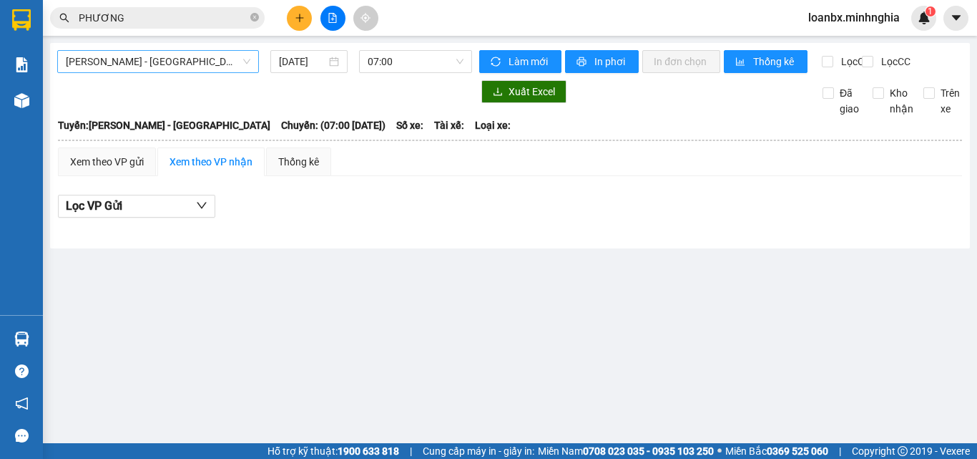
click at [189, 61] on span "[PERSON_NAME] - [GEOGRAPHIC_DATA]" at bounding box center [158, 61] width 185 height 21
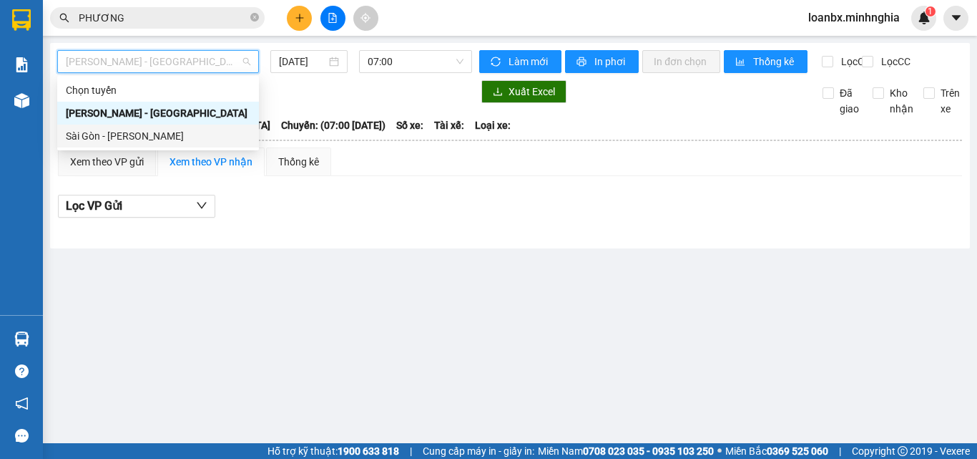
click at [161, 139] on div "Sài Gòn - [PERSON_NAME]" at bounding box center [158, 136] width 185 height 16
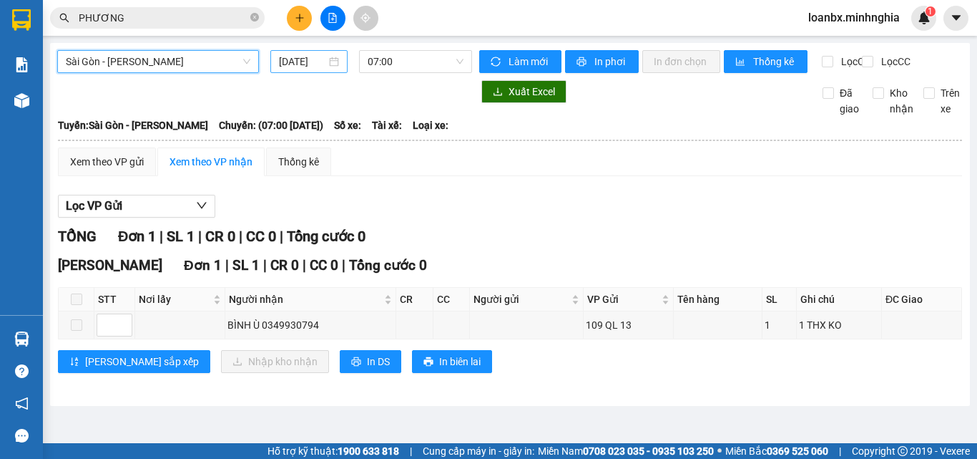
click at [311, 67] on input "[DATE]" at bounding box center [302, 62] width 47 height 16
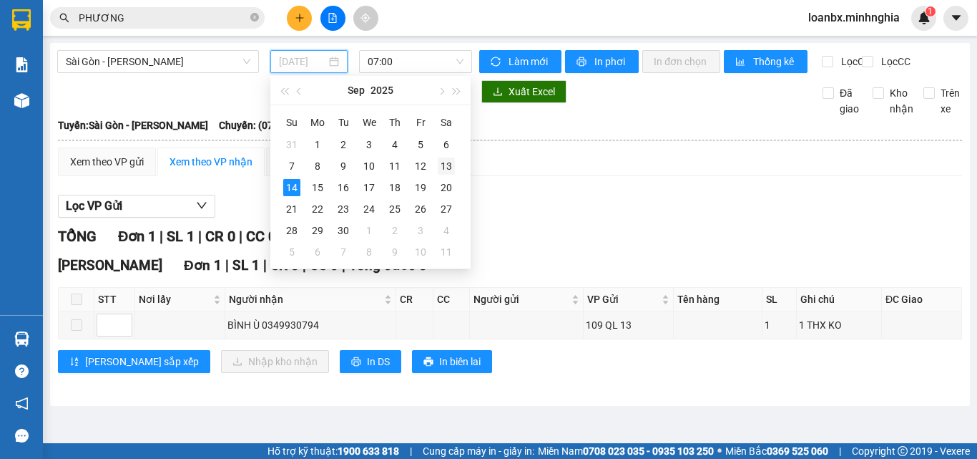
click at [437, 165] on td "13" at bounding box center [447, 165] width 26 height 21
type input "[DATE]"
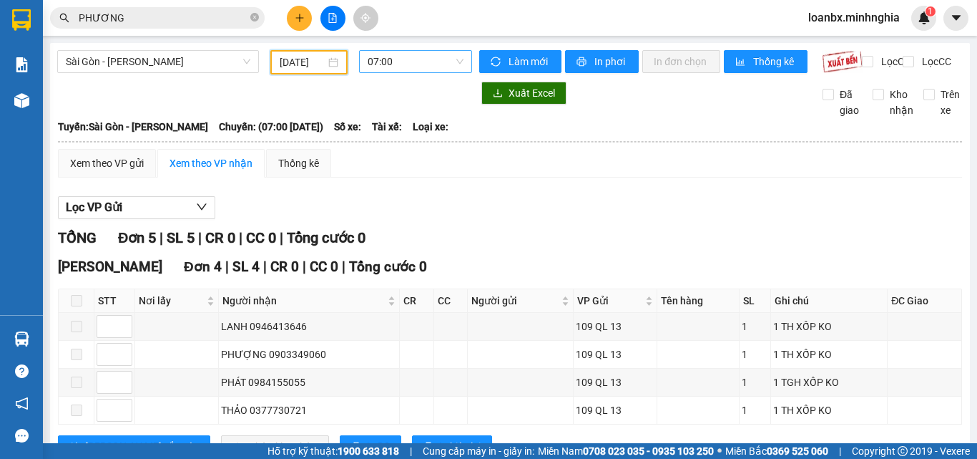
click at [440, 64] on span "07:00" at bounding box center [416, 61] width 96 height 21
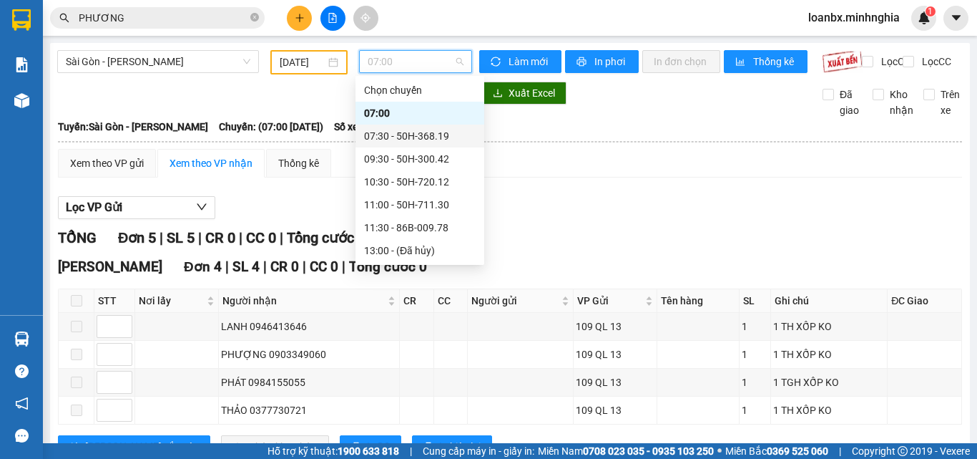
scroll to position [137, 0]
click at [420, 140] on div "14:30 - 50H-363.64" at bounding box center [420, 136] width 112 height 16
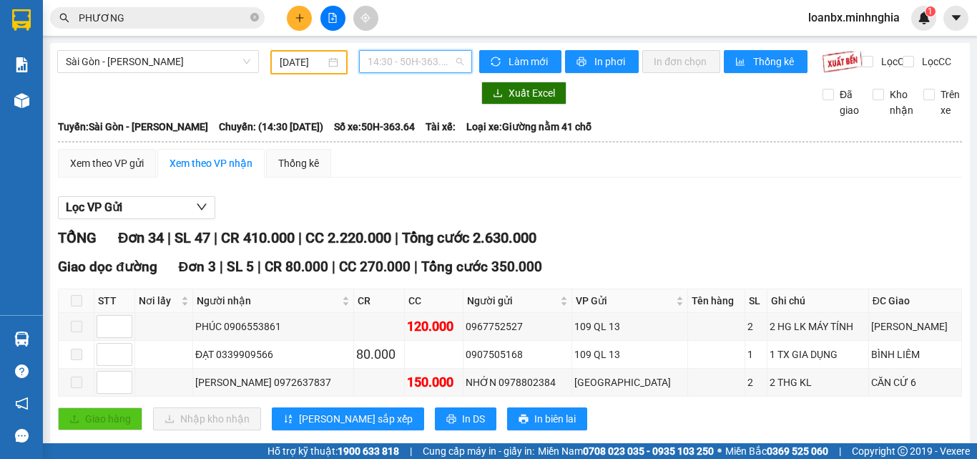
drag, startPoint x: 406, startPoint y: 64, endPoint x: 464, endPoint y: 126, distance: 84.5
click at [407, 64] on span "14:30 - 50H-363.64" at bounding box center [416, 61] width 96 height 21
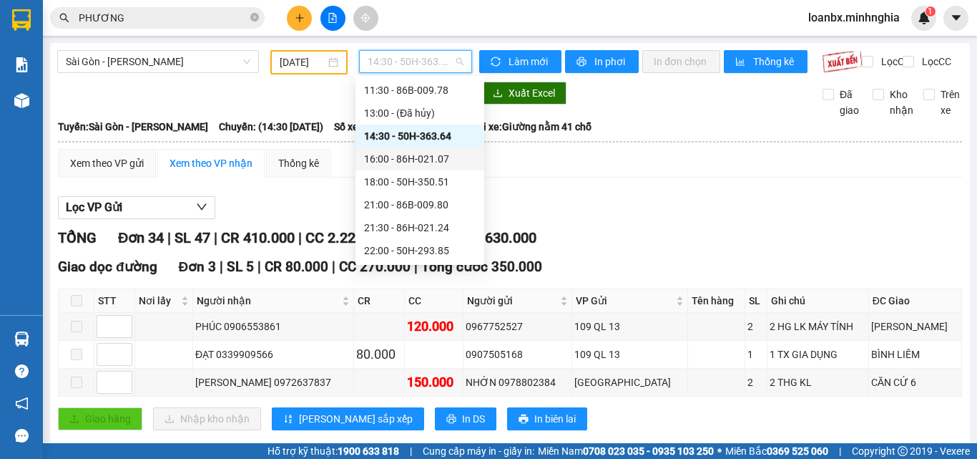
click at [414, 164] on div "16:00 - 86H-021.07" at bounding box center [420, 159] width 112 height 16
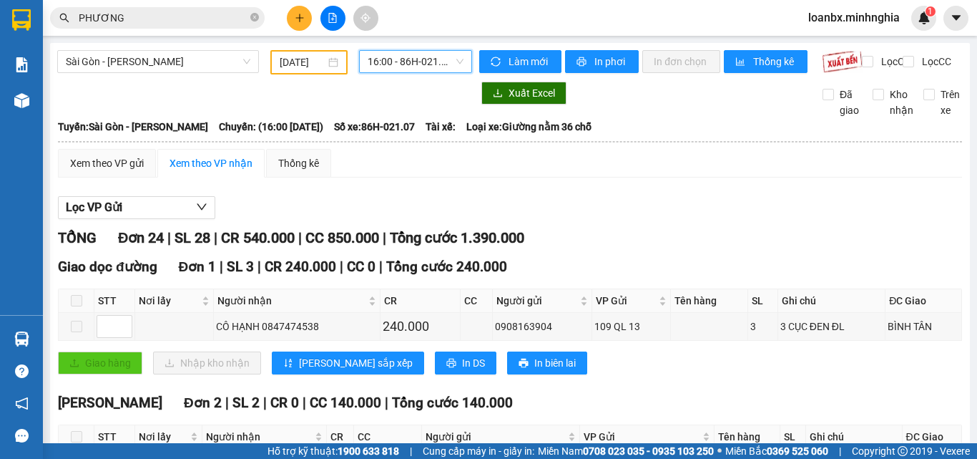
click at [388, 60] on span "16:00 - 86H-021.07" at bounding box center [416, 61] width 96 height 21
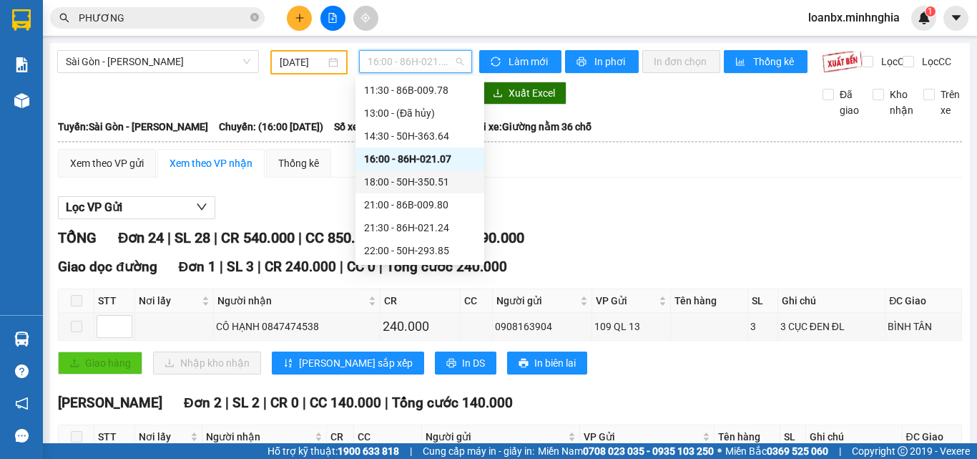
click at [421, 180] on div "18:00 - 50H-350.51" at bounding box center [420, 182] width 112 height 16
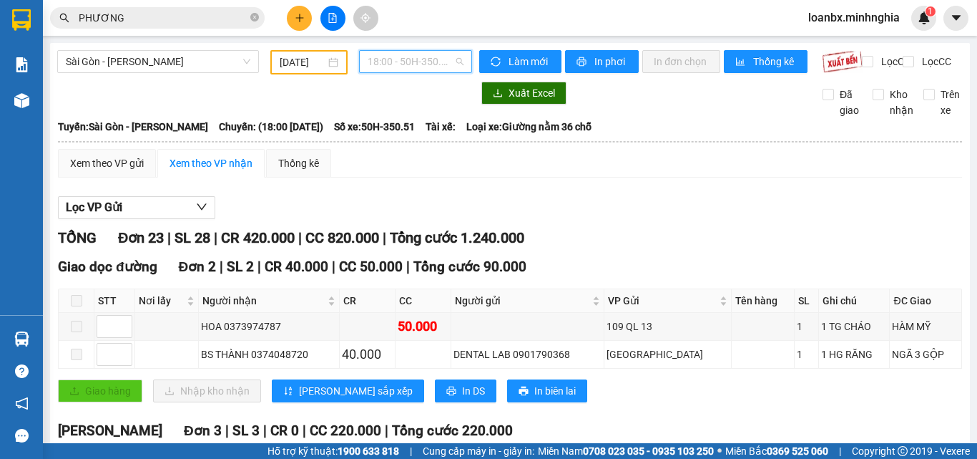
click at [399, 57] on span "18:00 - 50H-350.51" at bounding box center [416, 61] width 96 height 21
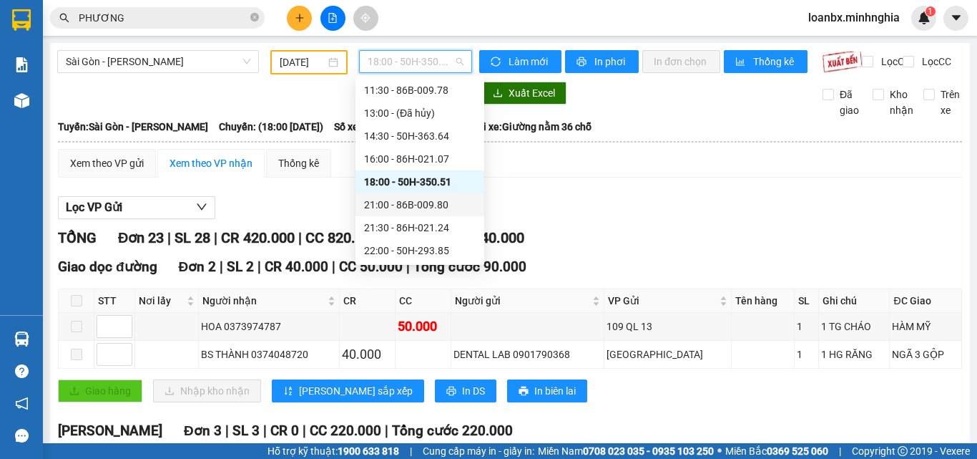
click at [386, 210] on div "21:00 - 86B-009.80" at bounding box center [420, 205] width 112 height 16
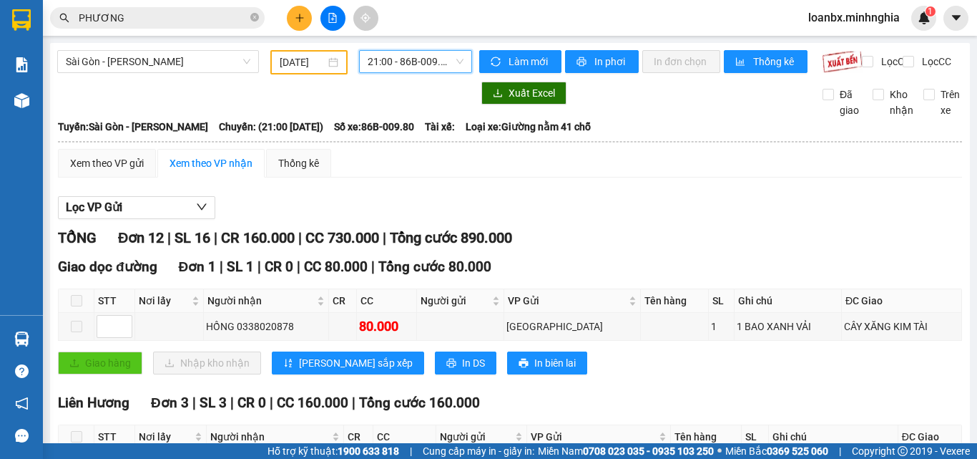
click at [404, 62] on span "21:00 - 86B-009.80" at bounding box center [416, 61] width 96 height 21
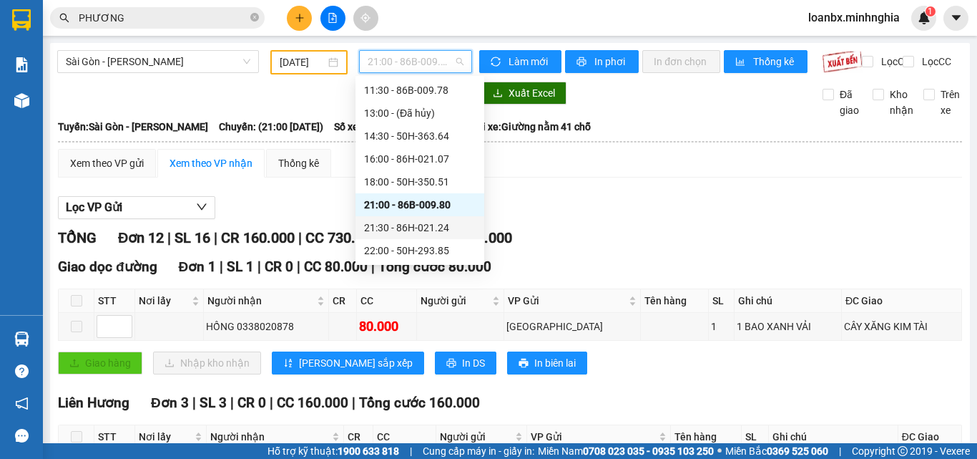
click at [429, 227] on div "21:30 - 86H-021.24" at bounding box center [420, 228] width 112 height 16
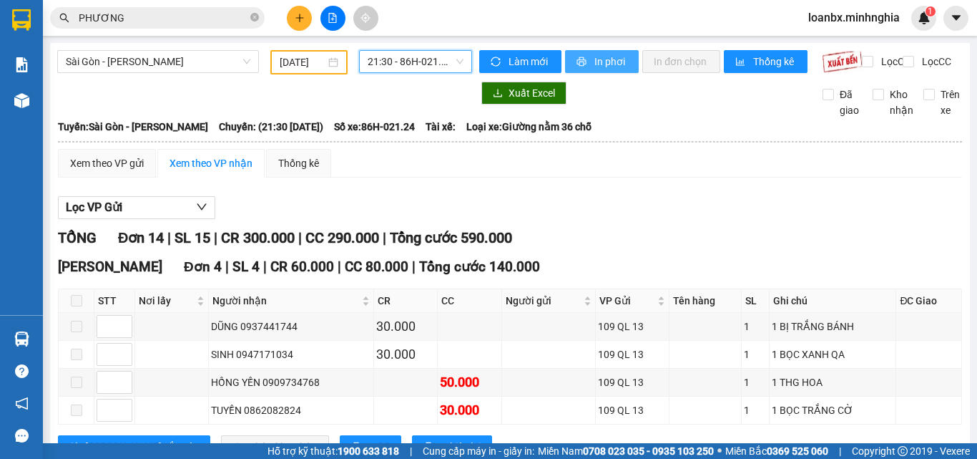
click at [606, 66] on span "In phơi" at bounding box center [610, 62] width 33 height 16
click at [410, 57] on span "21:30 - 86H-021.24" at bounding box center [416, 61] width 96 height 21
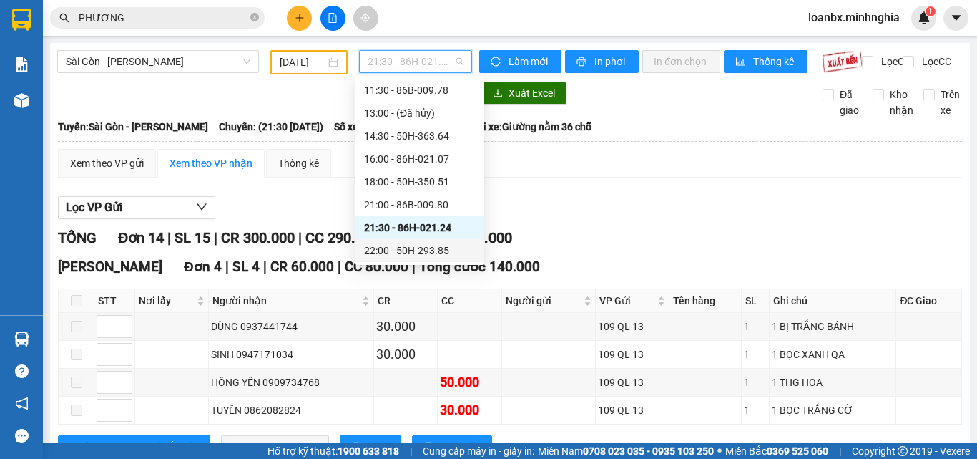
click at [397, 253] on div "22:00 - 50H-293.85" at bounding box center [420, 251] width 112 height 16
